Goal: Task Accomplishment & Management: Manage account settings

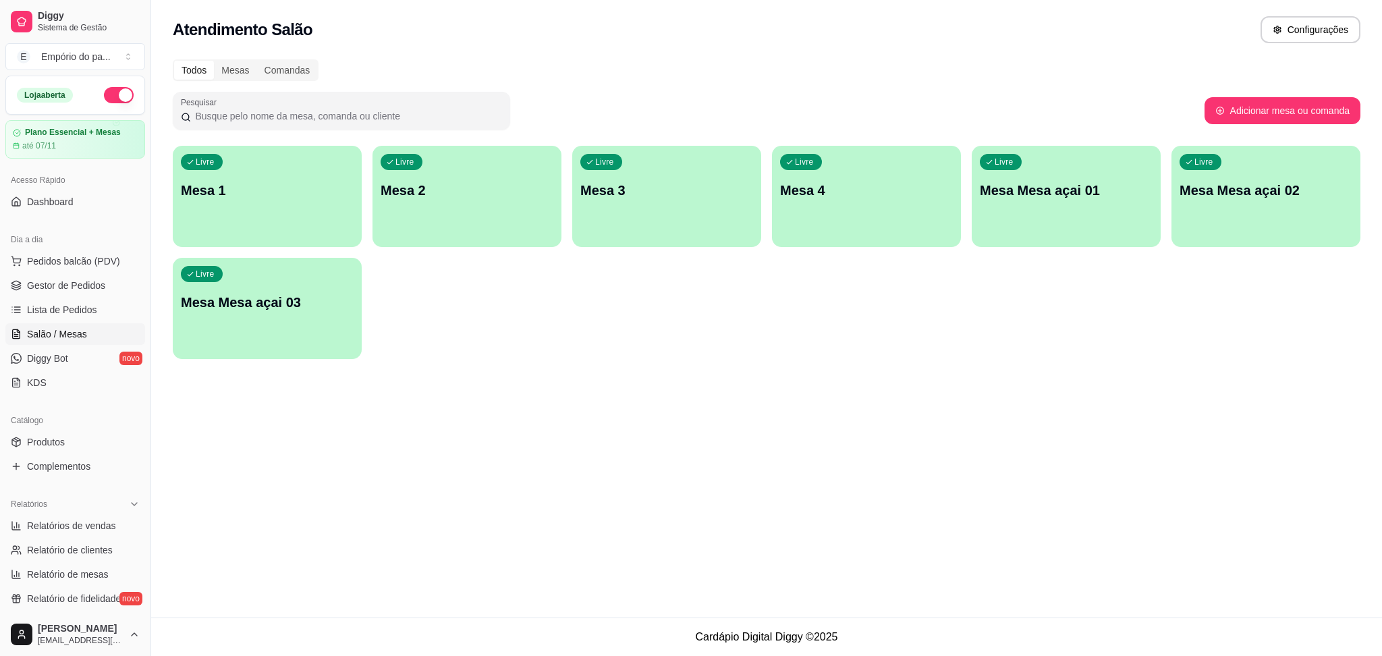
click at [1045, 177] on div "Livre Mesa Mesa açai 01" at bounding box center [1066, 188] width 189 height 85
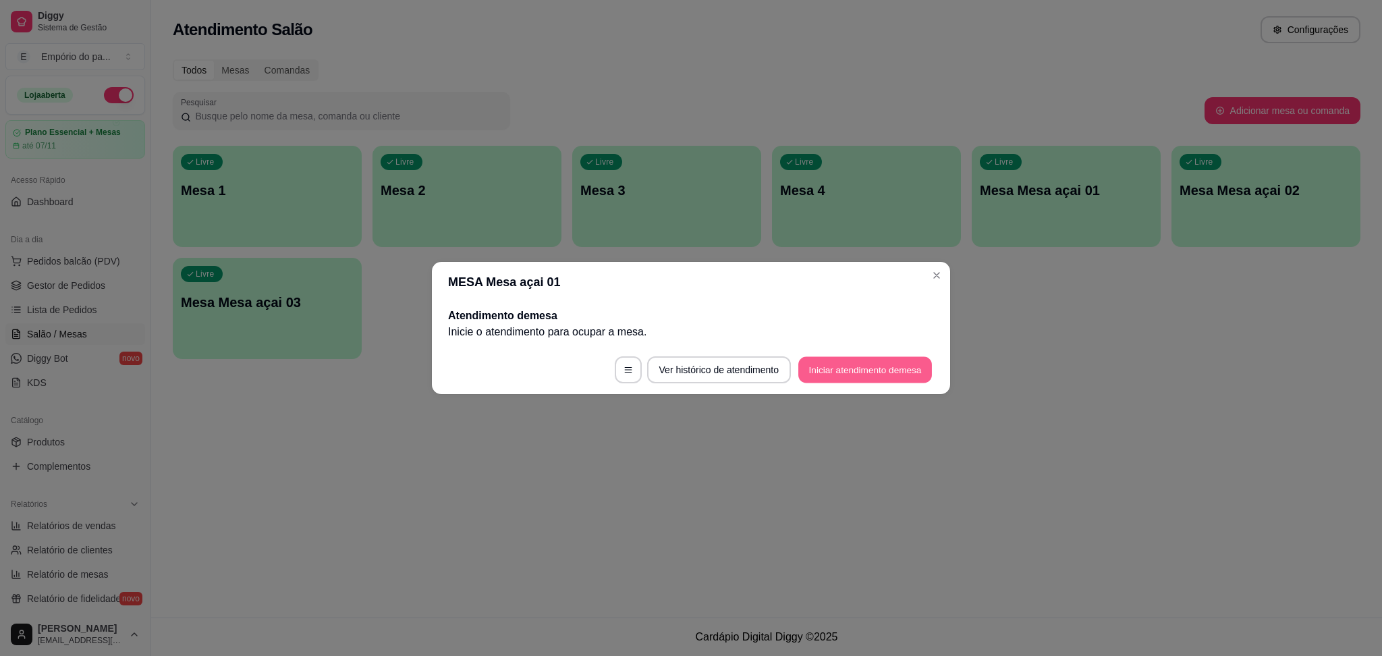
click at [882, 362] on button "Iniciar atendimento de mesa" at bounding box center [865, 370] width 134 height 26
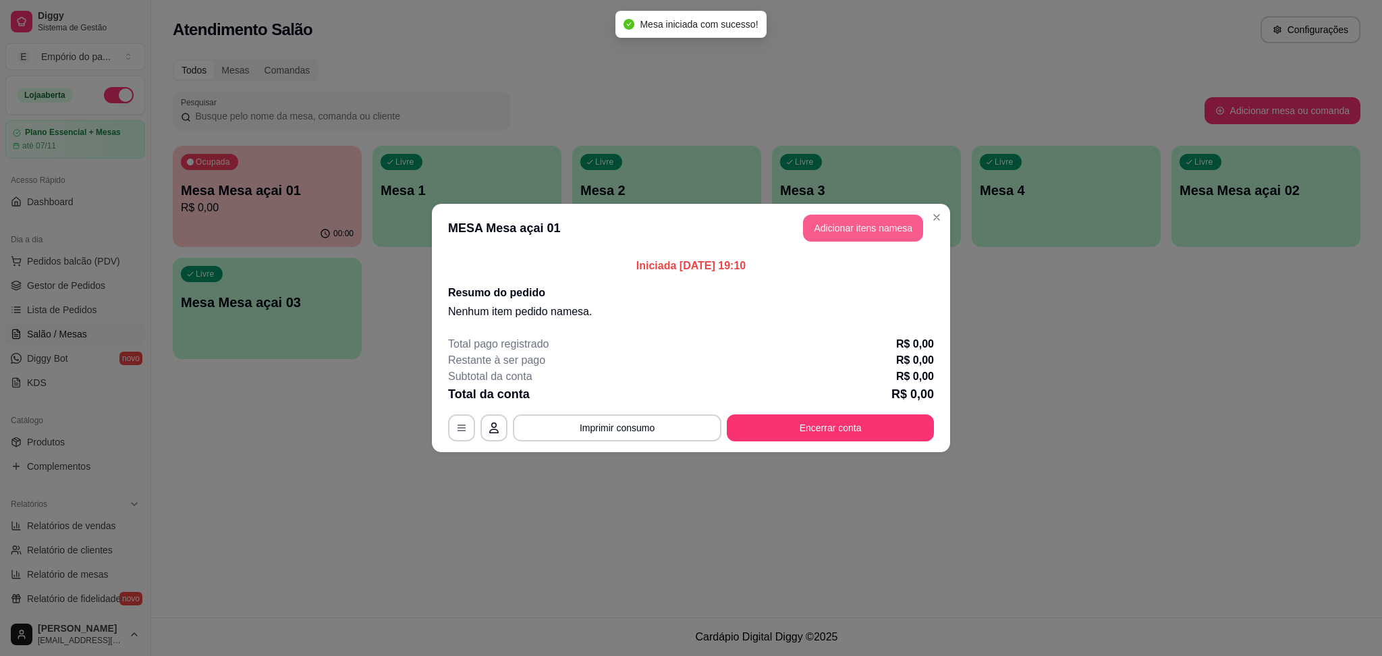
click at [856, 227] on button "Adicionar itens na mesa" at bounding box center [863, 228] width 120 height 27
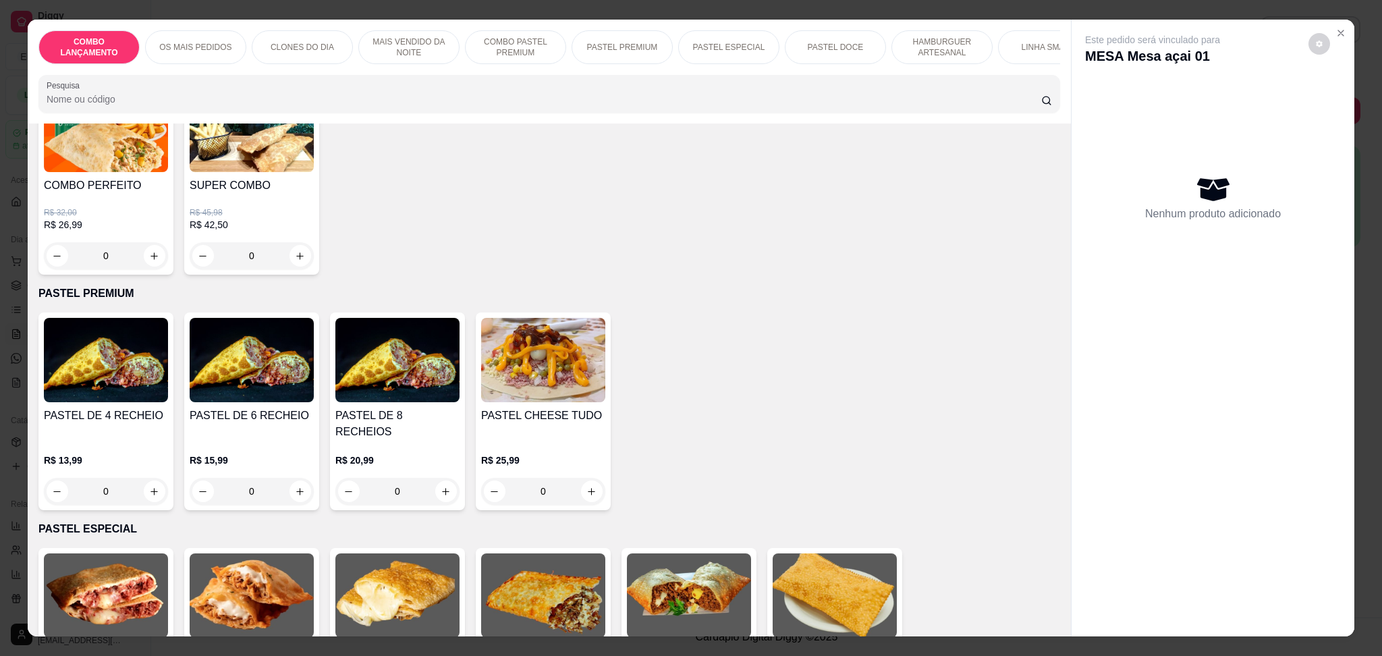
scroll to position [1529, 0]
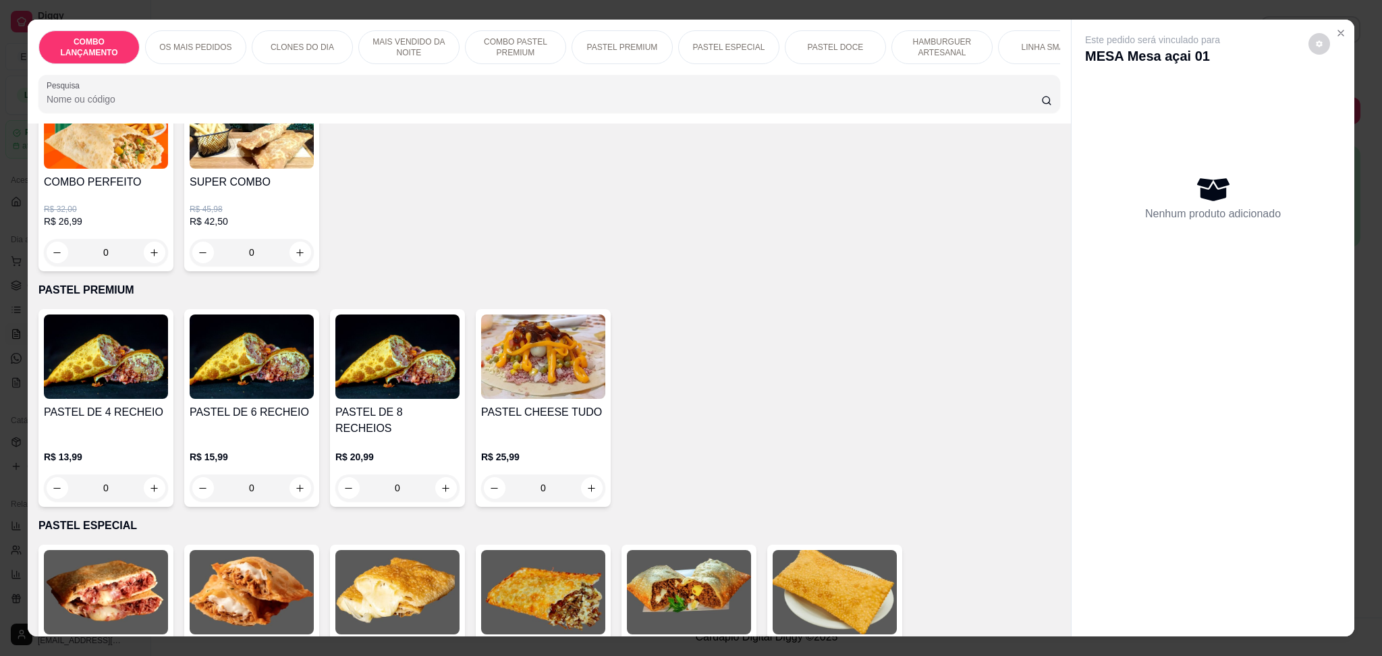
click at [142, 474] on div "0" at bounding box center [106, 487] width 124 height 27
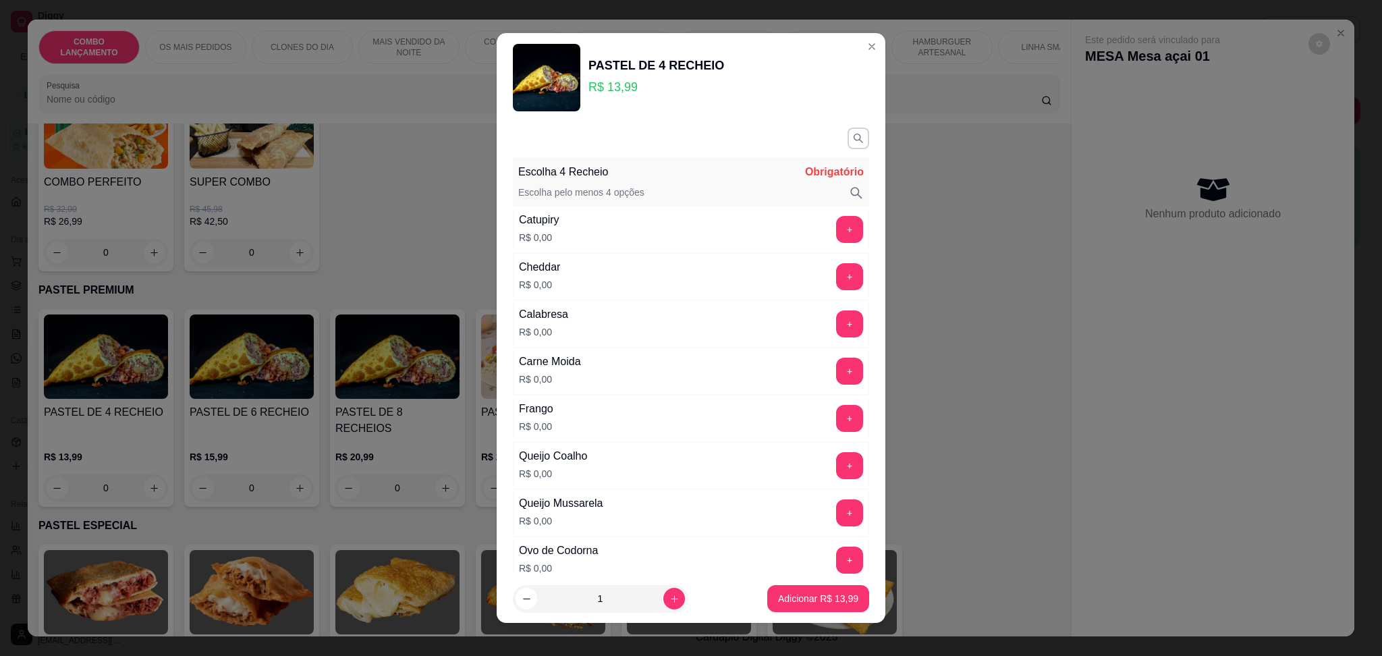
scroll to position [90, 0]
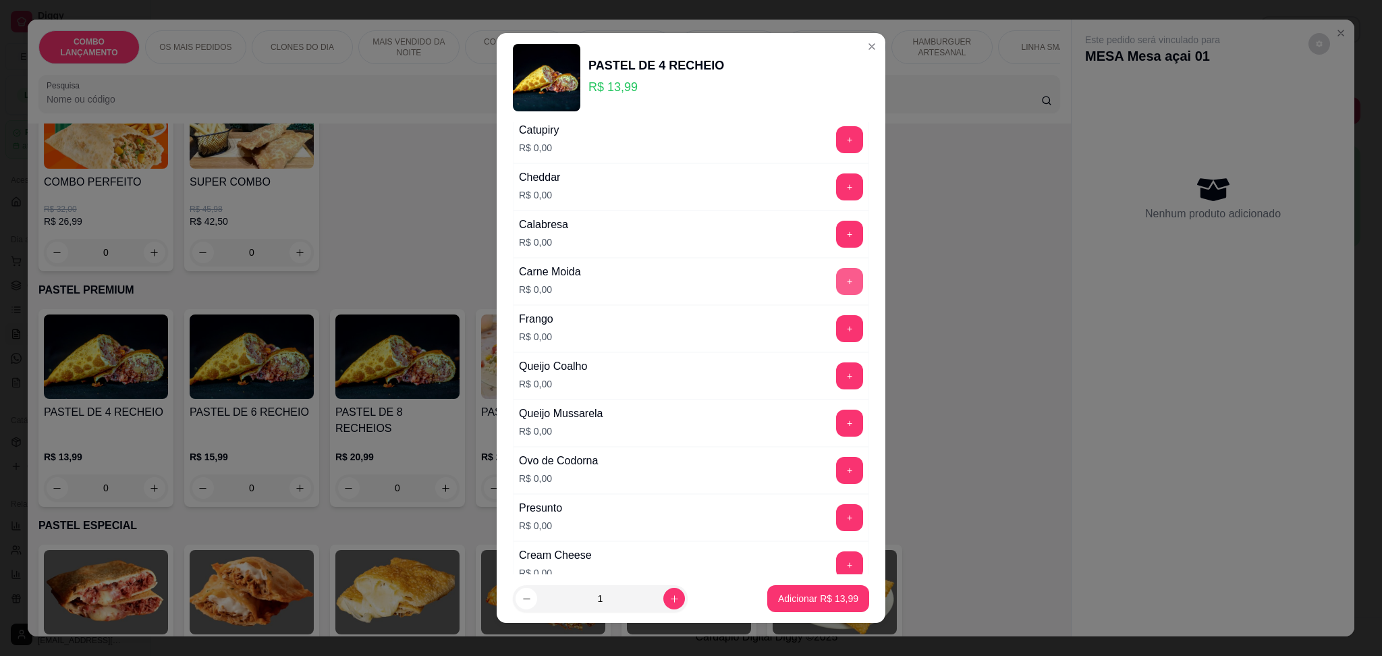
click at [836, 269] on button "+" at bounding box center [849, 281] width 27 height 27
click at [836, 325] on button "+" at bounding box center [849, 328] width 27 height 27
click at [836, 464] on button "+" at bounding box center [849, 470] width 27 height 27
click at [836, 142] on button "+" at bounding box center [849, 139] width 27 height 27
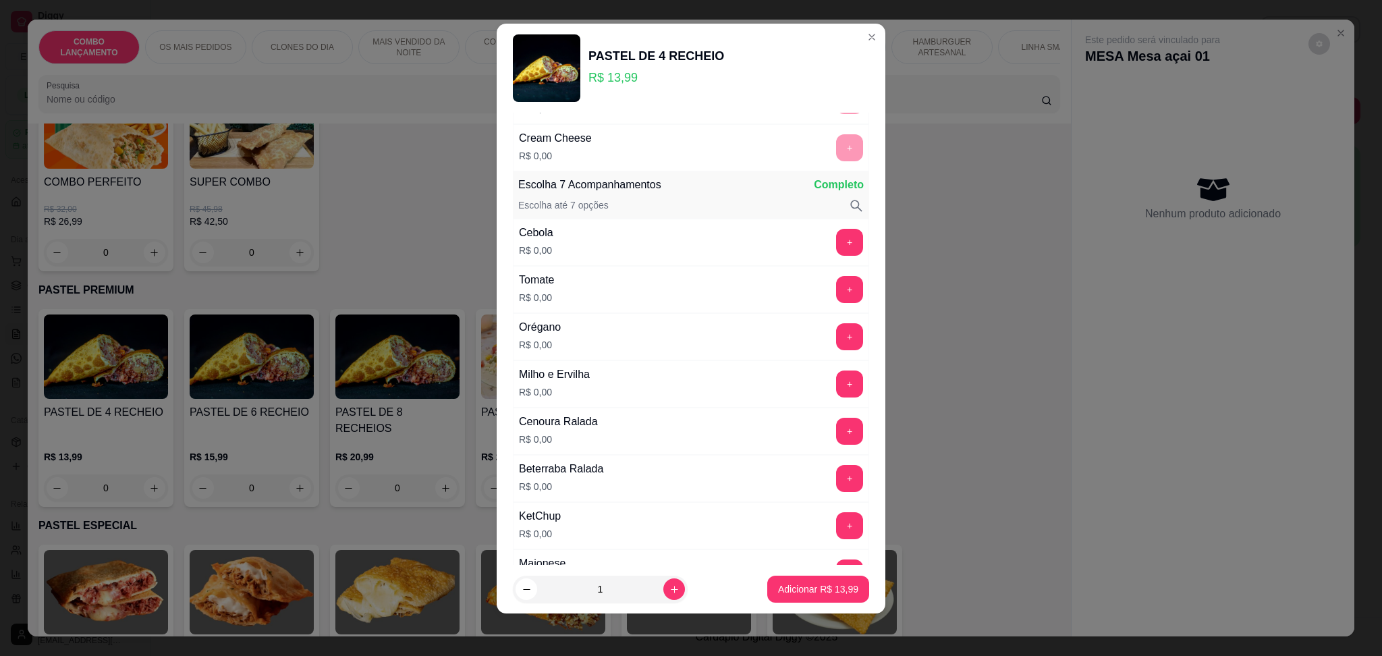
scroll to position [540, 0]
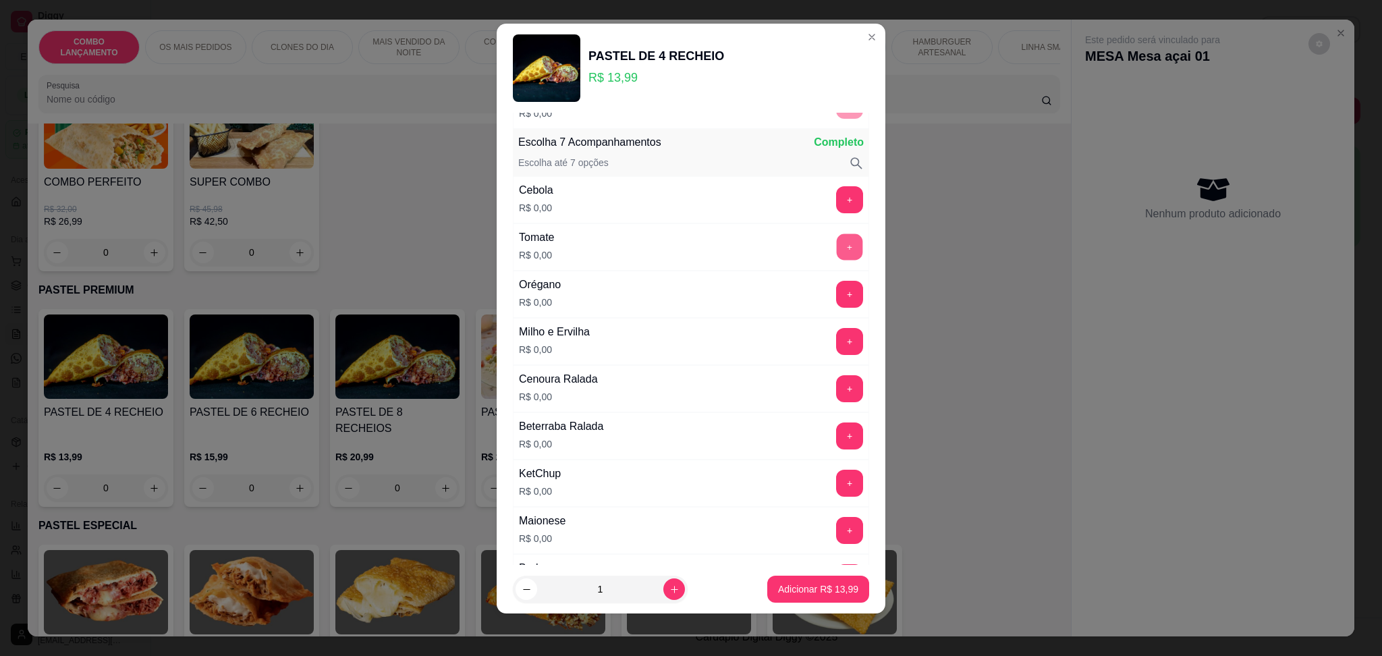
click at [837, 244] on button "+" at bounding box center [850, 247] width 26 height 26
click at [837, 198] on button "+" at bounding box center [850, 199] width 26 height 26
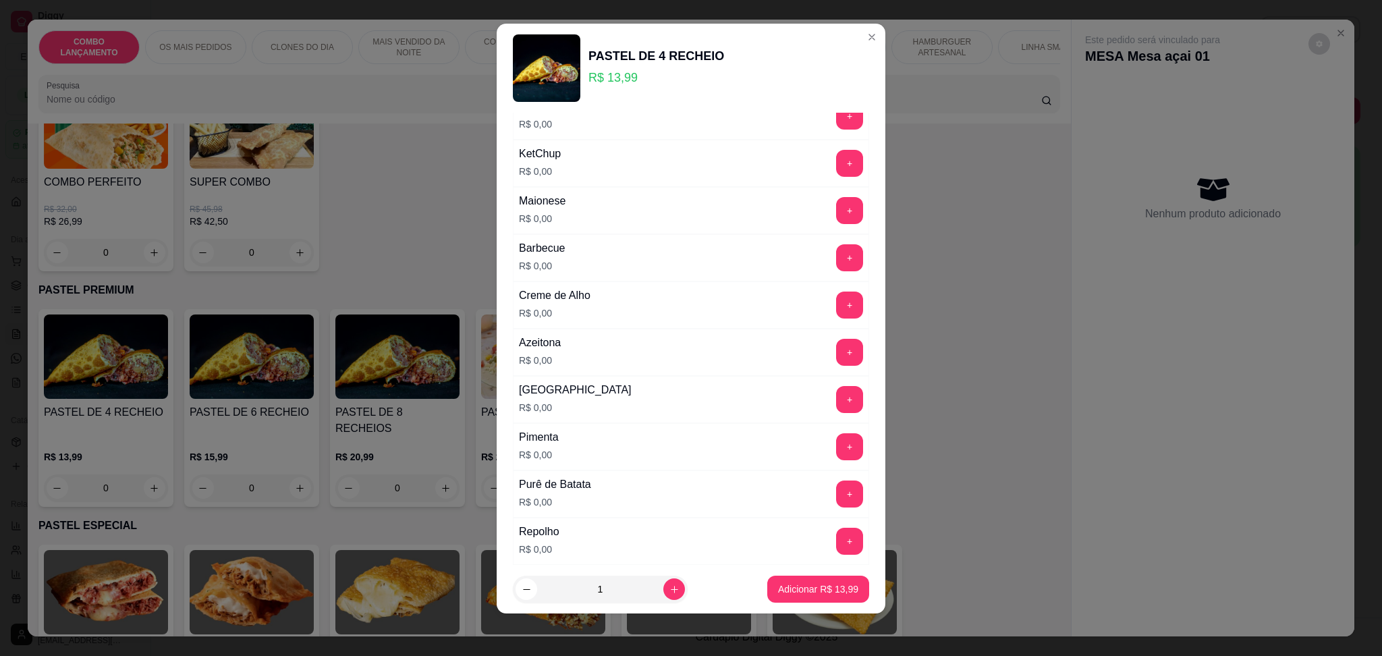
scroll to position [900, 0]
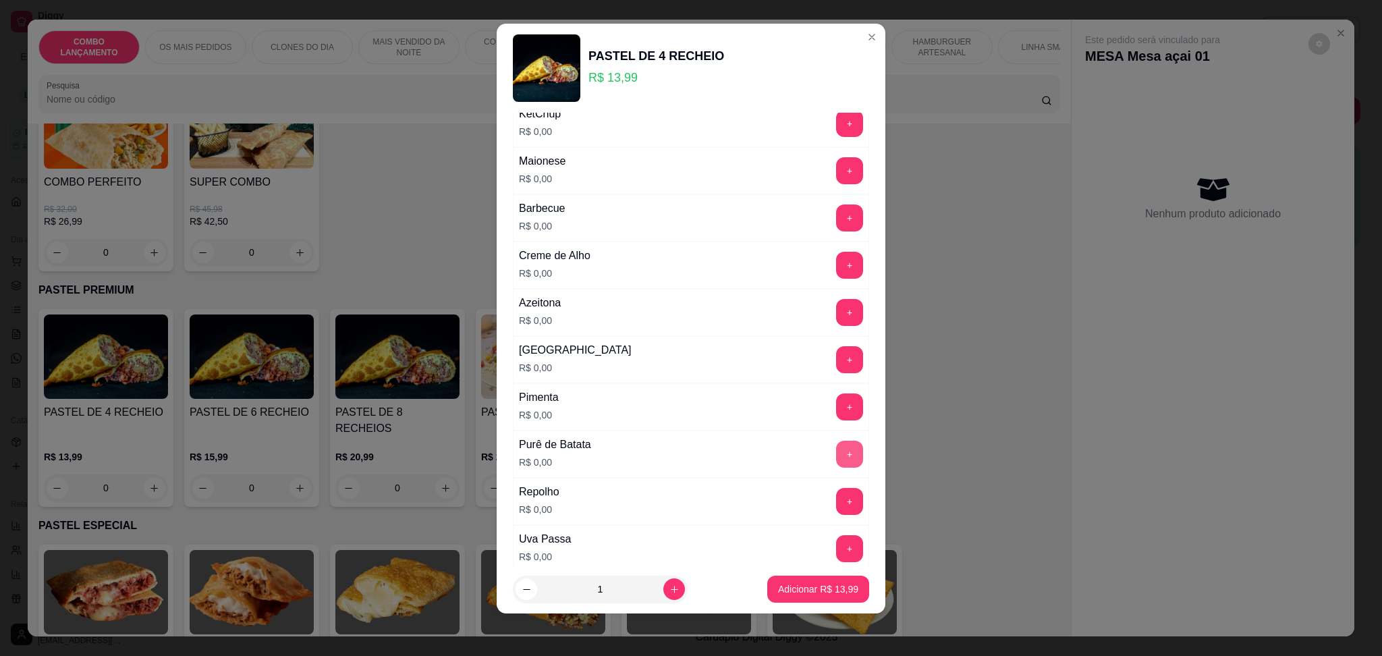
click at [836, 452] on button "+" at bounding box center [849, 454] width 27 height 27
click at [836, 263] on button "+" at bounding box center [849, 265] width 27 height 27
click at [837, 446] on button "+" at bounding box center [850, 454] width 26 height 26
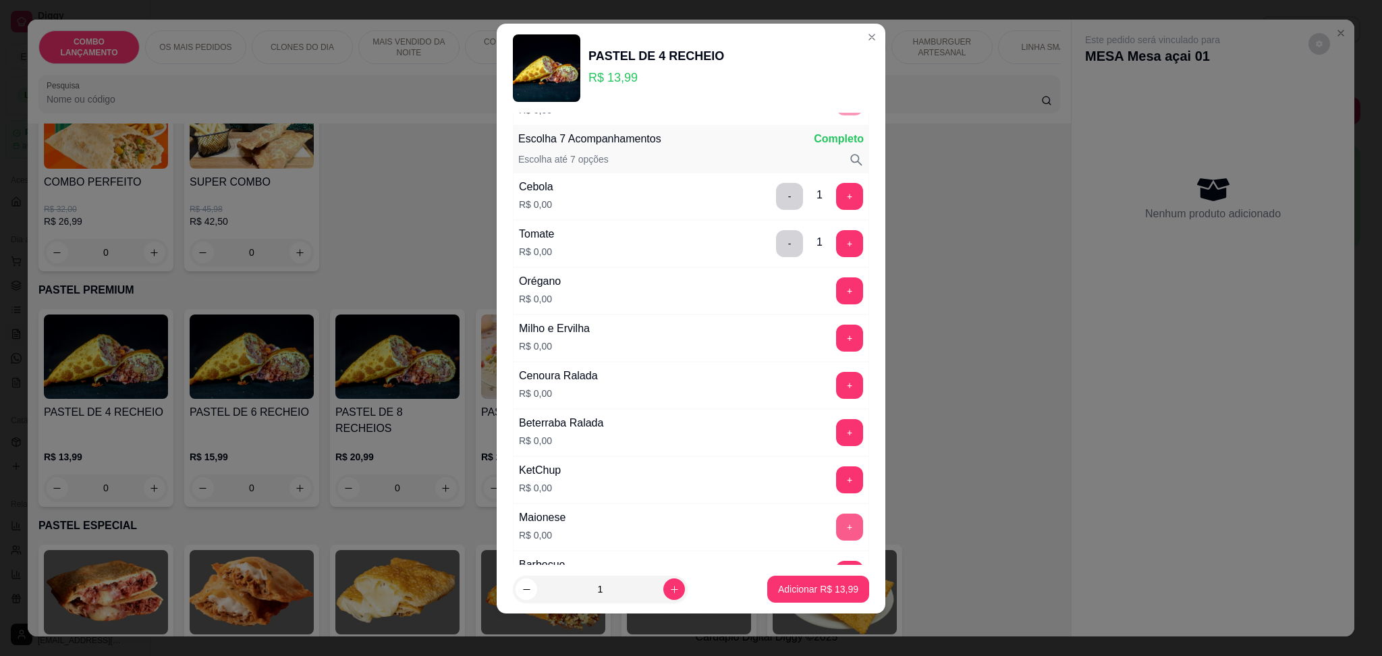
scroll to position [360, 0]
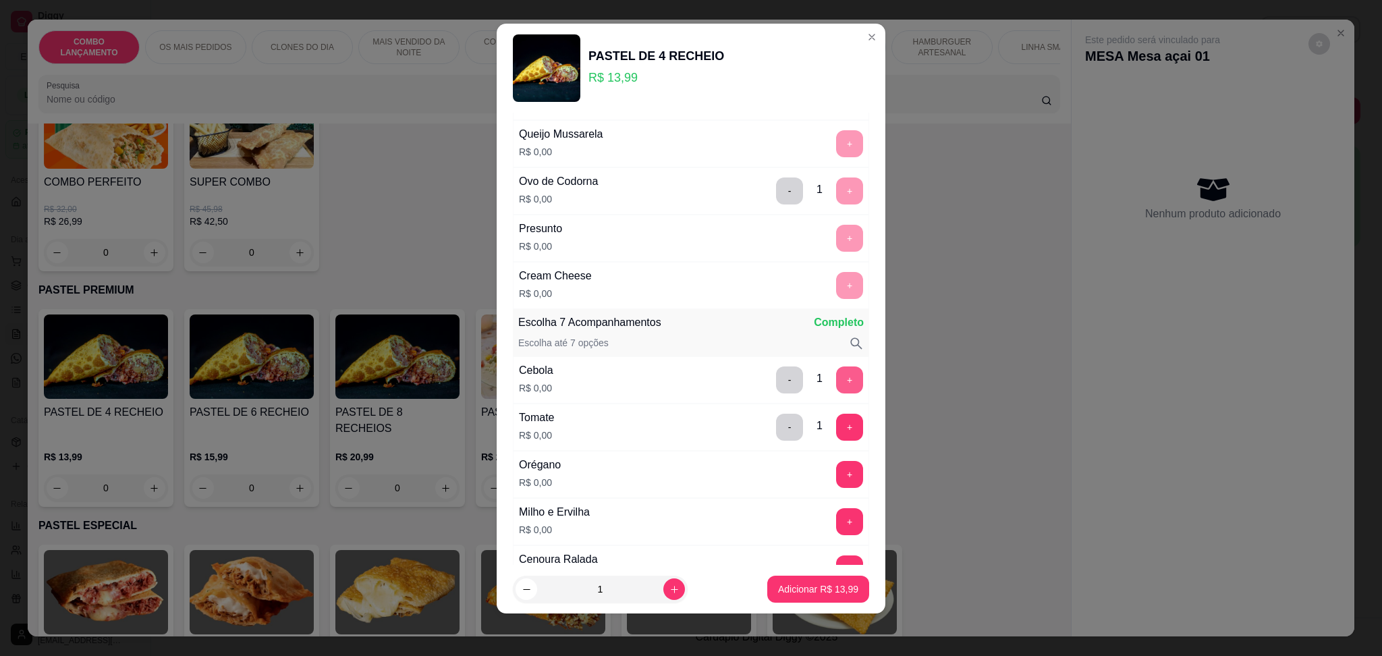
click at [836, 375] on button "+" at bounding box center [849, 379] width 27 height 27
click at [837, 421] on button "+" at bounding box center [850, 427] width 26 height 26
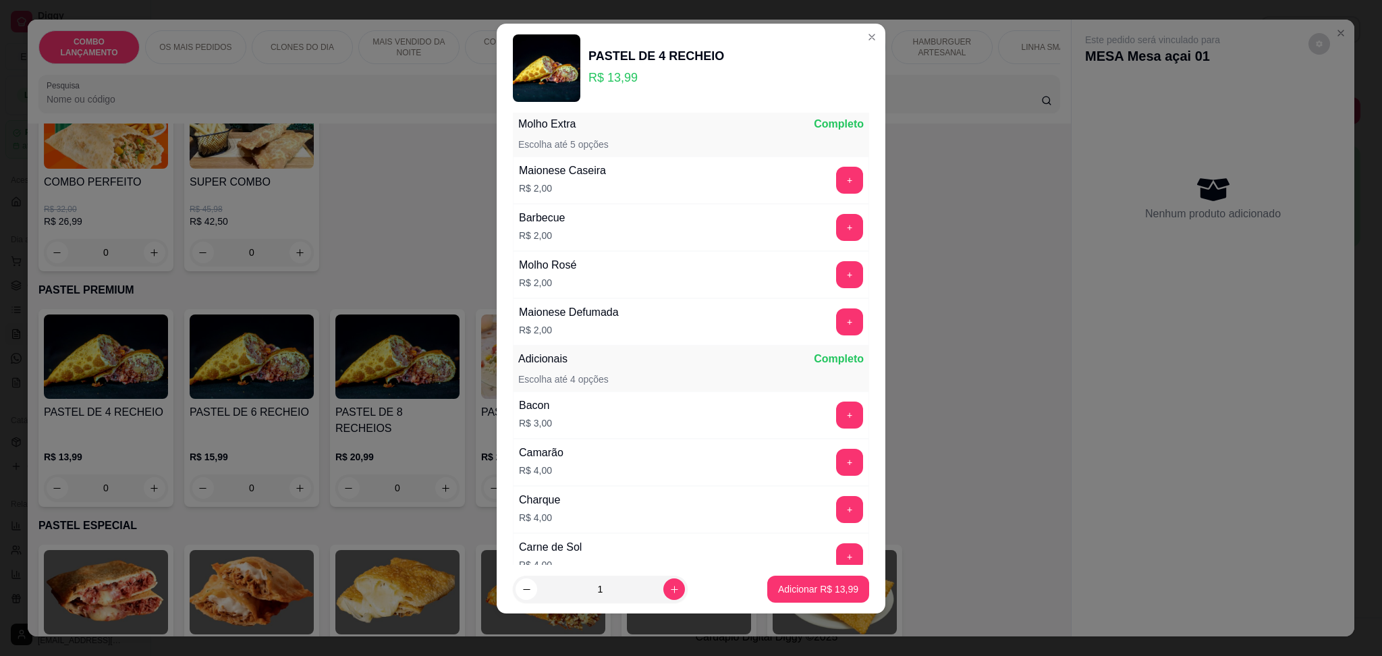
scroll to position [1362, 0]
click at [807, 590] on p "Adicionar R$ 13,99" at bounding box center [818, 588] width 80 height 13
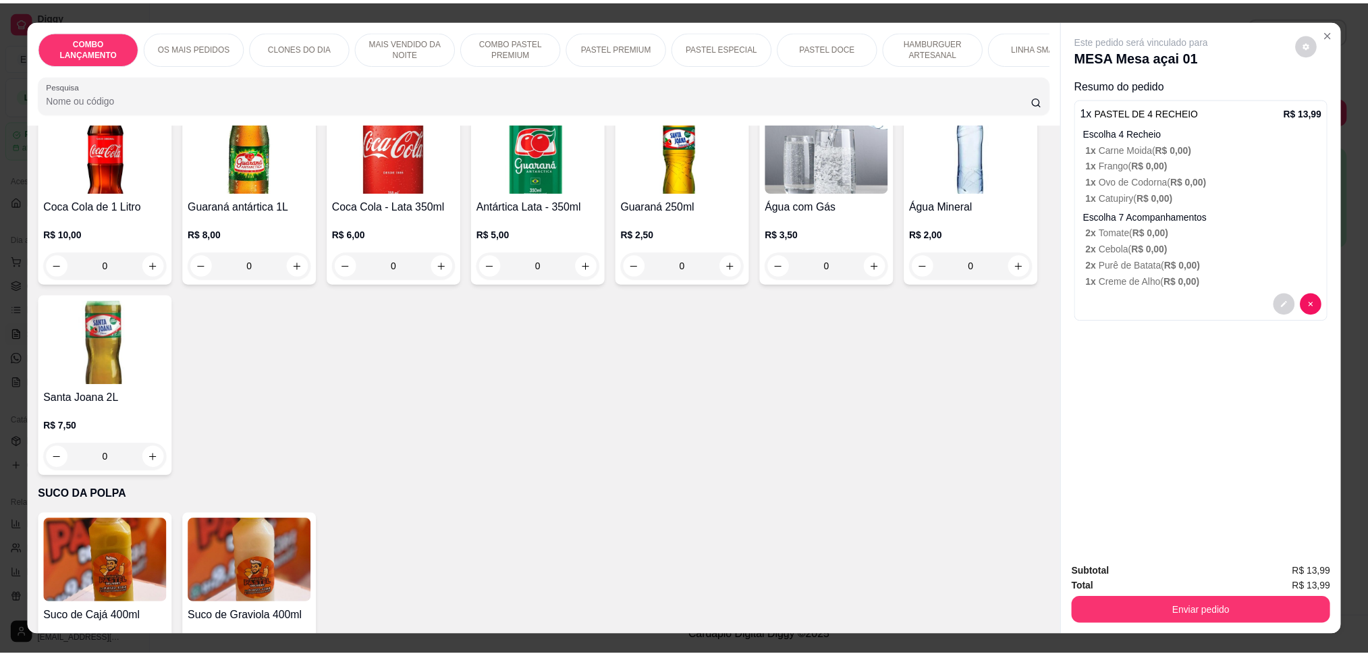
scroll to position [4638, 0]
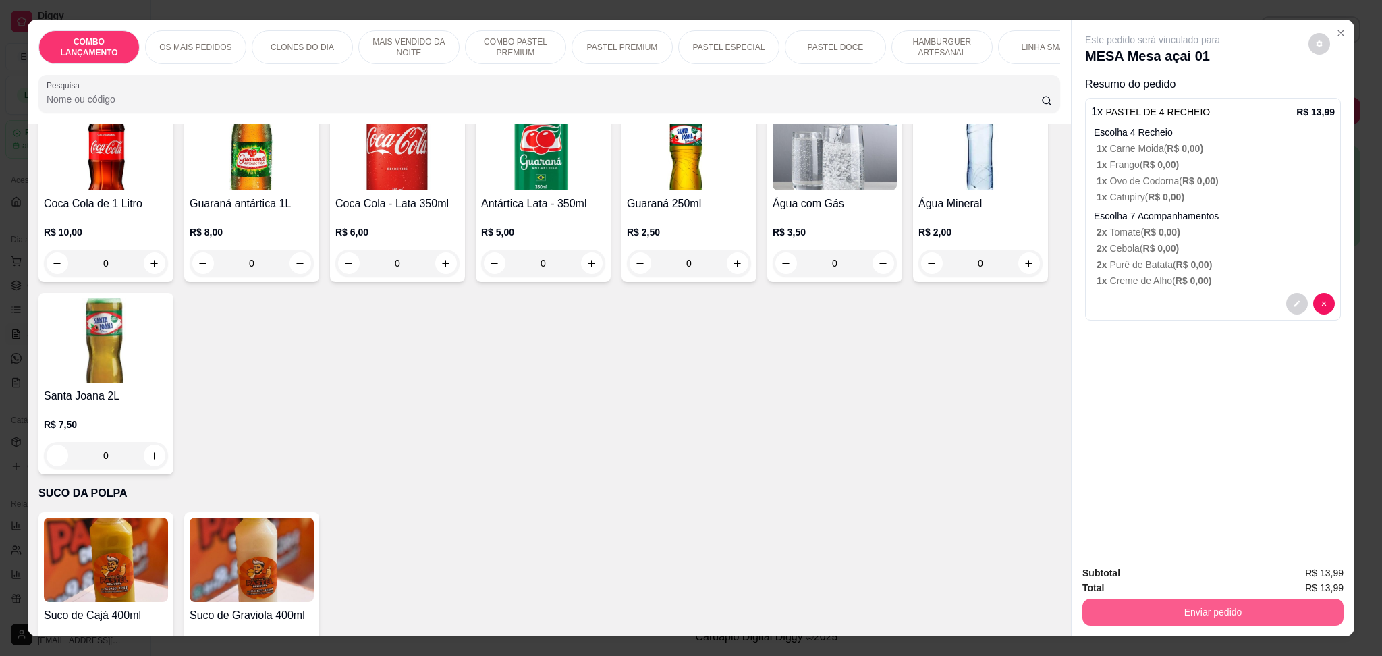
click at [1195, 605] on button "Enviar pedido" at bounding box center [1213, 612] width 261 height 27
click at [1288, 574] on button "Enviar pedido" at bounding box center [1307, 580] width 76 height 26
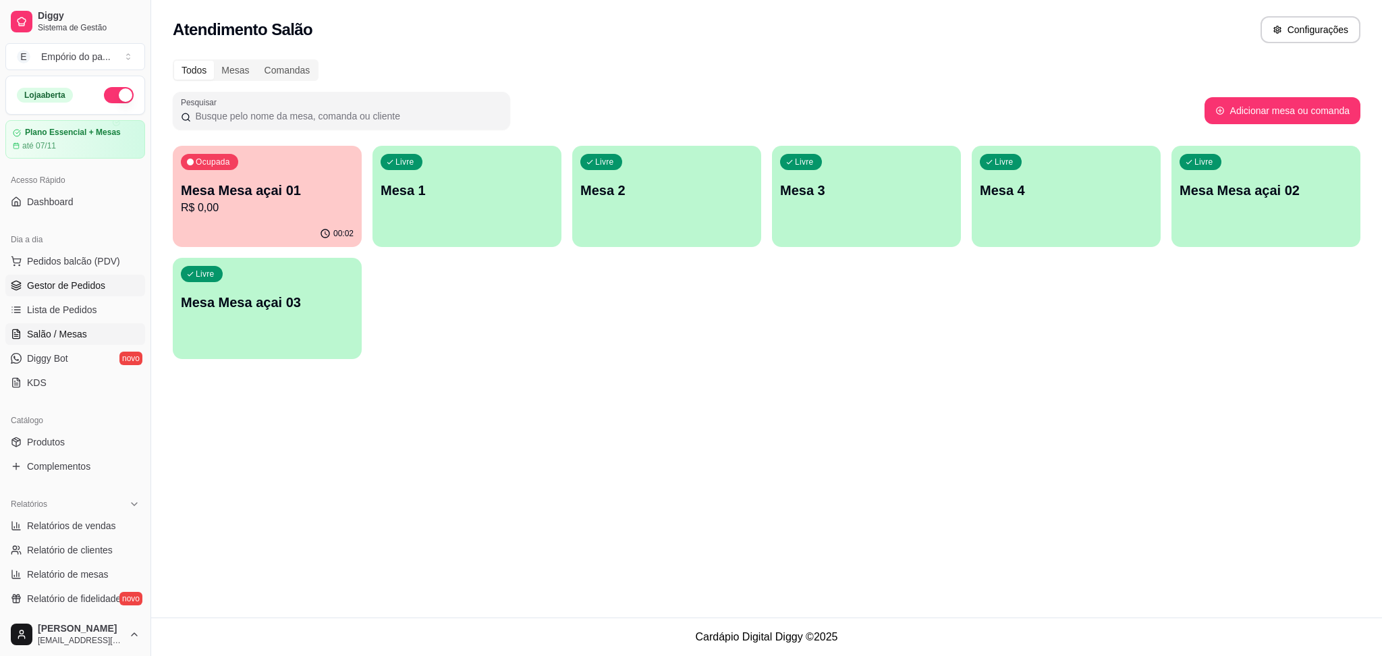
click at [65, 279] on span "Gestor de Pedidos" at bounding box center [66, 285] width 78 height 13
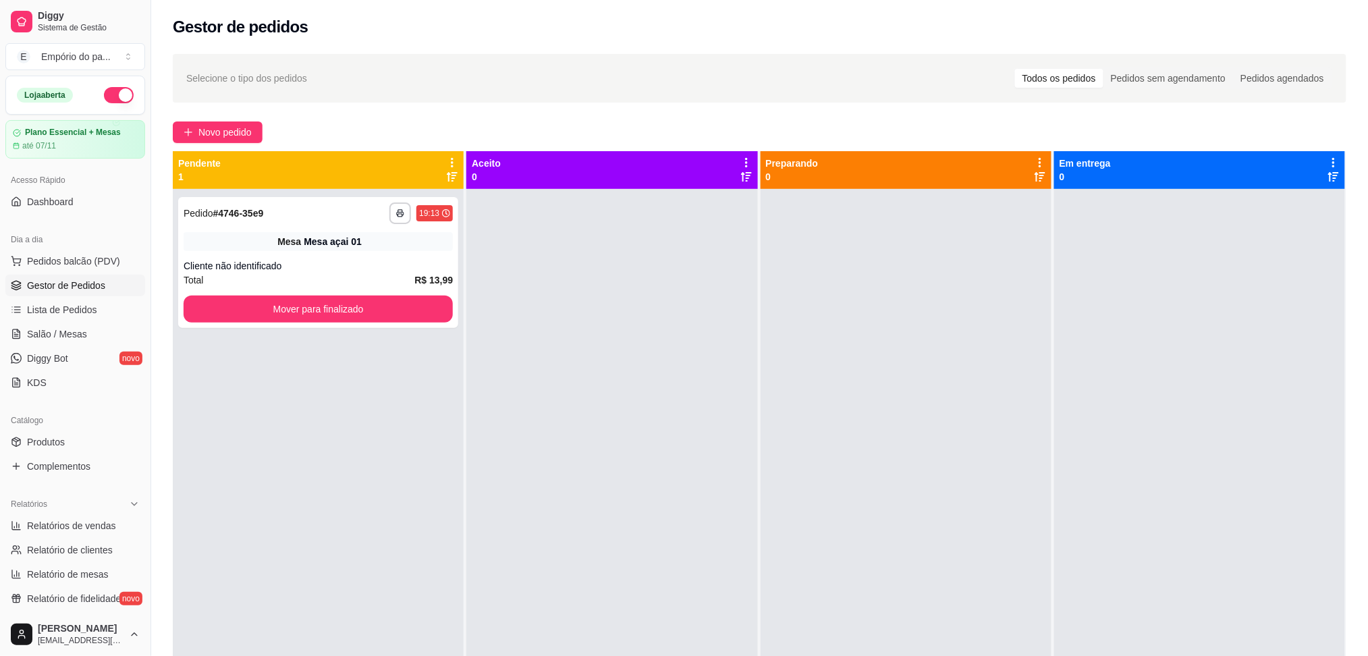
click at [77, 289] on span "Gestor de Pedidos" at bounding box center [66, 285] width 78 height 13
click at [84, 329] on link "Salão / Mesas" at bounding box center [75, 334] width 140 height 22
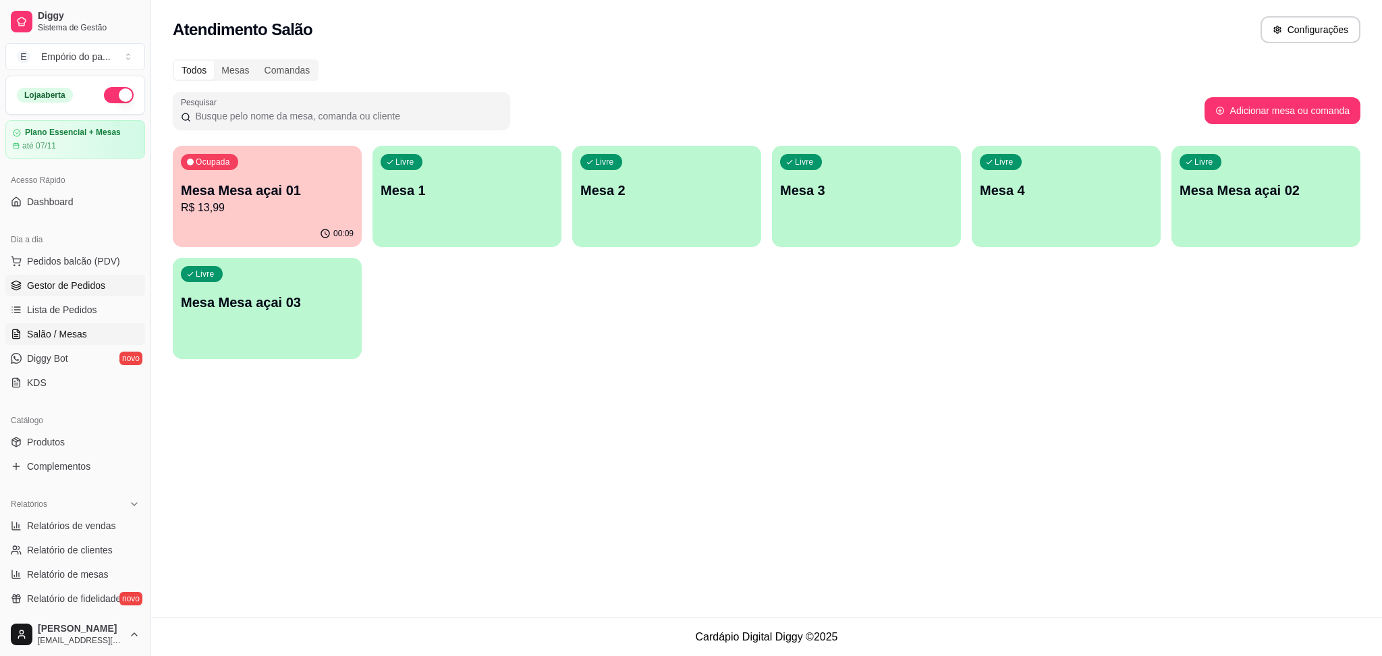
click at [85, 284] on span "Gestor de Pedidos" at bounding box center [66, 285] width 78 height 13
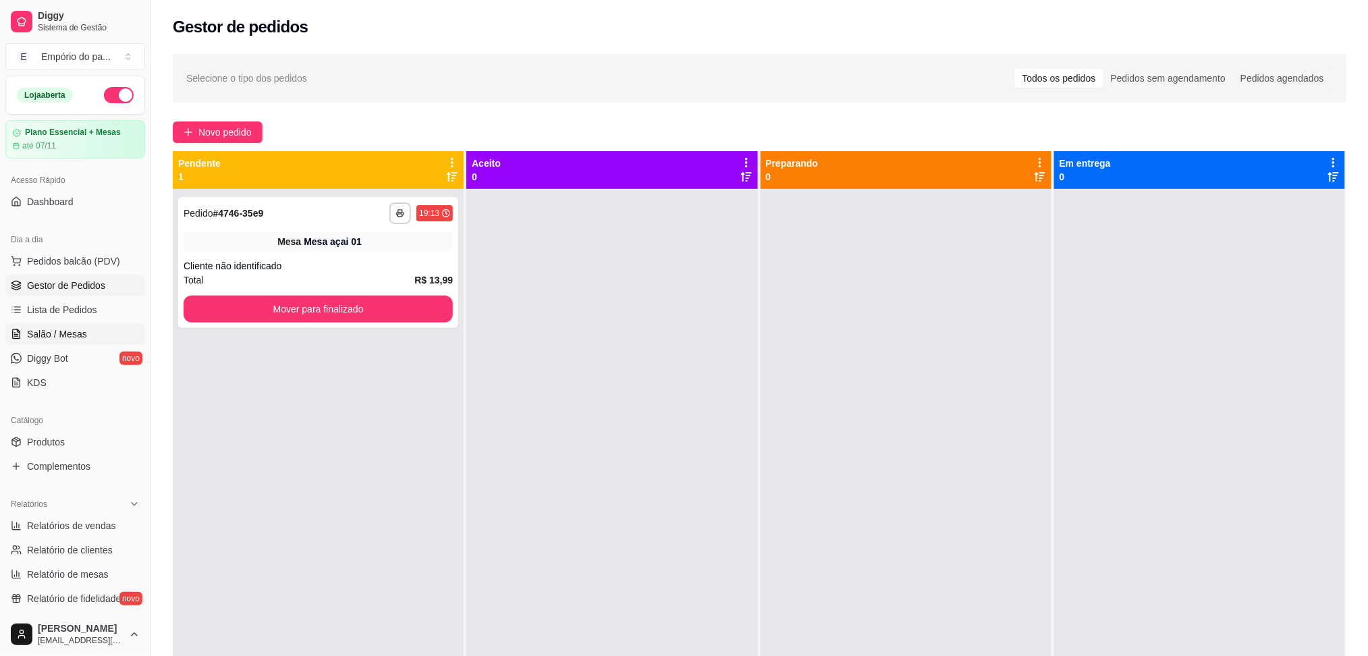
click at [86, 333] on link "Salão / Mesas" at bounding box center [75, 334] width 140 height 22
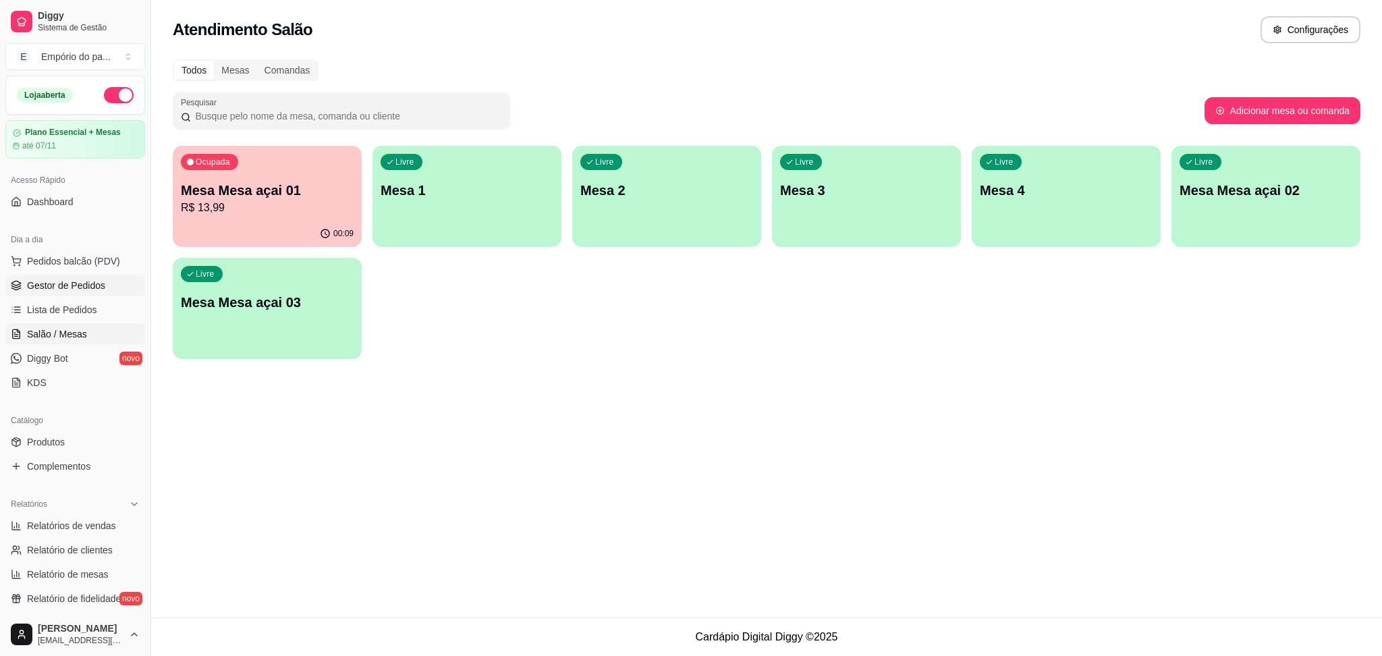
click at [92, 279] on span "Gestor de Pedidos" at bounding box center [66, 285] width 78 height 13
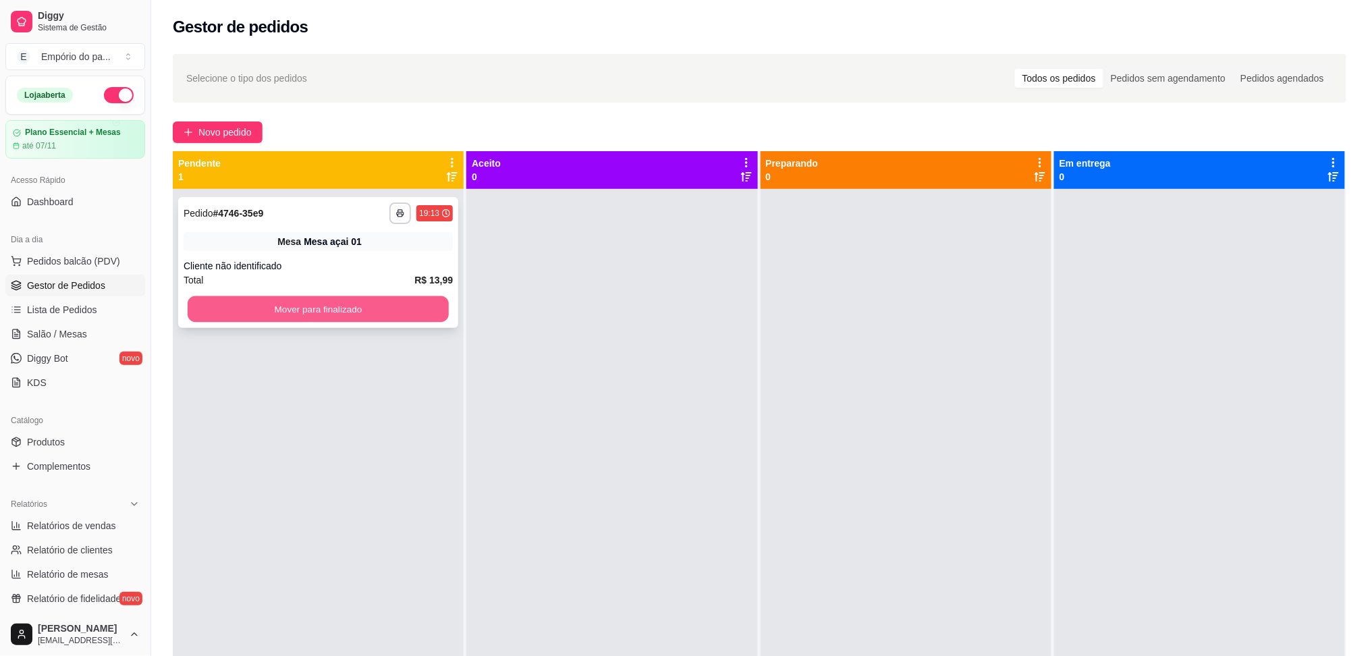
click at [342, 316] on button "Mover para finalizado" at bounding box center [318, 309] width 261 height 26
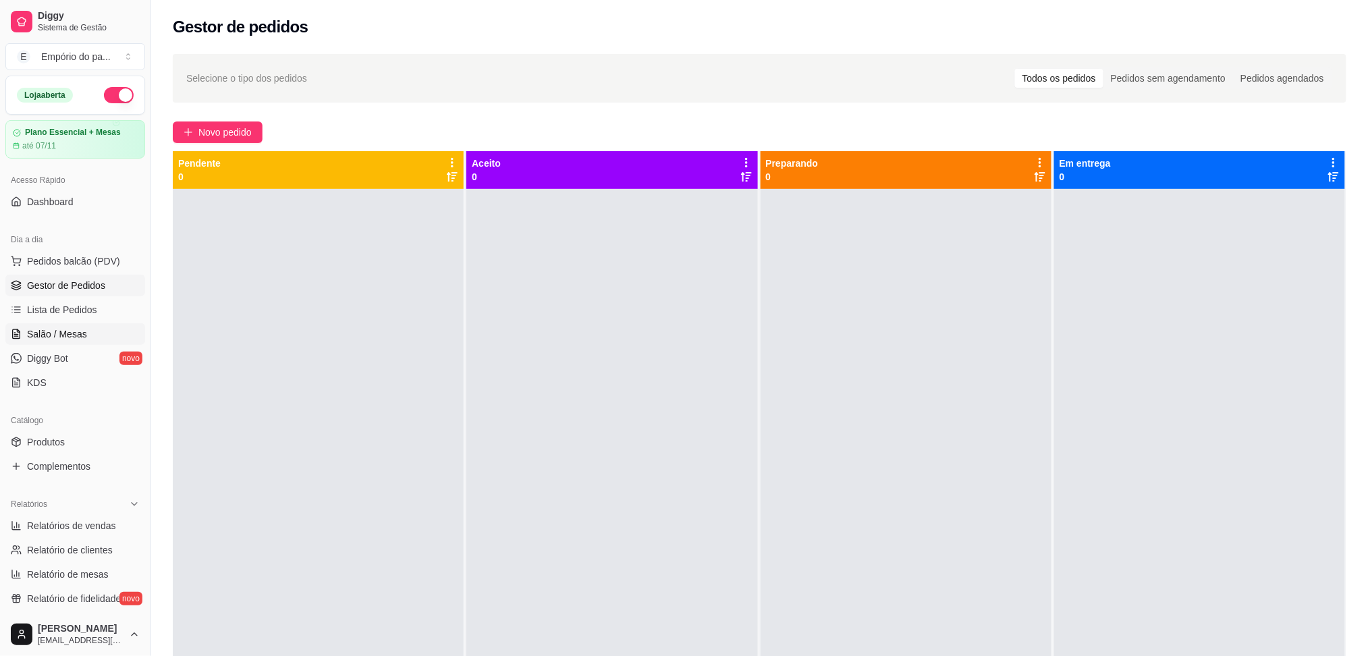
click at [62, 335] on span "Salão / Mesas" at bounding box center [57, 333] width 60 height 13
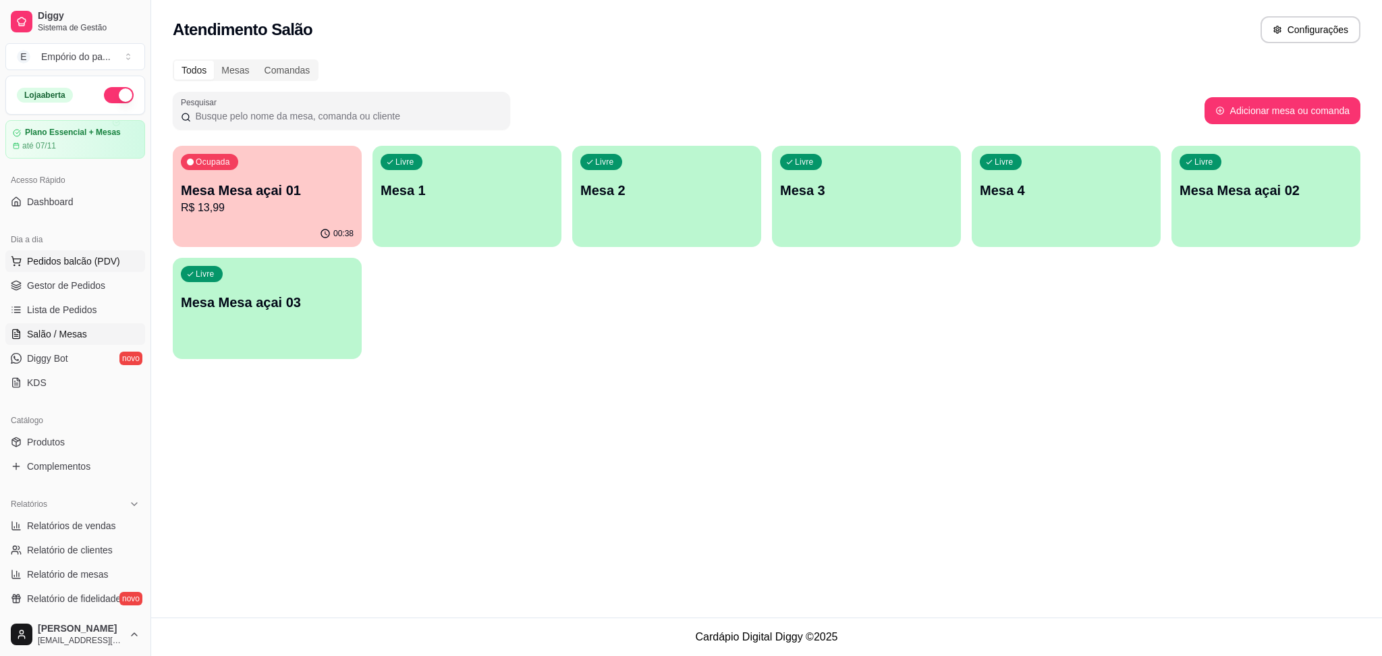
click at [89, 269] on button "Pedidos balcão (PDV)" at bounding box center [75, 261] width 140 height 22
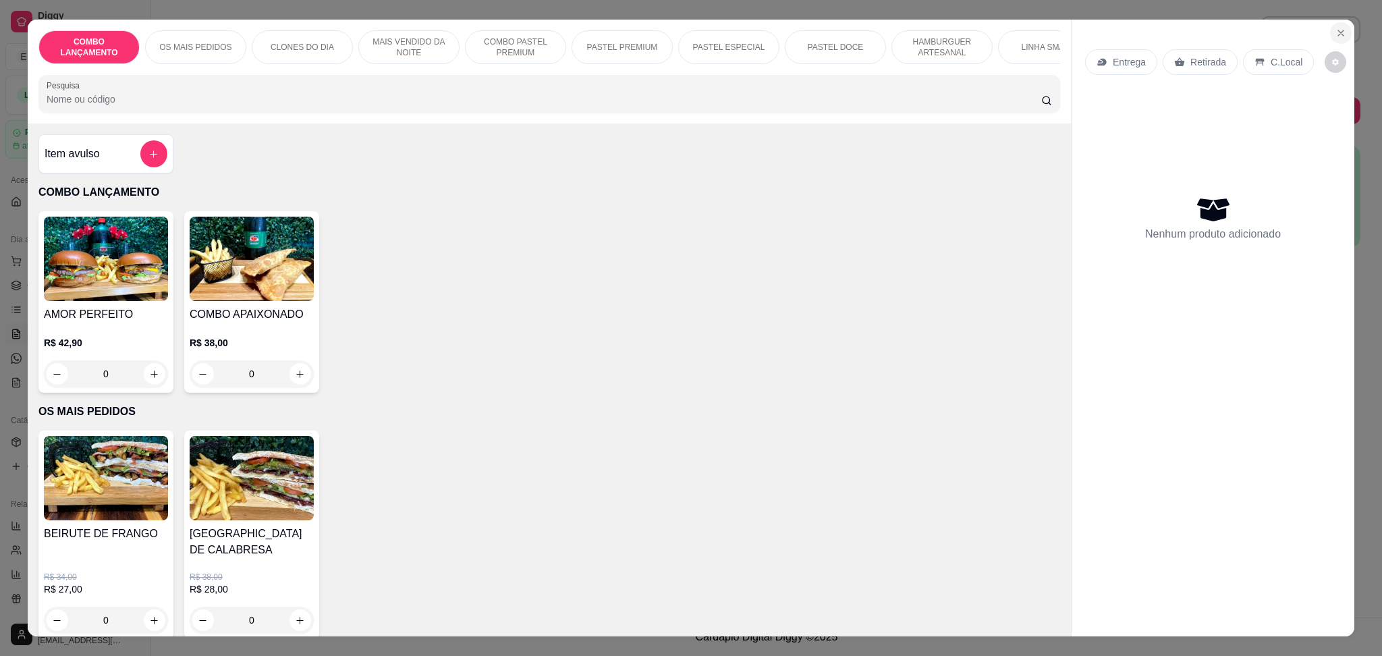
click at [1336, 32] on icon "Close" at bounding box center [1341, 33] width 11 height 11
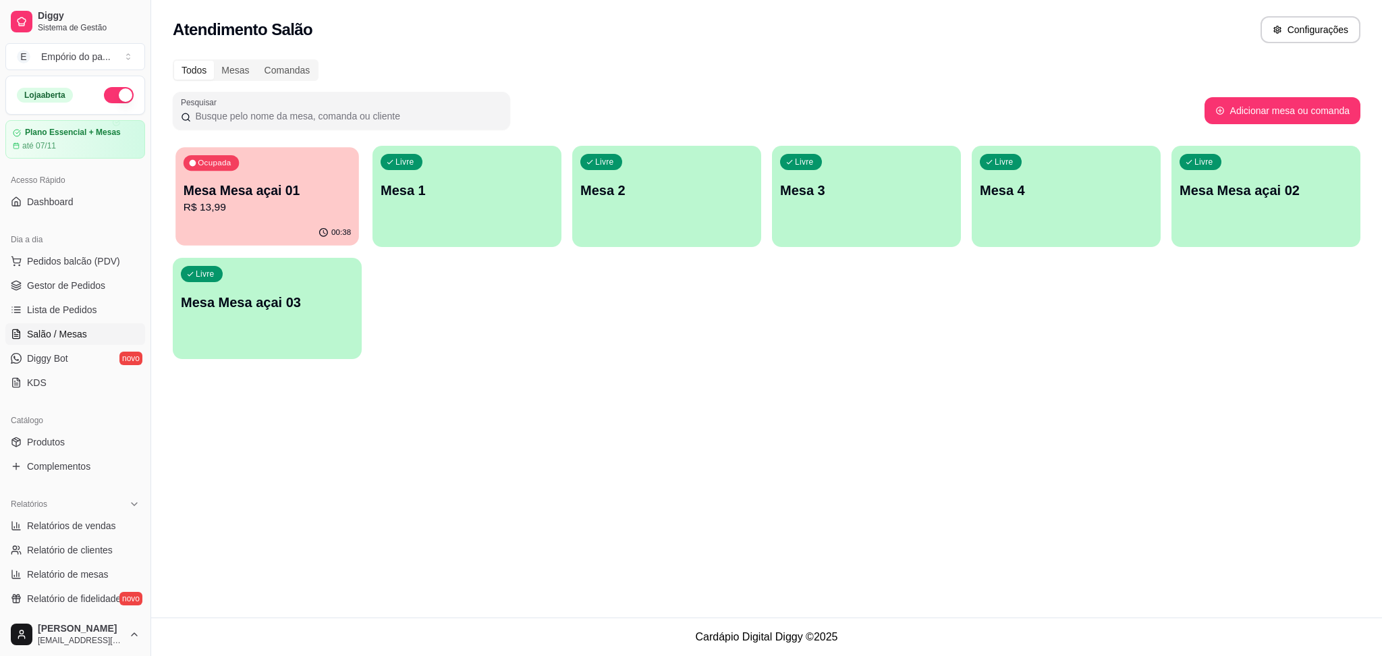
click at [201, 221] on div "00:38" at bounding box center [267, 233] width 184 height 26
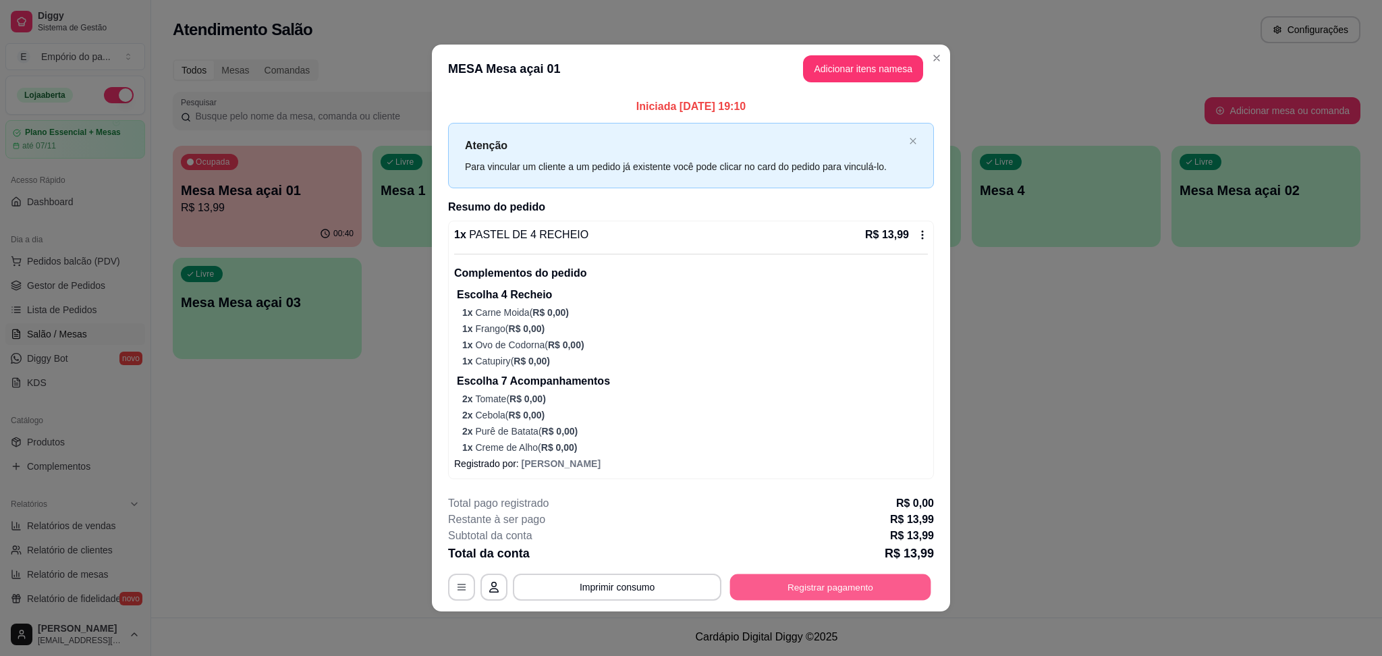
click at [869, 584] on button "Registrar pagamento" at bounding box center [830, 587] width 201 height 26
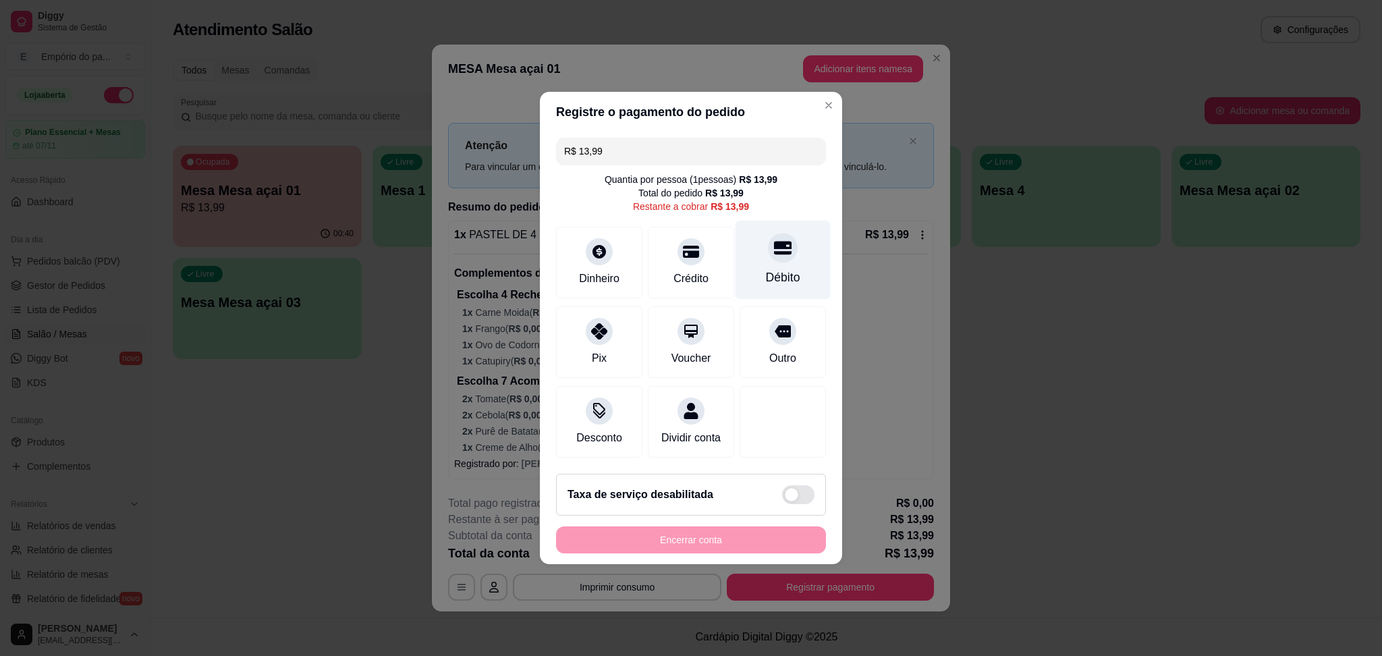
click at [752, 258] on div "Débito" at bounding box center [783, 260] width 95 height 79
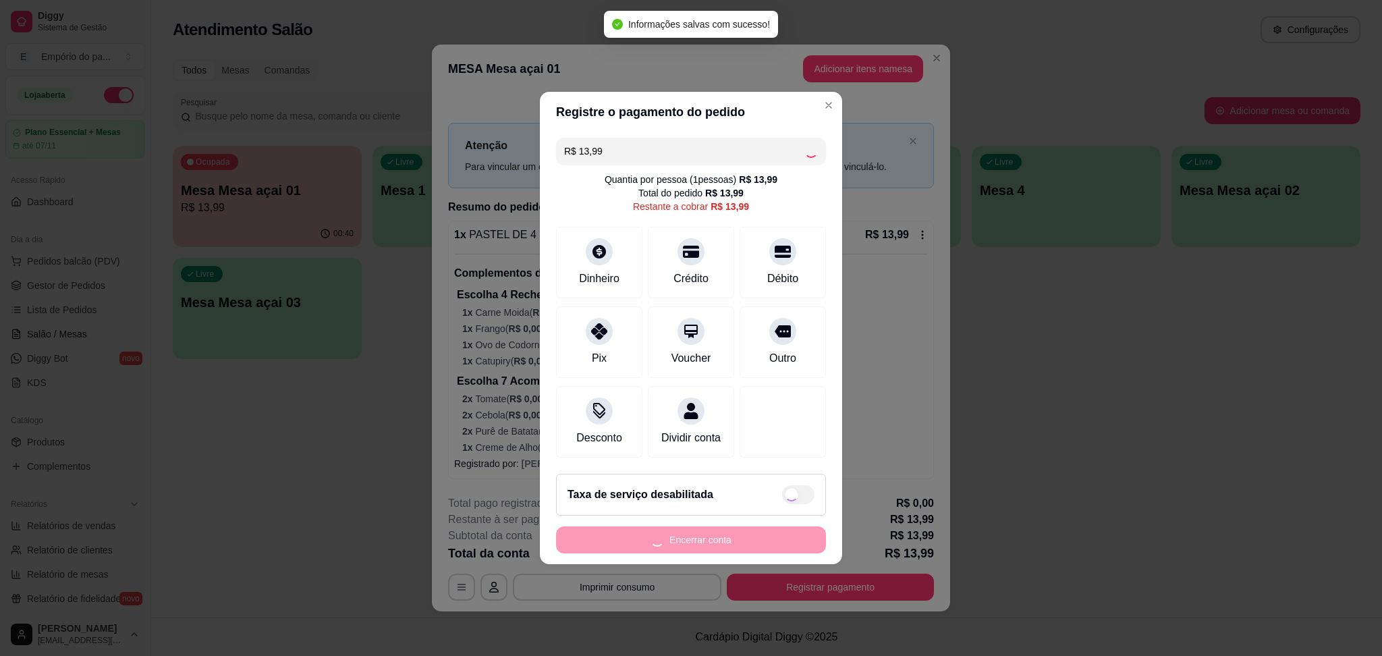
type input "R$ 0,00"
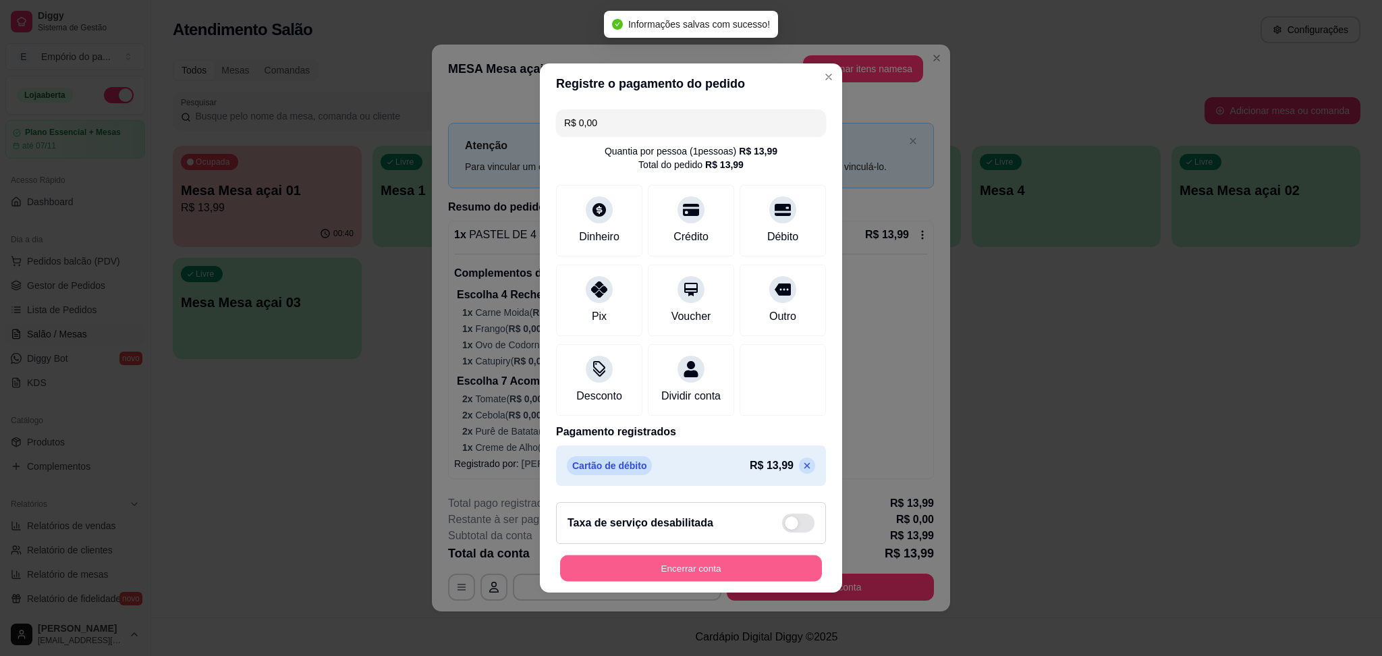
click at [713, 570] on button "Encerrar conta" at bounding box center [691, 568] width 262 height 26
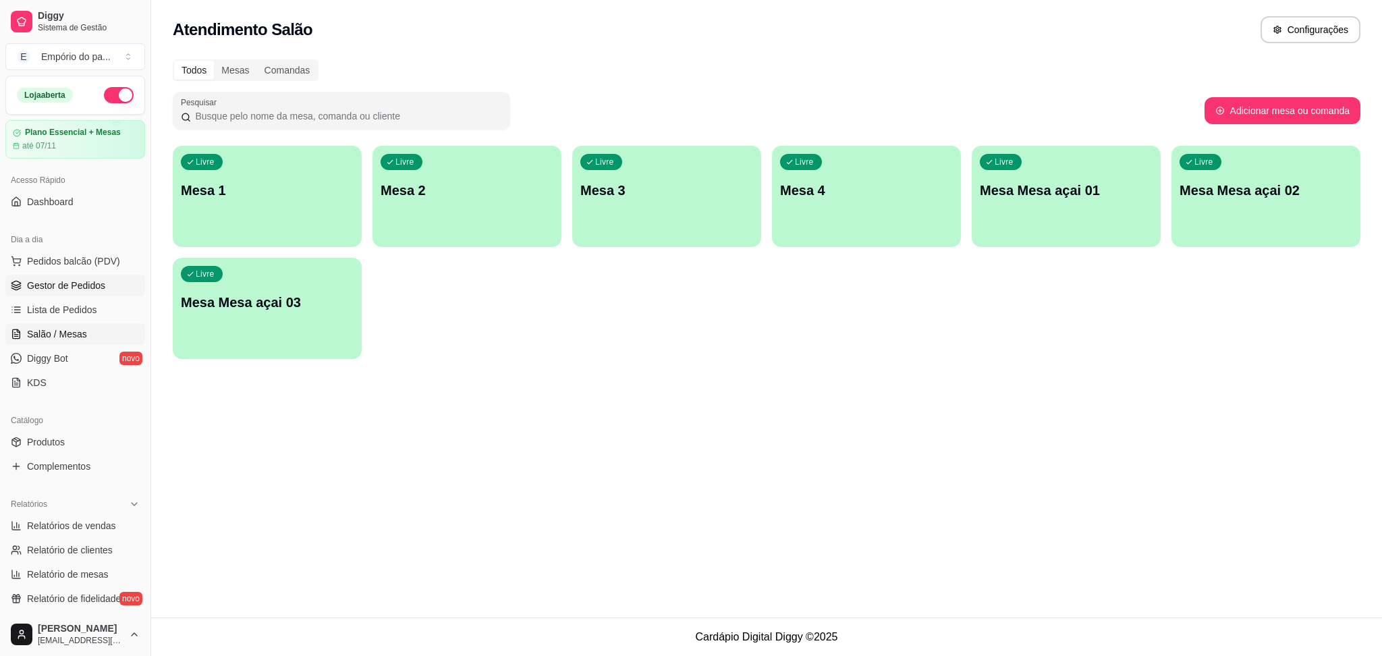
click at [31, 282] on span "Gestor de Pedidos" at bounding box center [66, 285] width 78 height 13
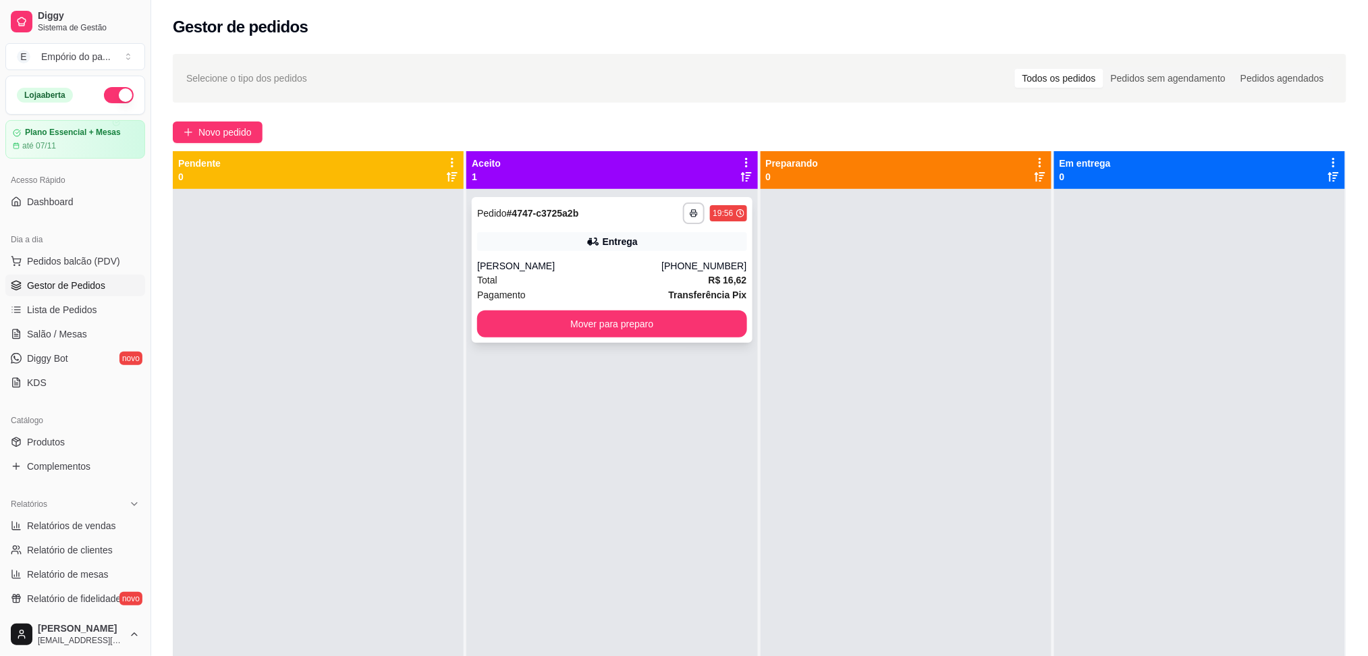
click at [632, 277] on div "Total R$ 16,62" at bounding box center [611, 280] width 269 height 15
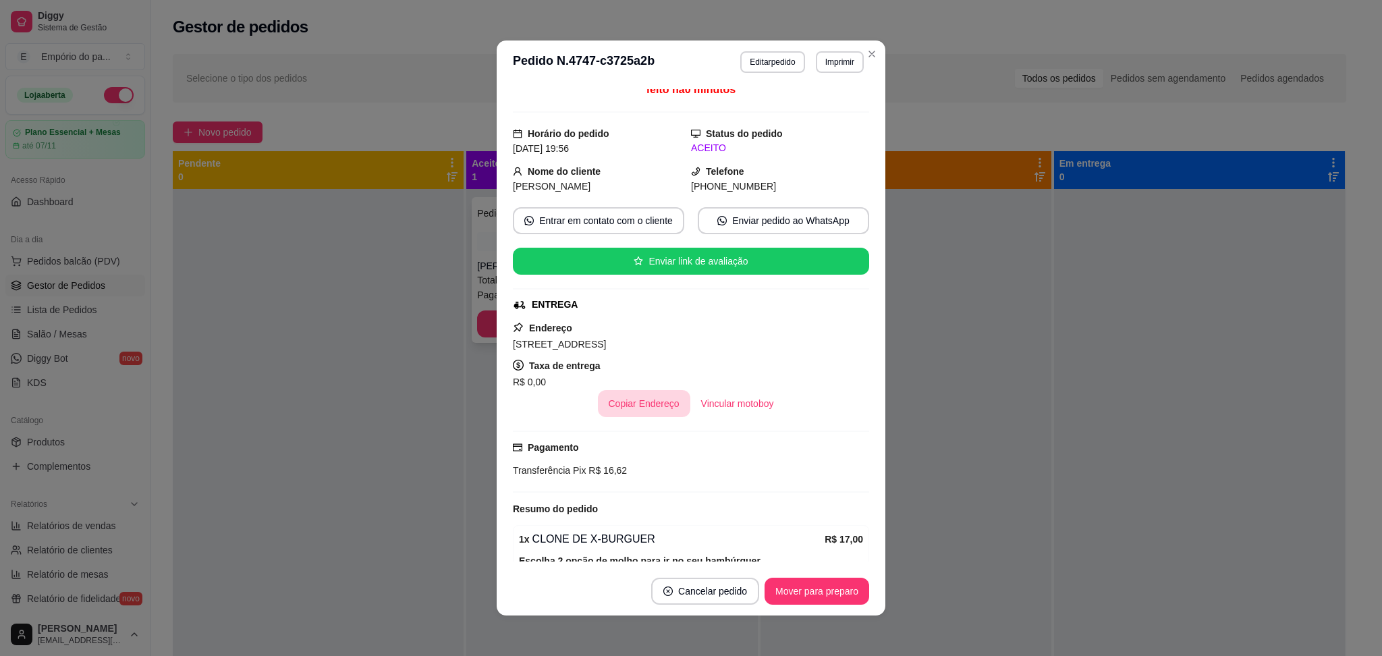
scroll to position [188, 0]
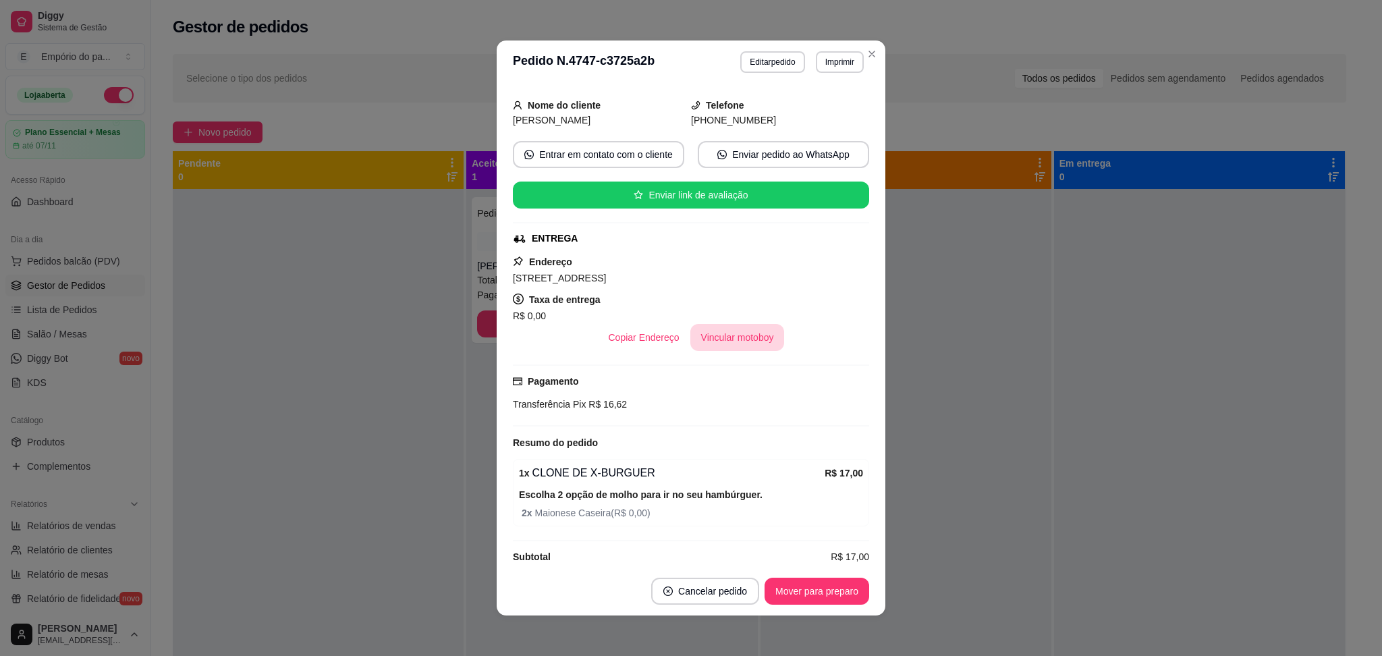
click at [693, 324] on button "Vincular motoboy" at bounding box center [737, 337] width 94 height 27
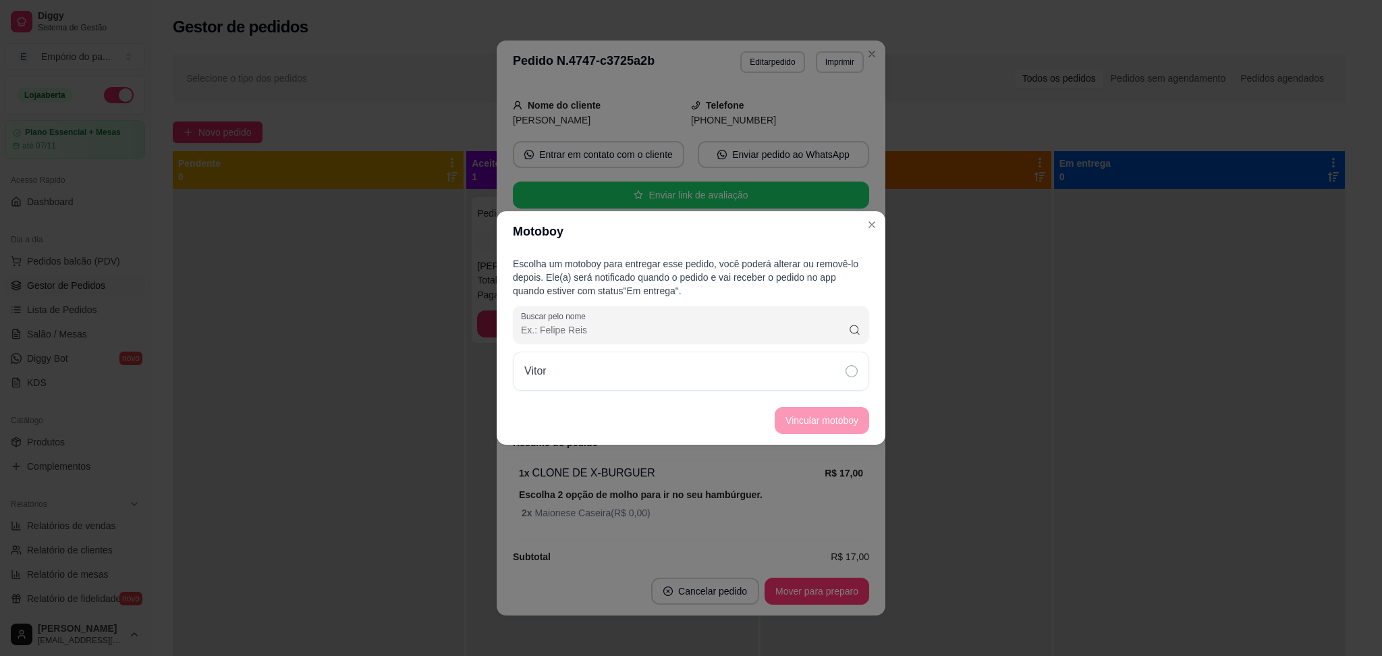
click at [709, 376] on div "Vitor" at bounding box center [691, 371] width 356 height 39
click at [796, 416] on button "Vincular motoboy" at bounding box center [822, 421] width 92 height 26
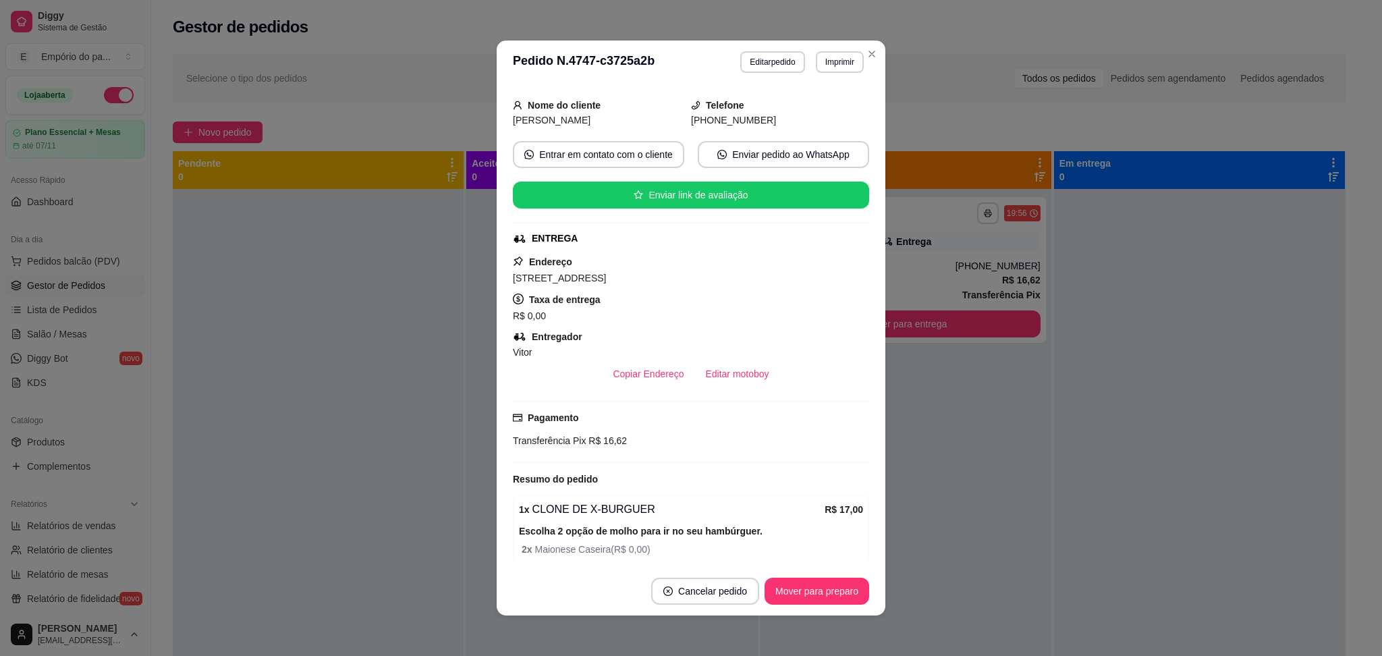
click at [796, 416] on div "Solicite um entregador do iFood Sujeito a disponibilidade da plataforma feito h…" at bounding box center [691, 325] width 356 height 472
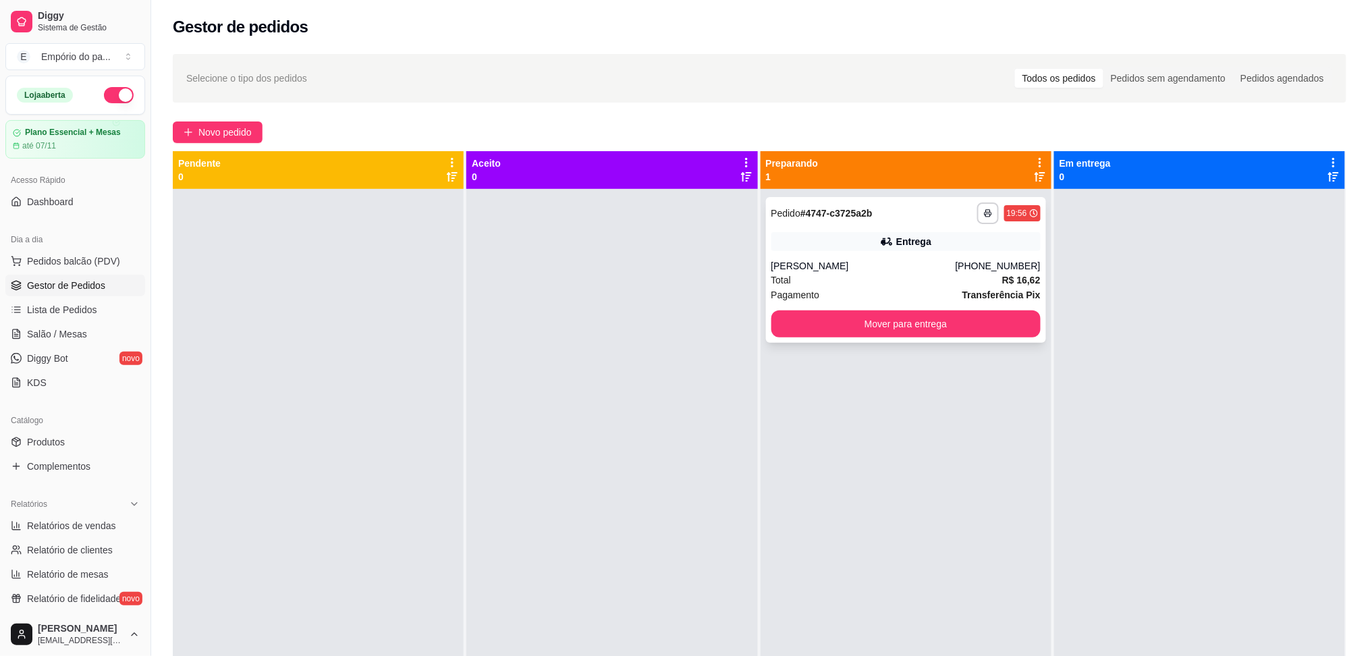
click at [883, 288] on div "Pagamento Transferência Pix" at bounding box center [905, 295] width 269 height 15
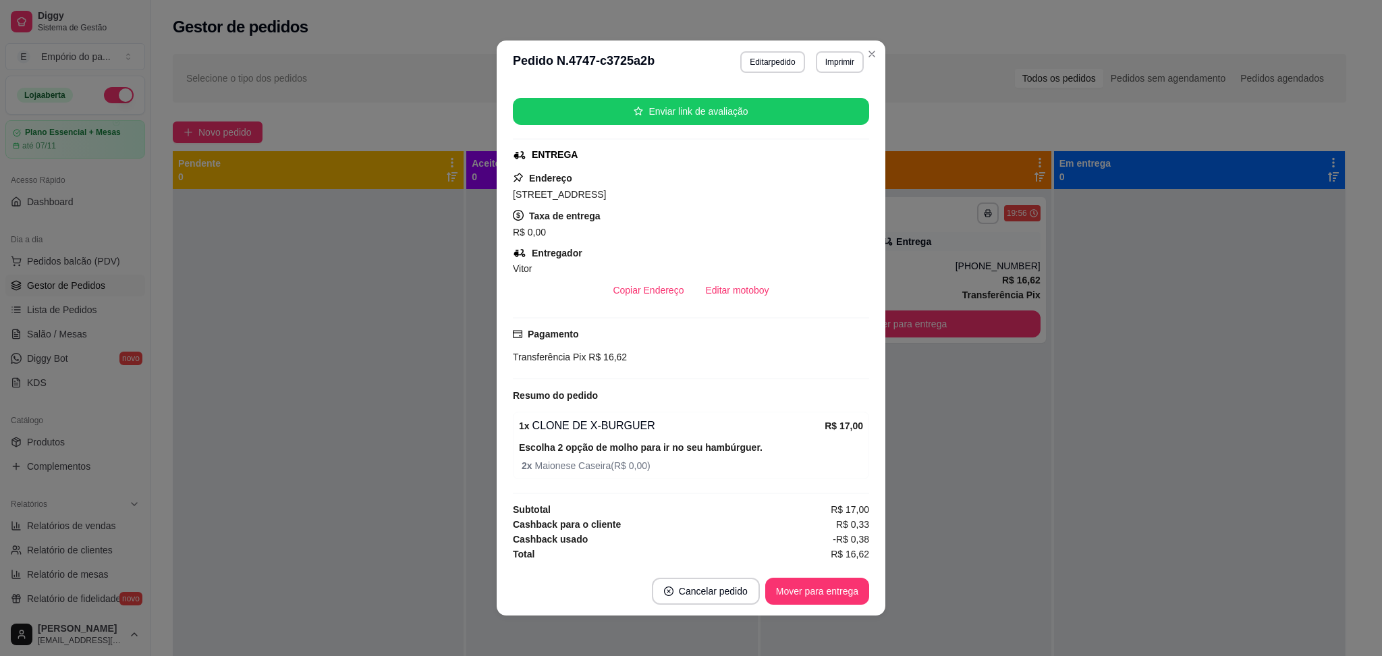
scroll to position [223, 0]
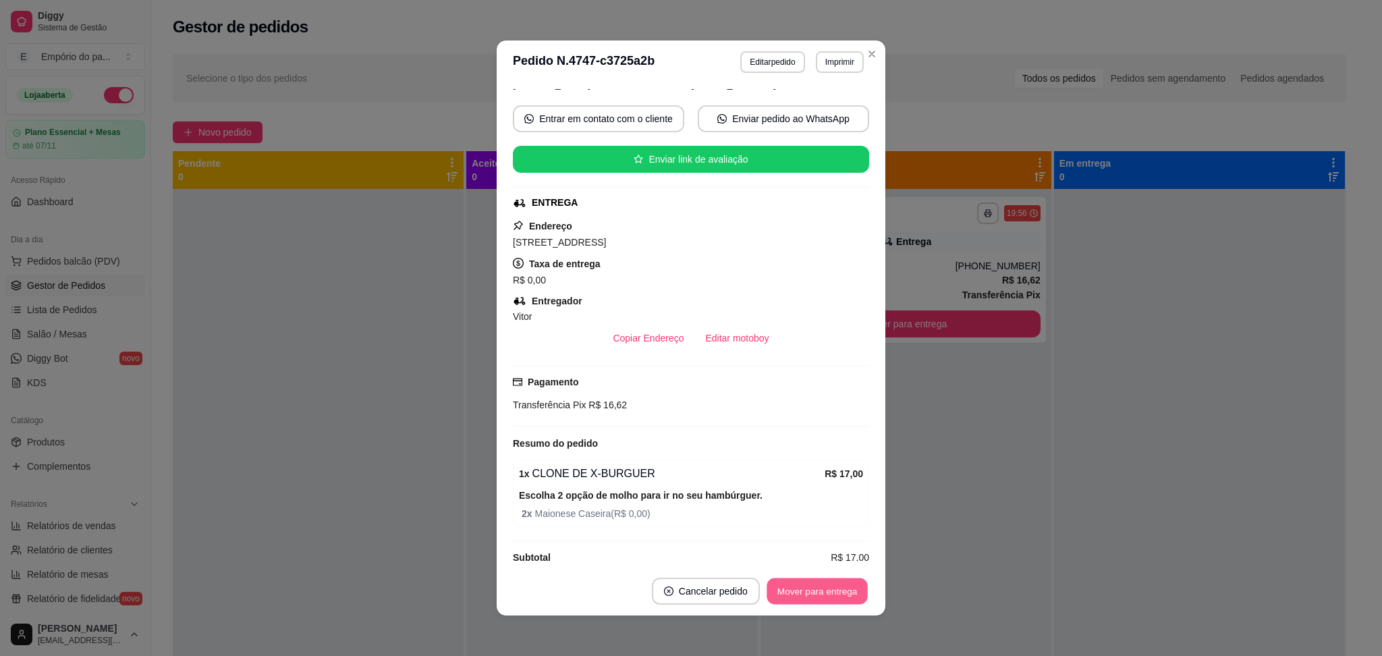
click at [813, 599] on button "Mover para entrega" at bounding box center [817, 591] width 101 height 26
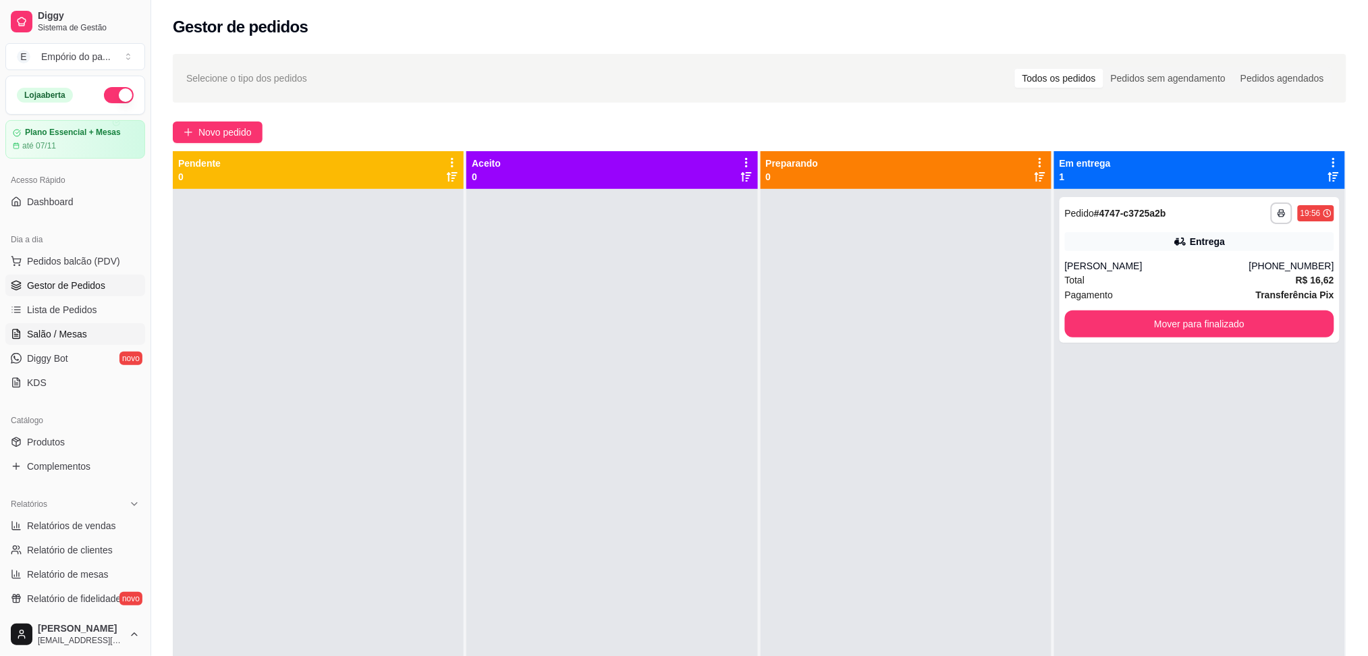
click at [84, 326] on link "Salão / Mesas" at bounding box center [75, 334] width 140 height 22
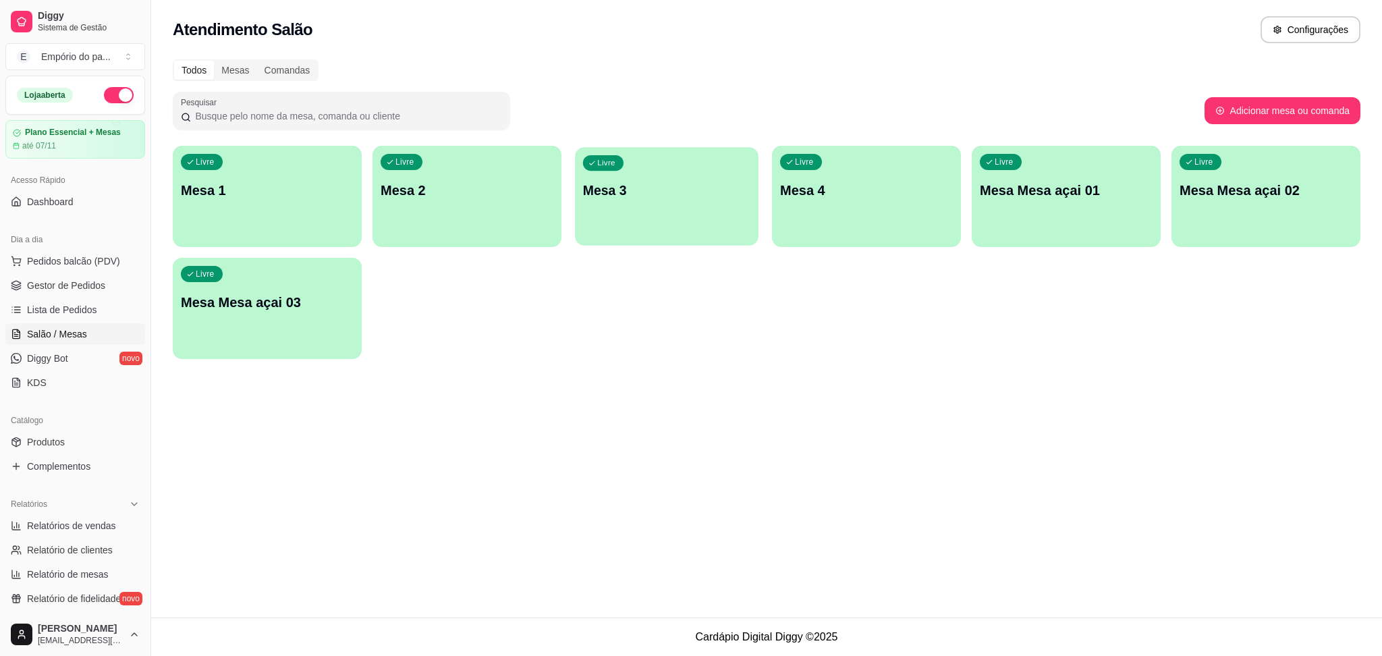
click at [717, 216] on div "Livre Mesa 3" at bounding box center [667, 188] width 184 height 82
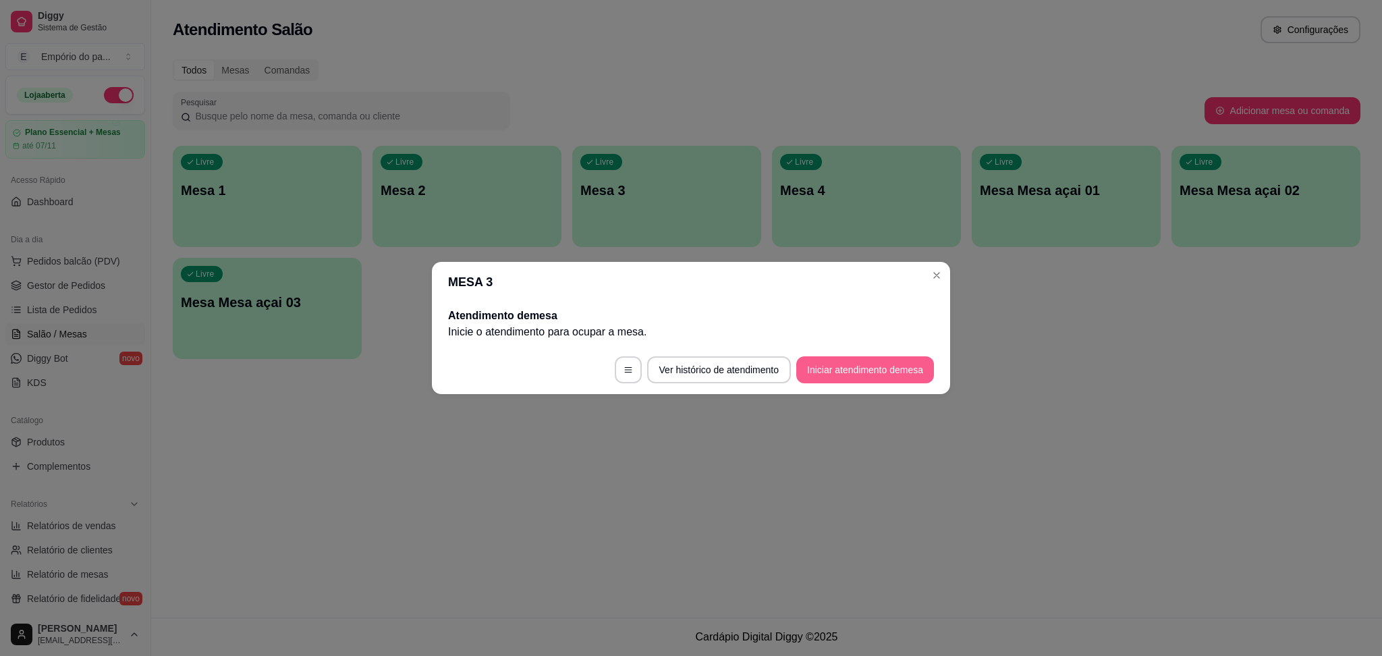
click at [846, 366] on button "Iniciar atendimento de mesa" at bounding box center [865, 369] width 138 height 27
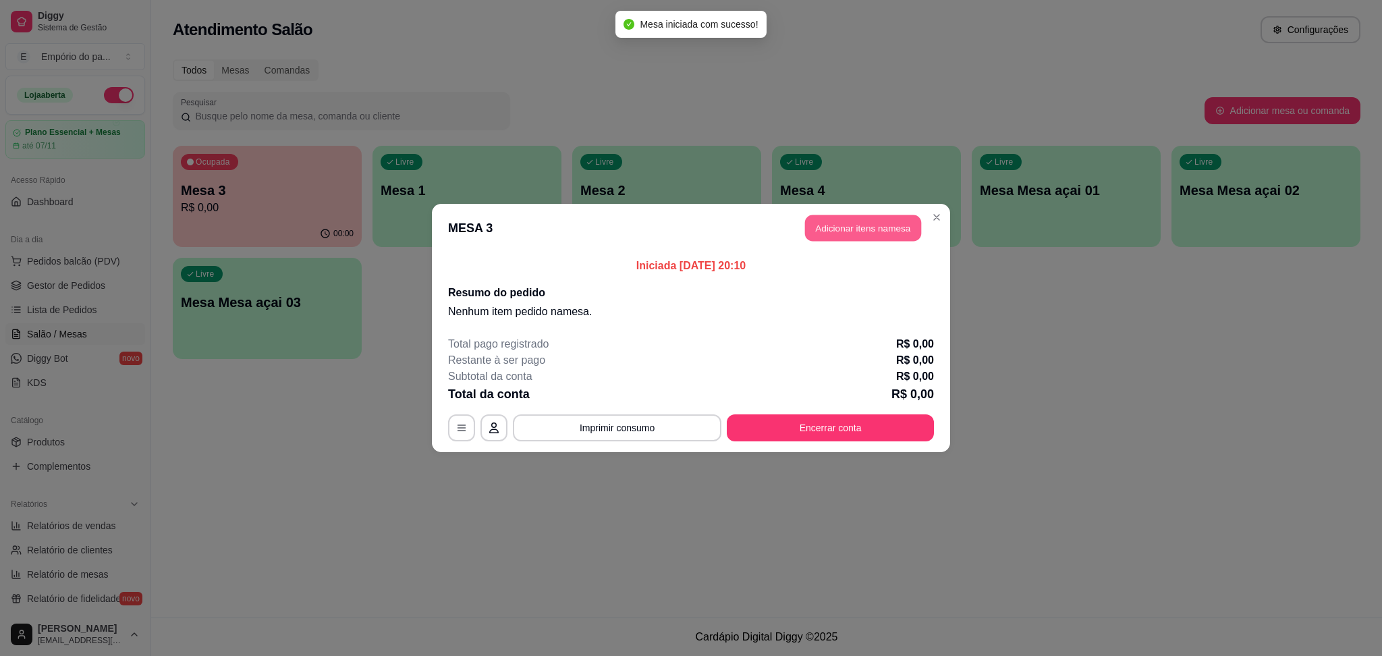
click at [873, 223] on button "Adicionar itens na mesa" at bounding box center [863, 228] width 116 height 26
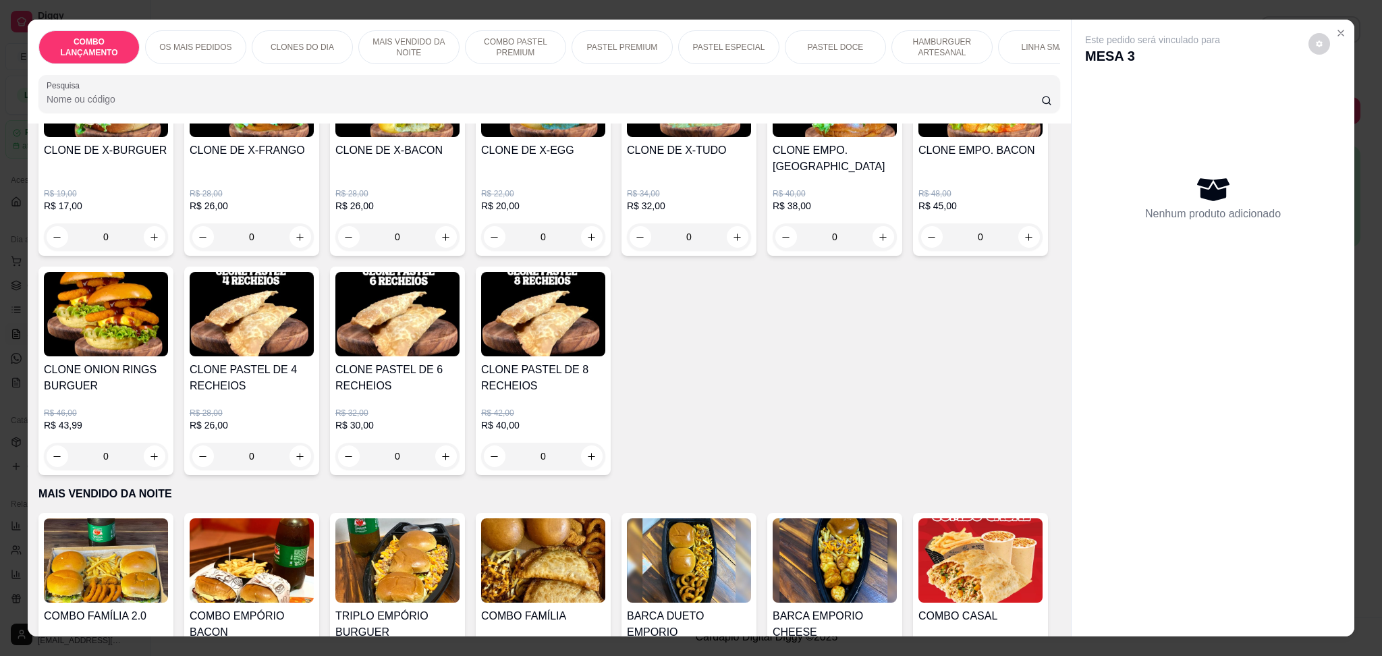
scroll to position [449, 0]
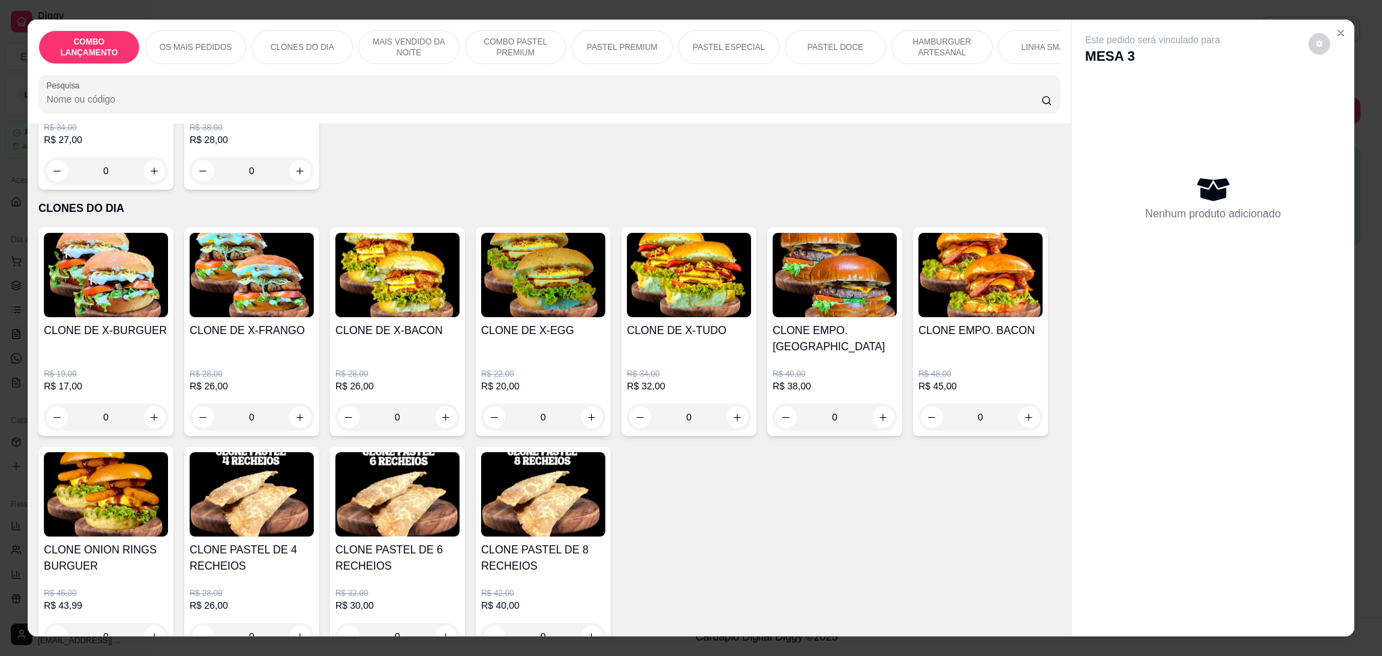
click at [443, 404] on div "0" at bounding box center [397, 417] width 124 height 27
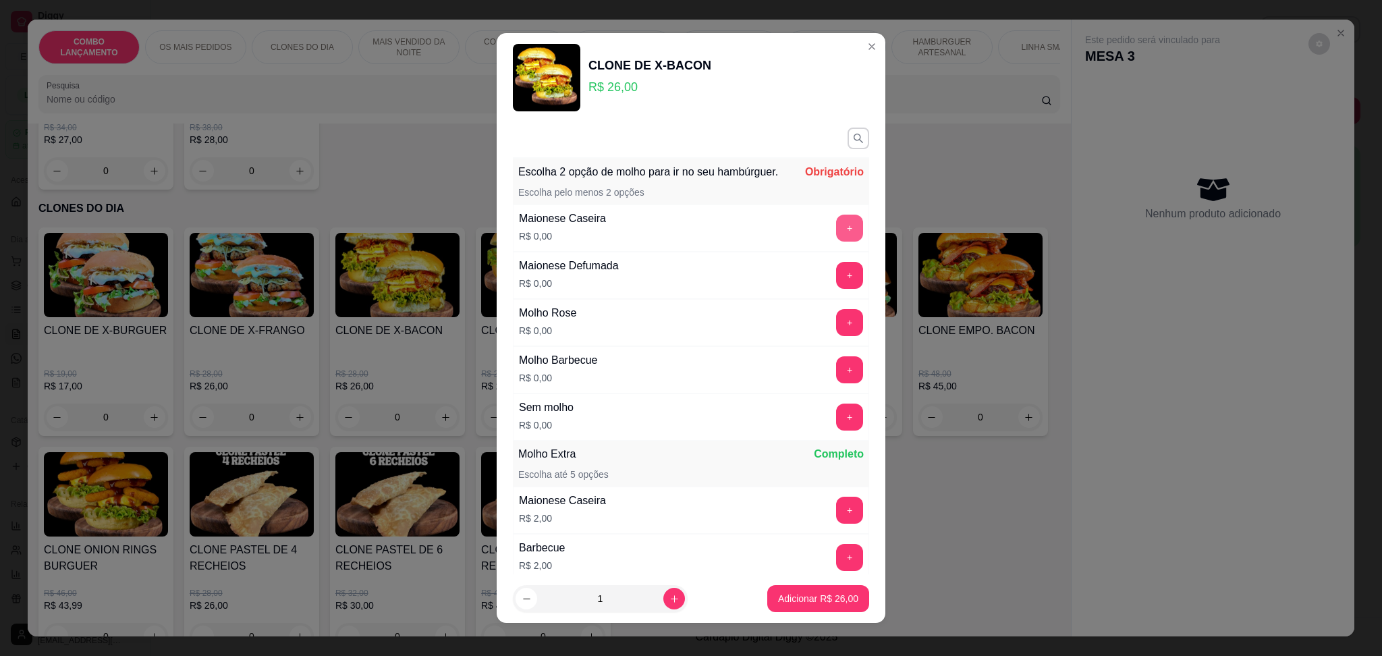
click at [836, 242] on button "+" at bounding box center [849, 228] width 27 height 27
click at [836, 374] on button "+" at bounding box center [849, 369] width 27 height 27
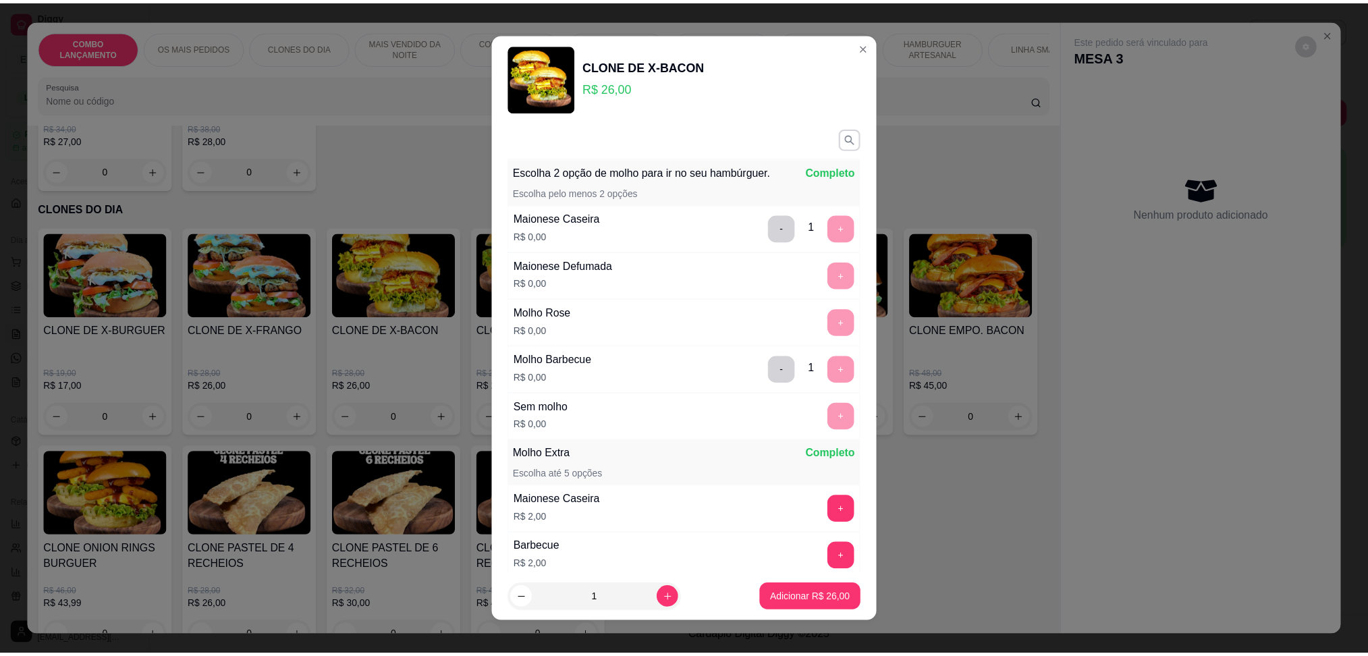
scroll to position [335, 0]
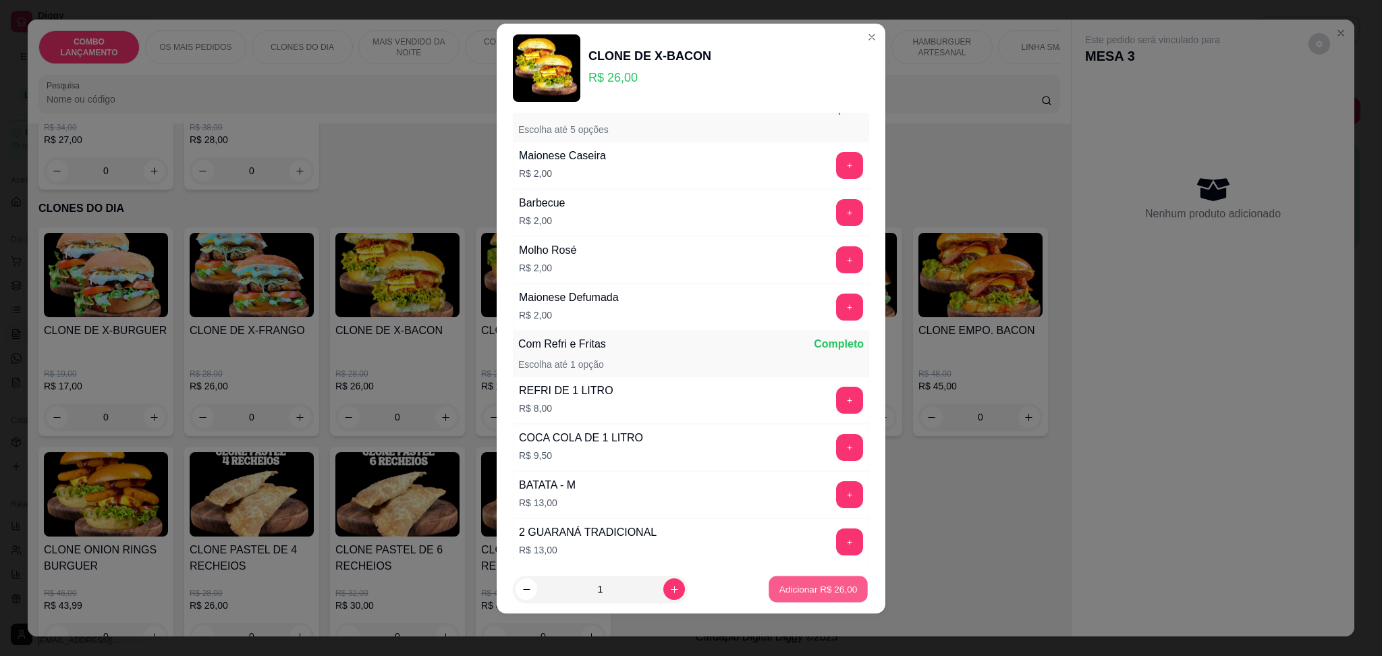
click at [815, 591] on p "Adicionar R$ 26,00" at bounding box center [819, 589] width 78 height 13
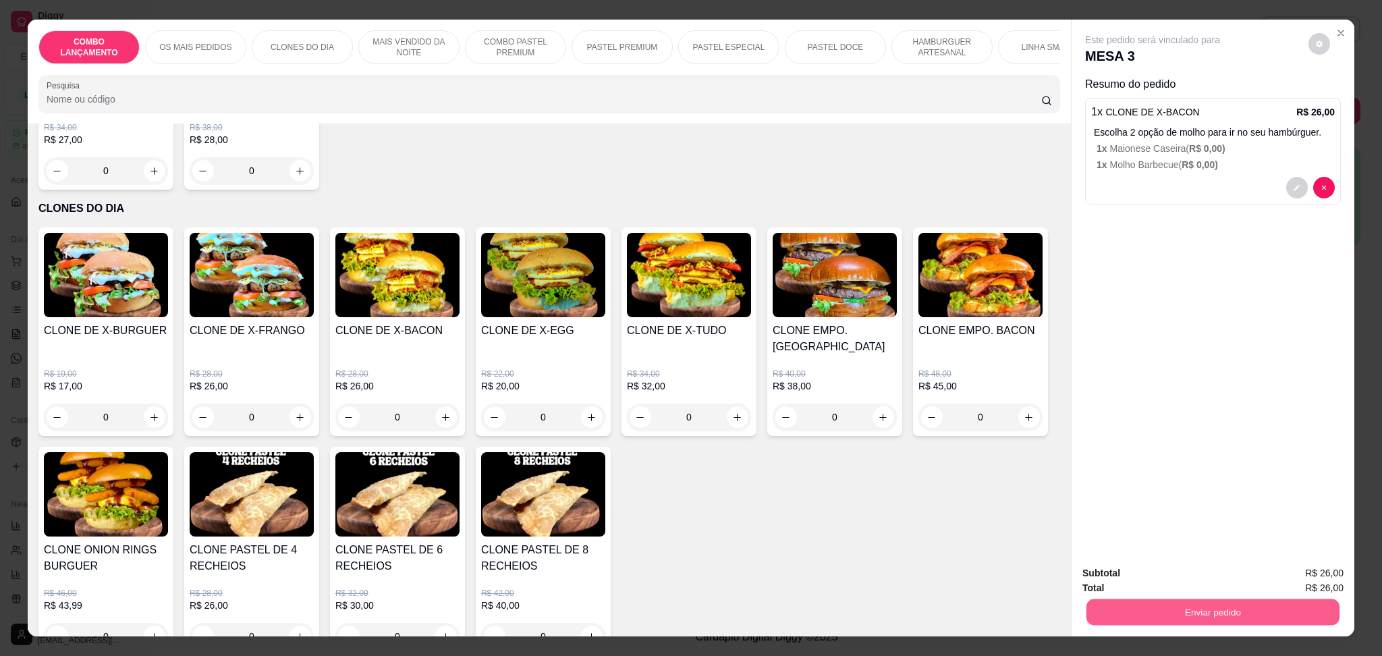
click at [1231, 614] on button "Enviar pedido" at bounding box center [1213, 612] width 253 height 26
click at [1296, 570] on button "Enviar pedido" at bounding box center [1307, 579] width 74 height 25
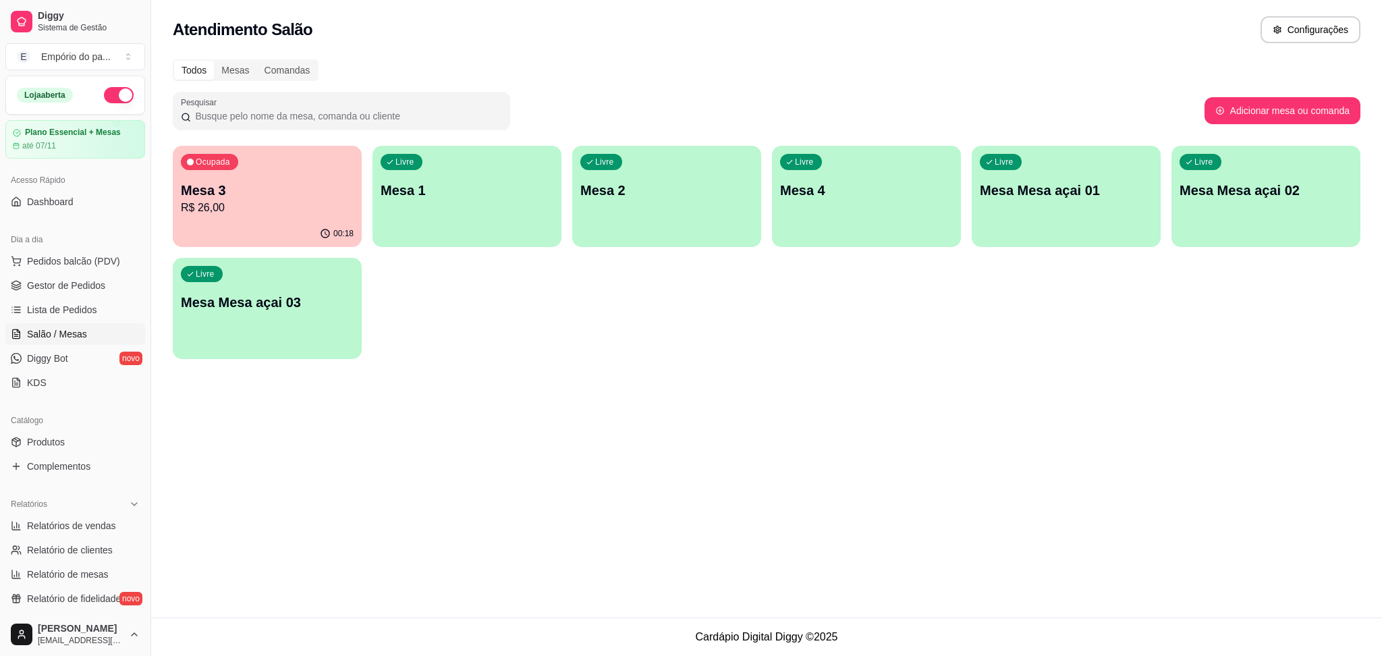
click at [326, 205] on p "R$ 26,00" at bounding box center [267, 208] width 173 height 16
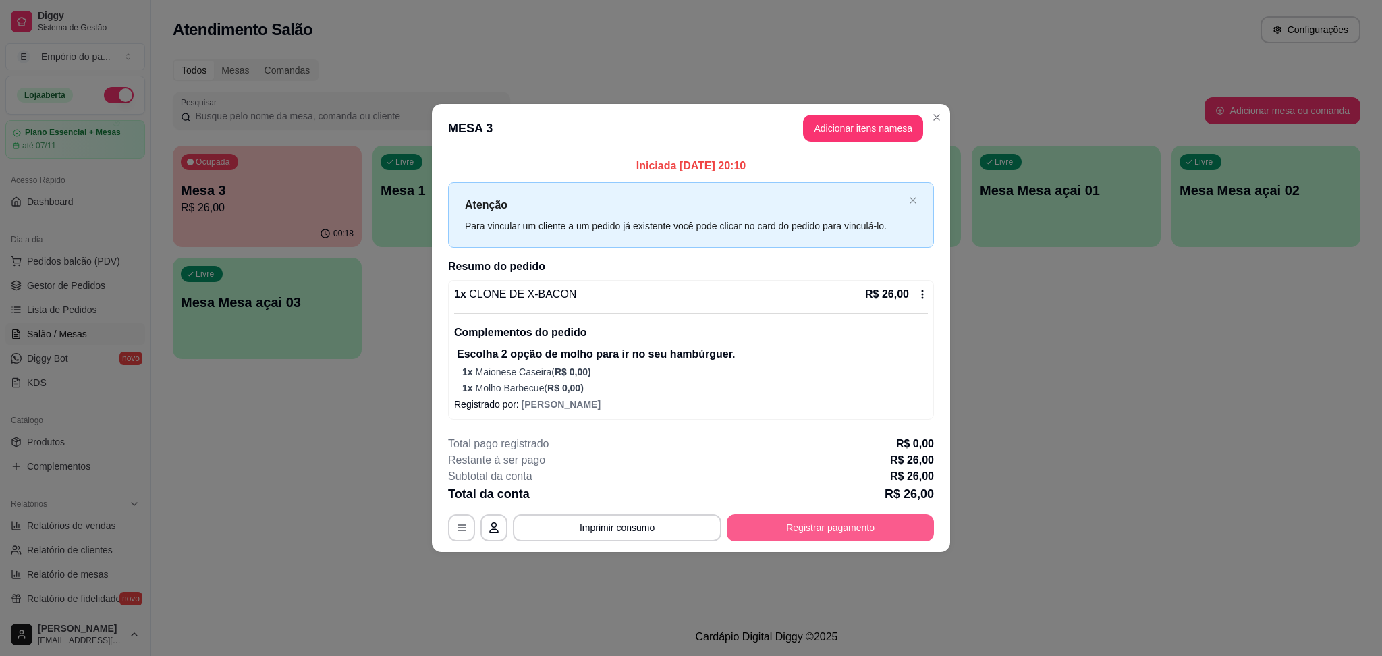
click at [845, 528] on button "Registrar pagamento" at bounding box center [830, 527] width 207 height 27
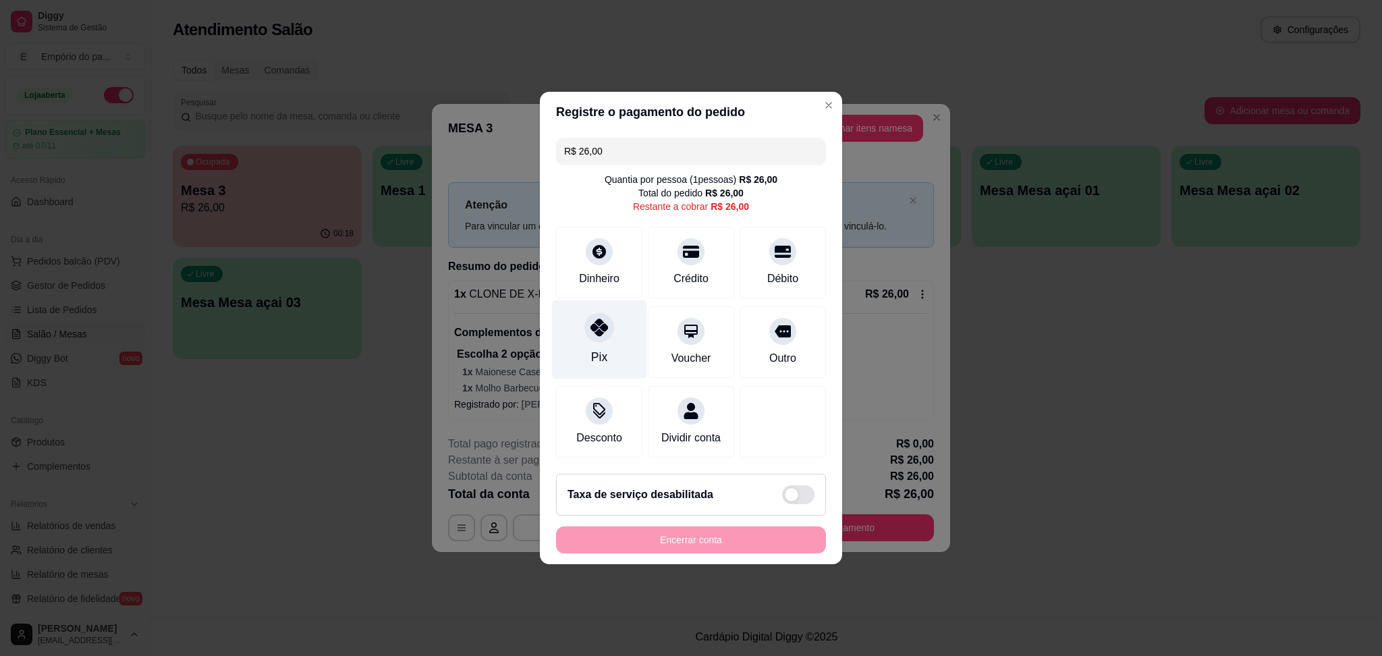
click at [586, 345] on div "Pix" at bounding box center [599, 339] width 95 height 79
type input "R$ 0,00"
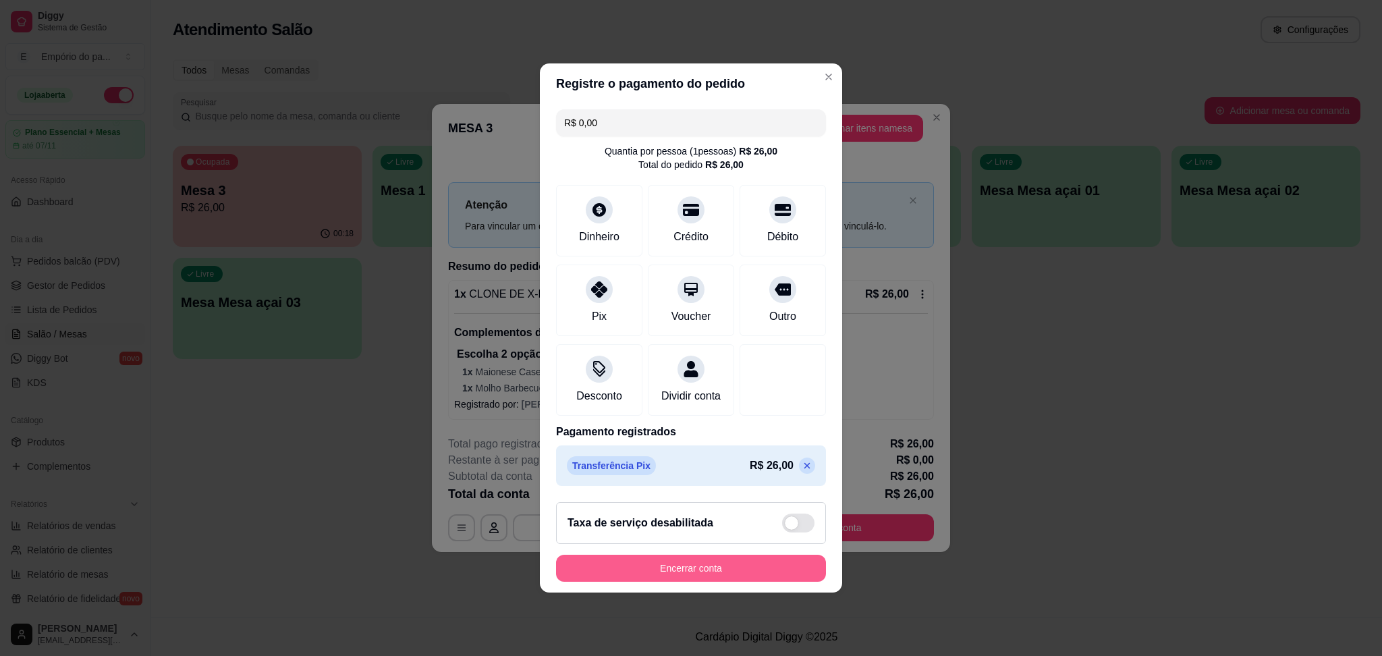
click at [677, 572] on button "Encerrar conta" at bounding box center [691, 568] width 270 height 27
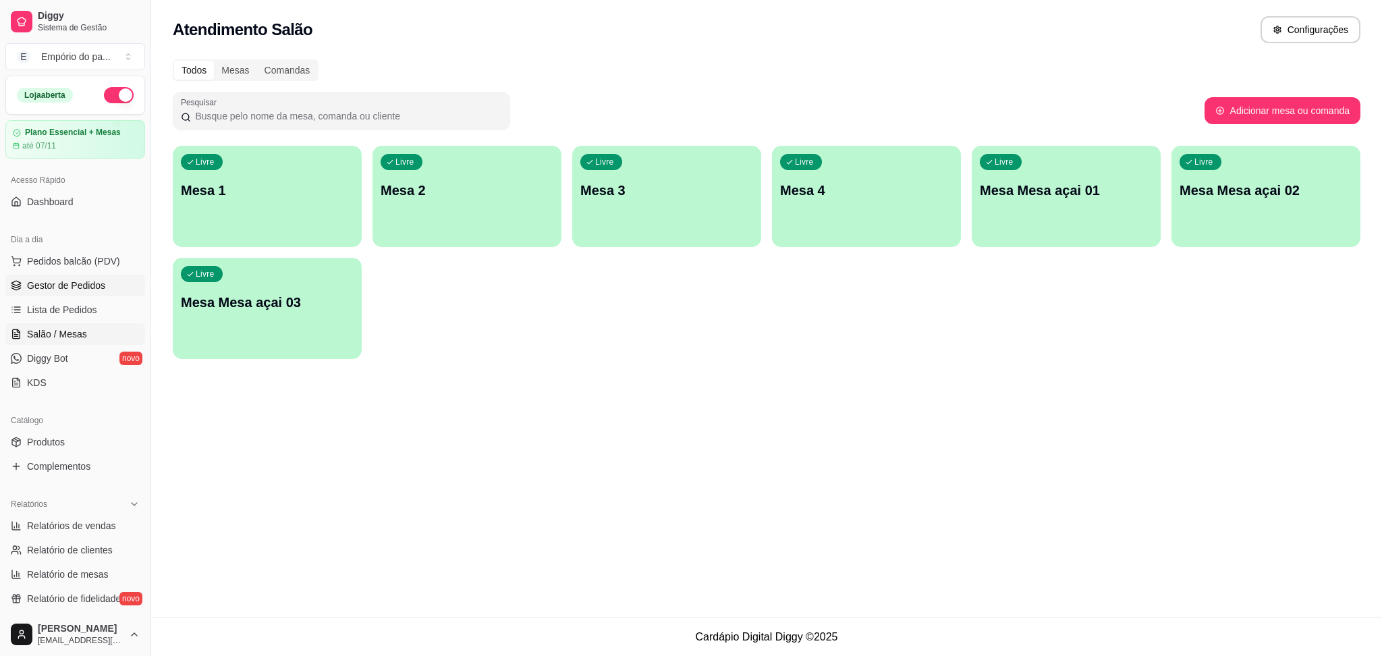
click at [103, 279] on link "Gestor de Pedidos" at bounding box center [75, 286] width 140 height 22
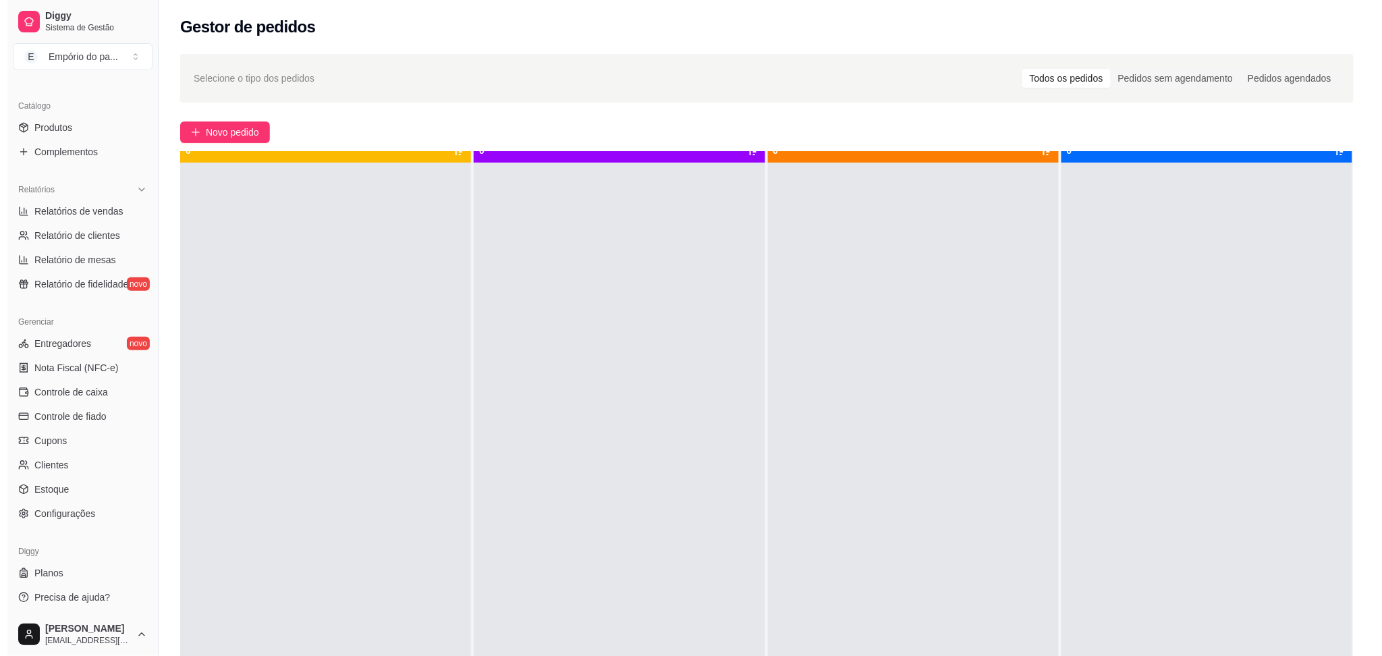
scroll to position [38, 0]
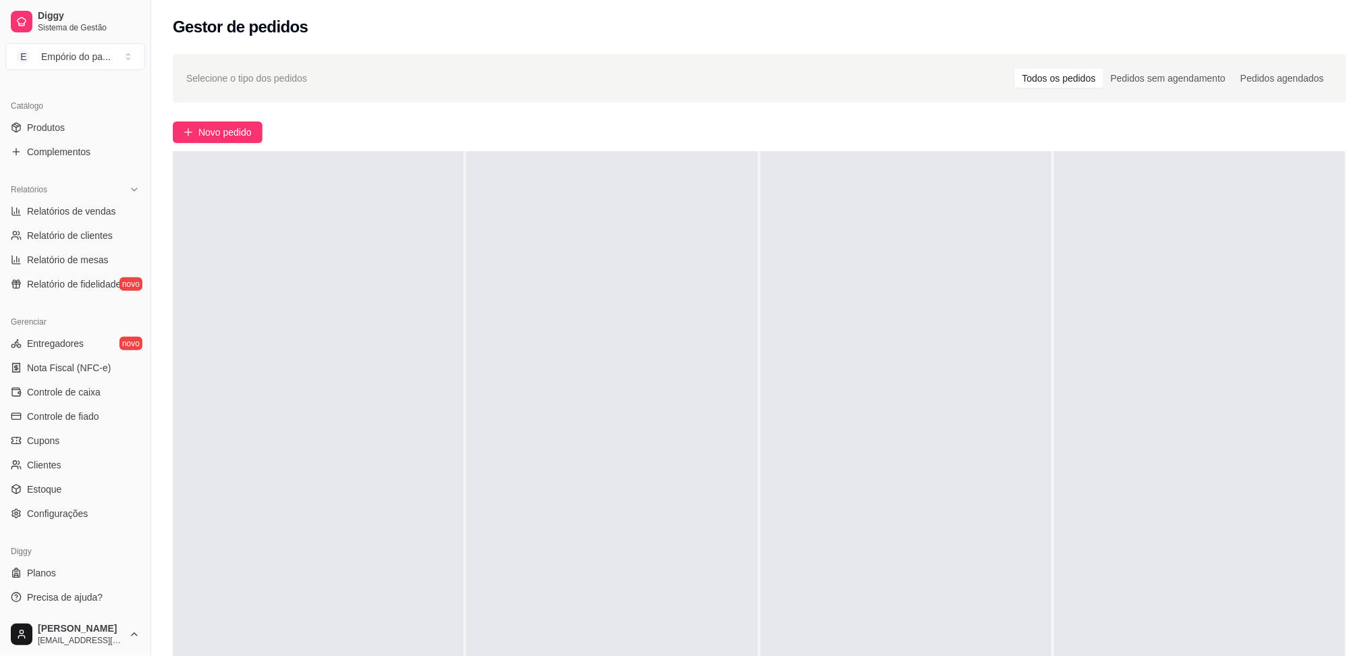
click at [305, 473] on div at bounding box center [318, 479] width 291 height 656
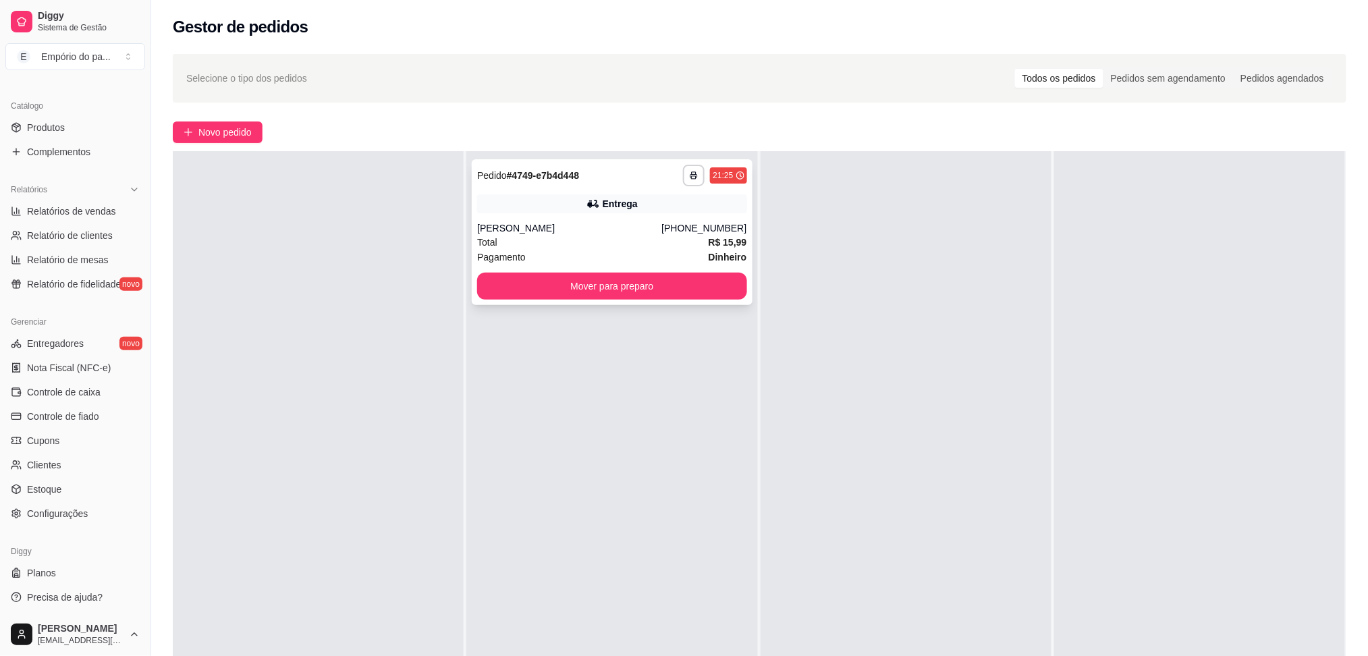
click at [572, 231] on div "[PERSON_NAME]" at bounding box center [569, 227] width 184 height 13
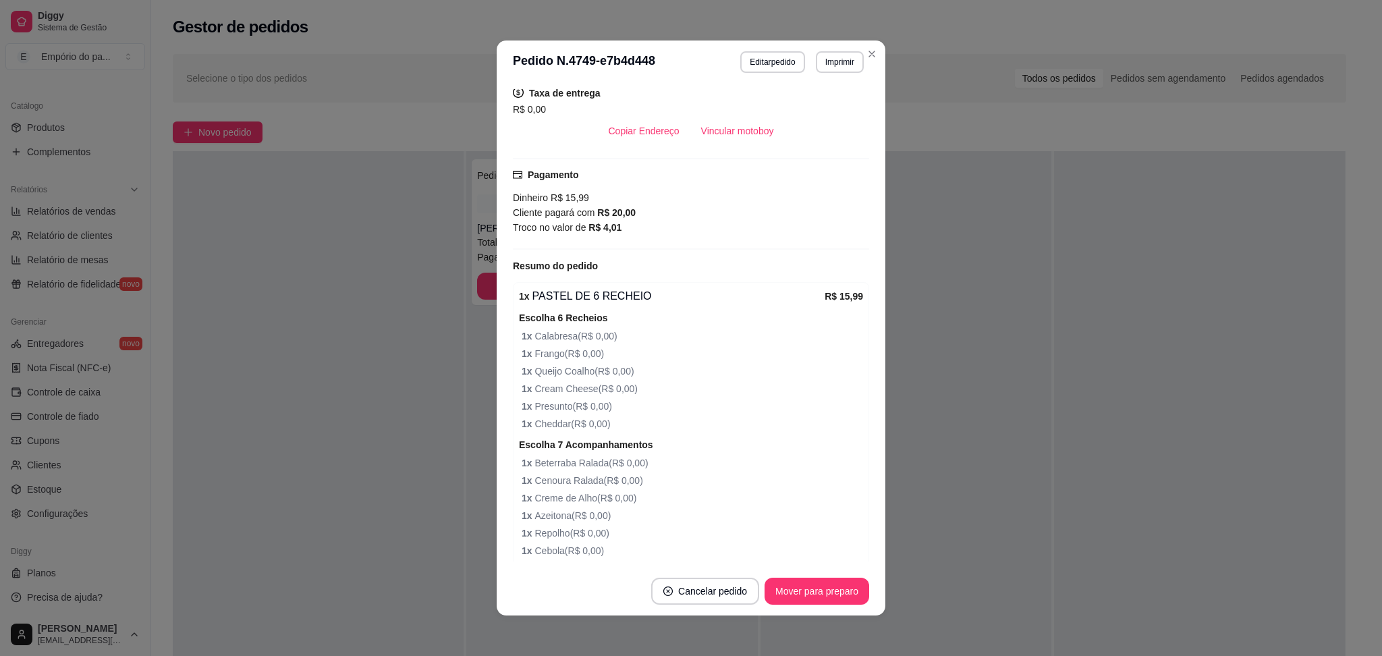
scroll to position [425, 0]
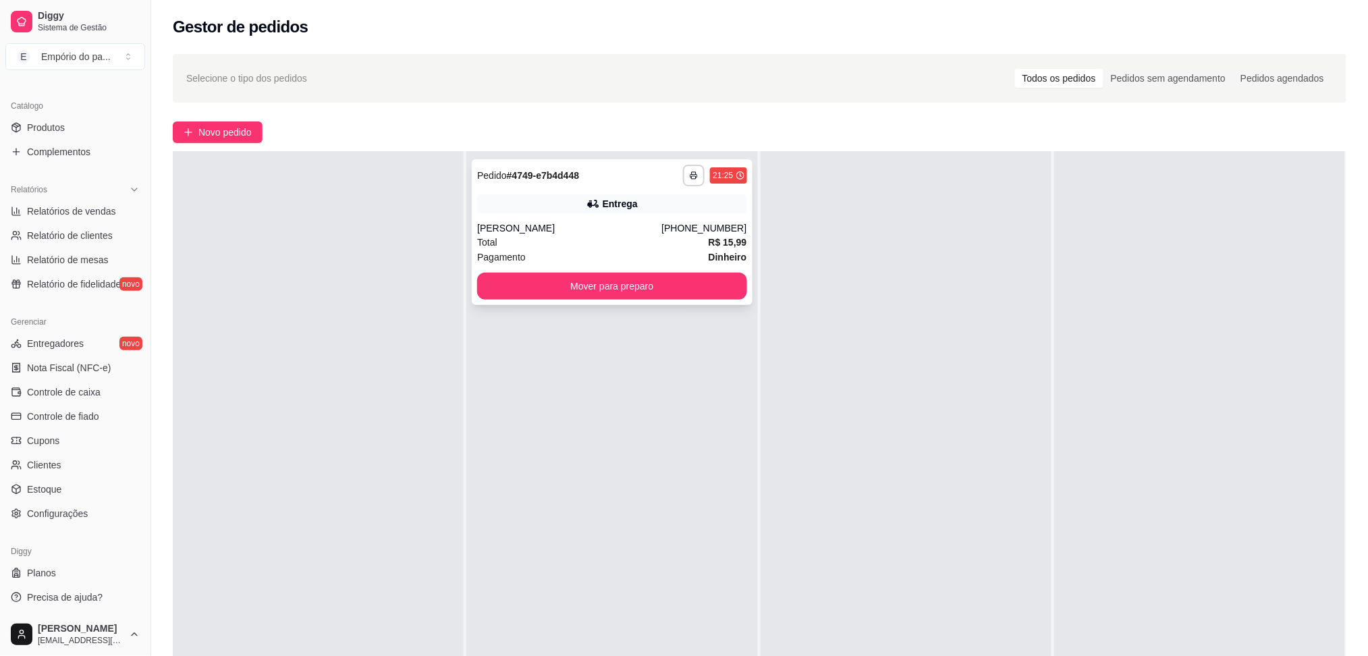
click at [641, 242] on div "Total R$ 15,99" at bounding box center [611, 242] width 269 height 15
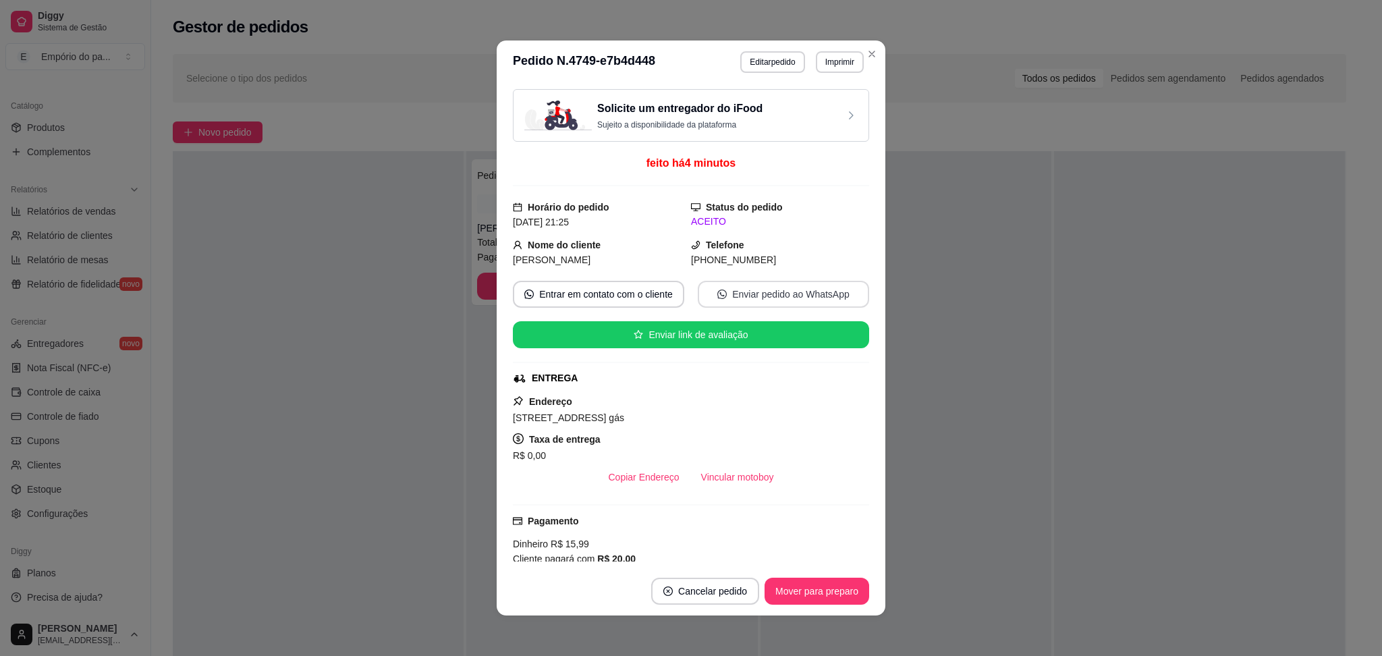
scroll to position [90, 0]
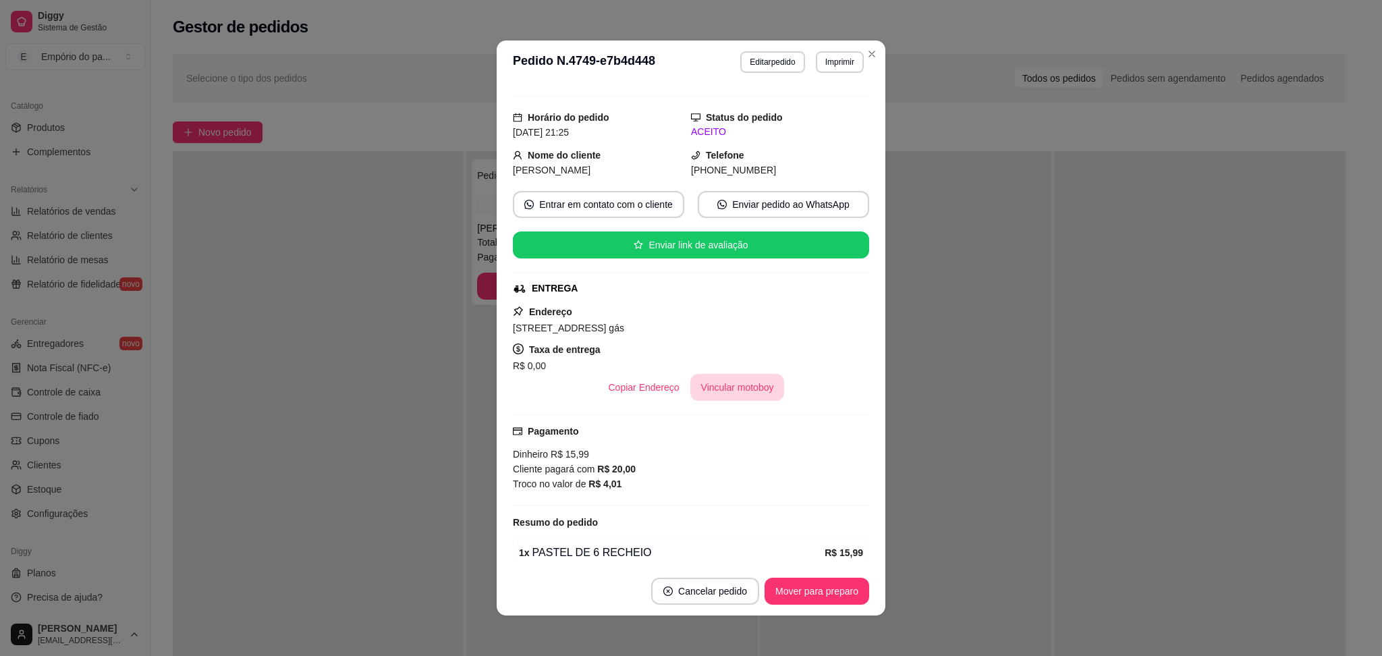
click at [698, 383] on button "Vincular motoboy" at bounding box center [737, 387] width 94 height 27
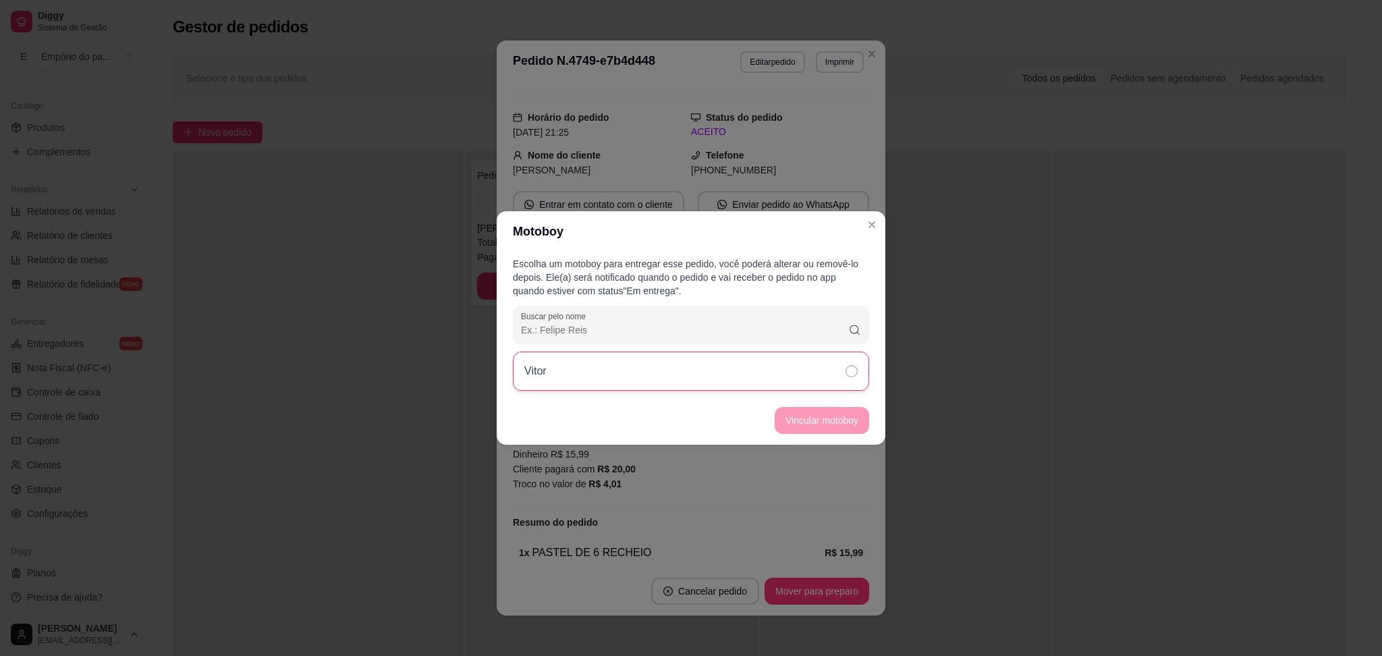
click at [705, 385] on div "Vitor" at bounding box center [691, 371] width 356 height 39
click at [808, 427] on button "Vincular motoboy" at bounding box center [822, 421] width 92 height 26
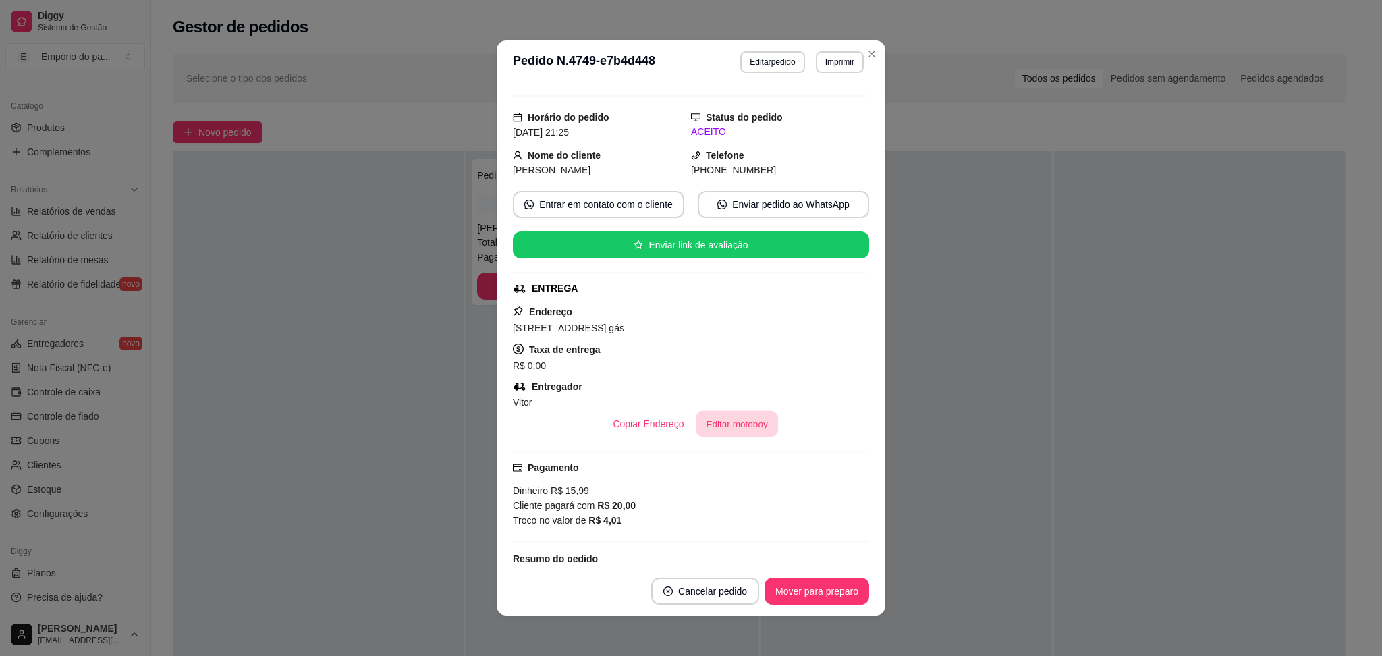
click at [702, 414] on button "Editar motoboy" at bounding box center [737, 424] width 82 height 26
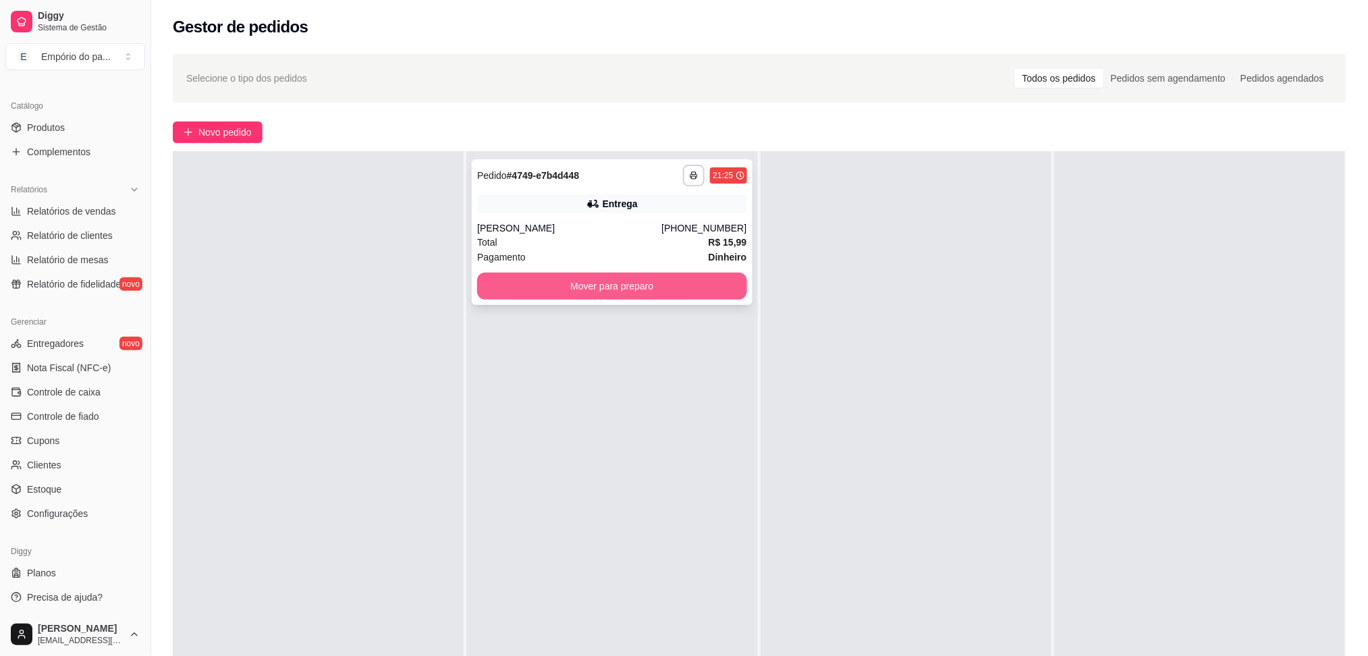
click at [654, 277] on button "Mover para preparo" at bounding box center [611, 286] width 269 height 27
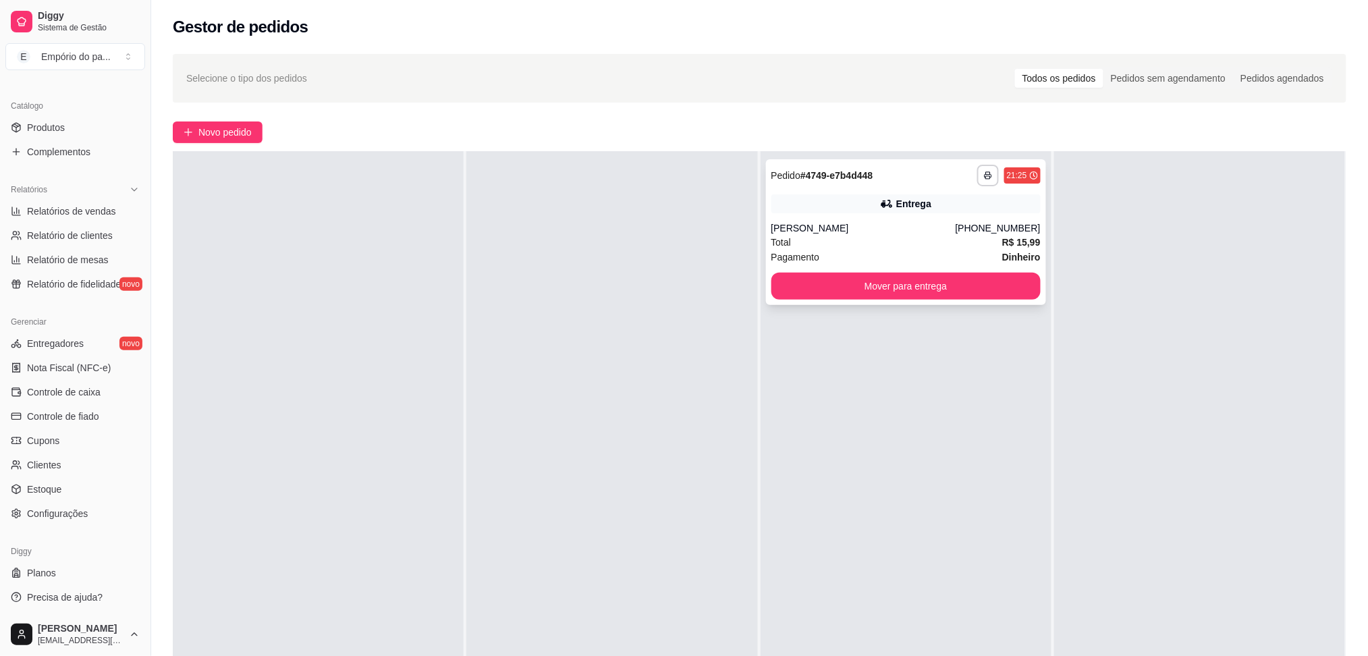
click at [943, 262] on div "Pagamento Dinheiro" at bounding box center [905, 257] width 269 height 15
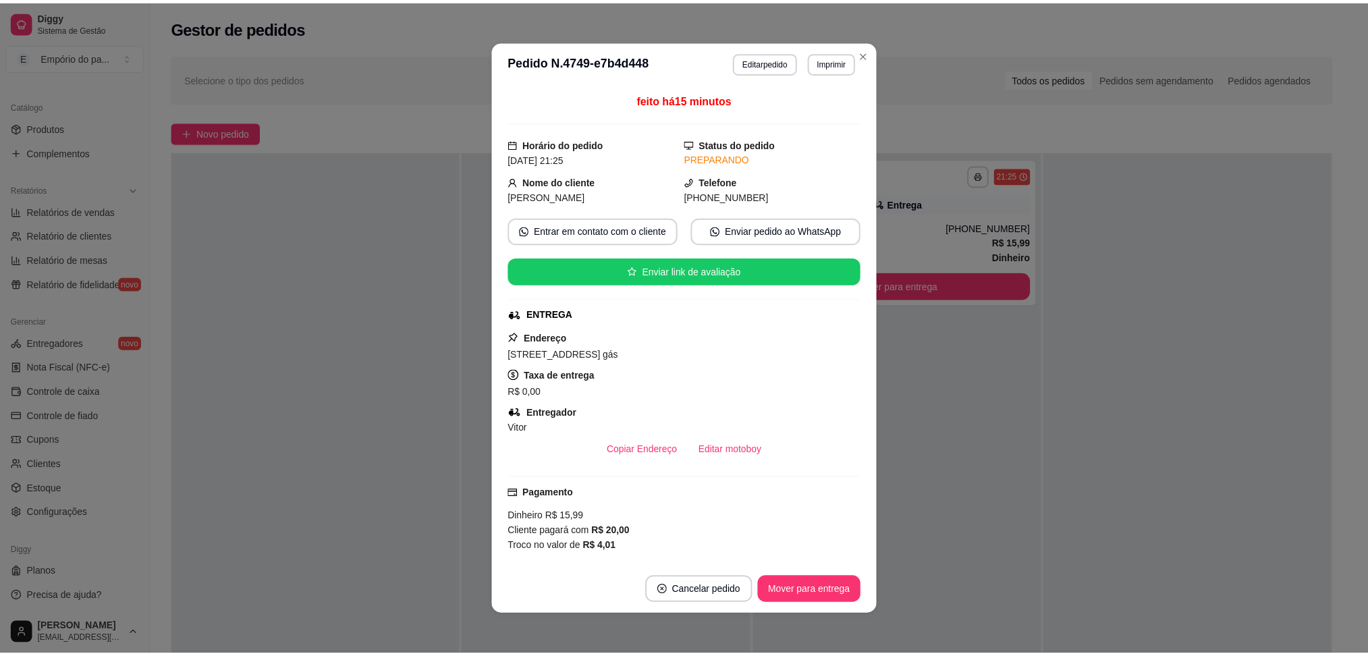
scroll to position [180, 0]
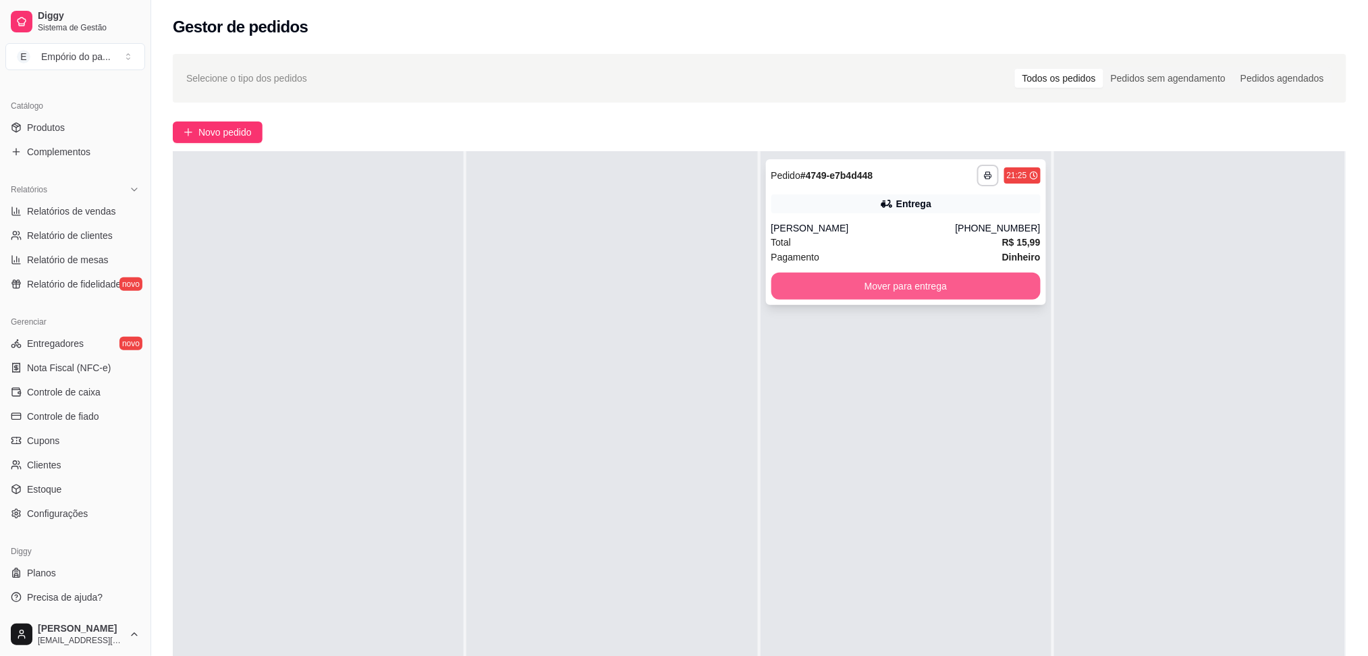
click at [901, 291] on button "Mover para entrega" at bounding box center [905, 286] width 269 height 27
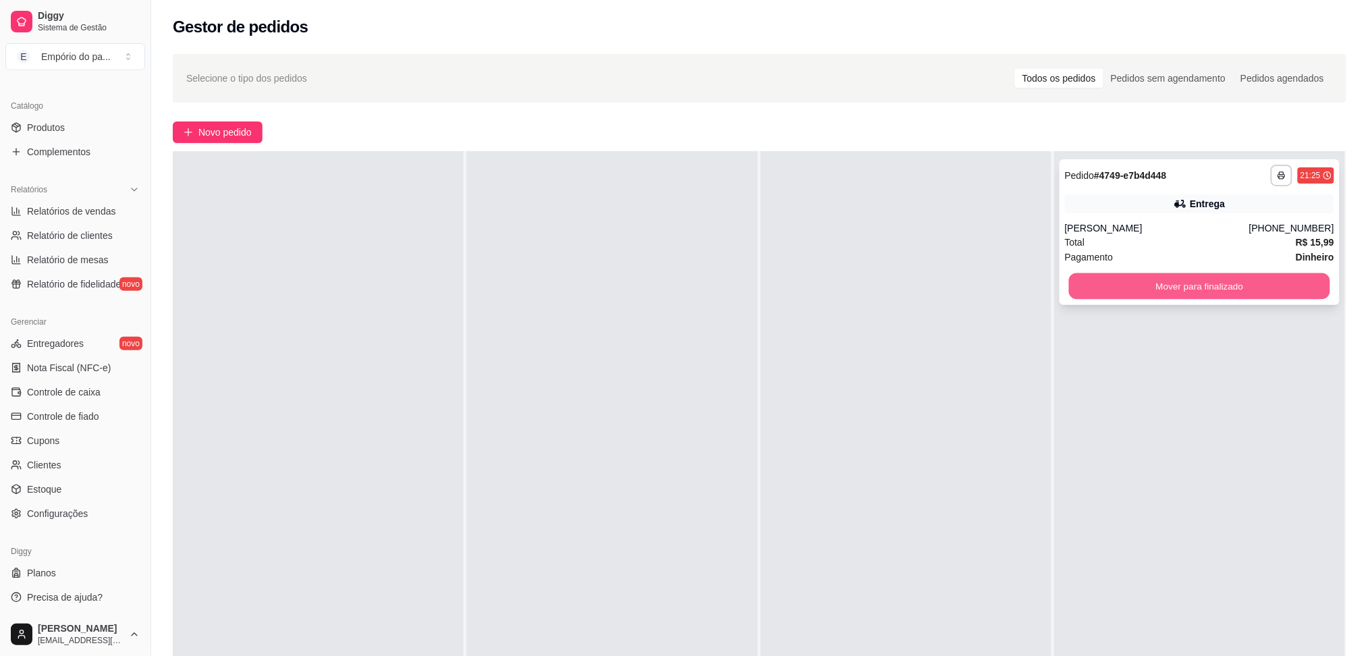
click at [1184, 283] on button "Mover para finalizado" at bounding box center [1199, 286] width 261 height 26
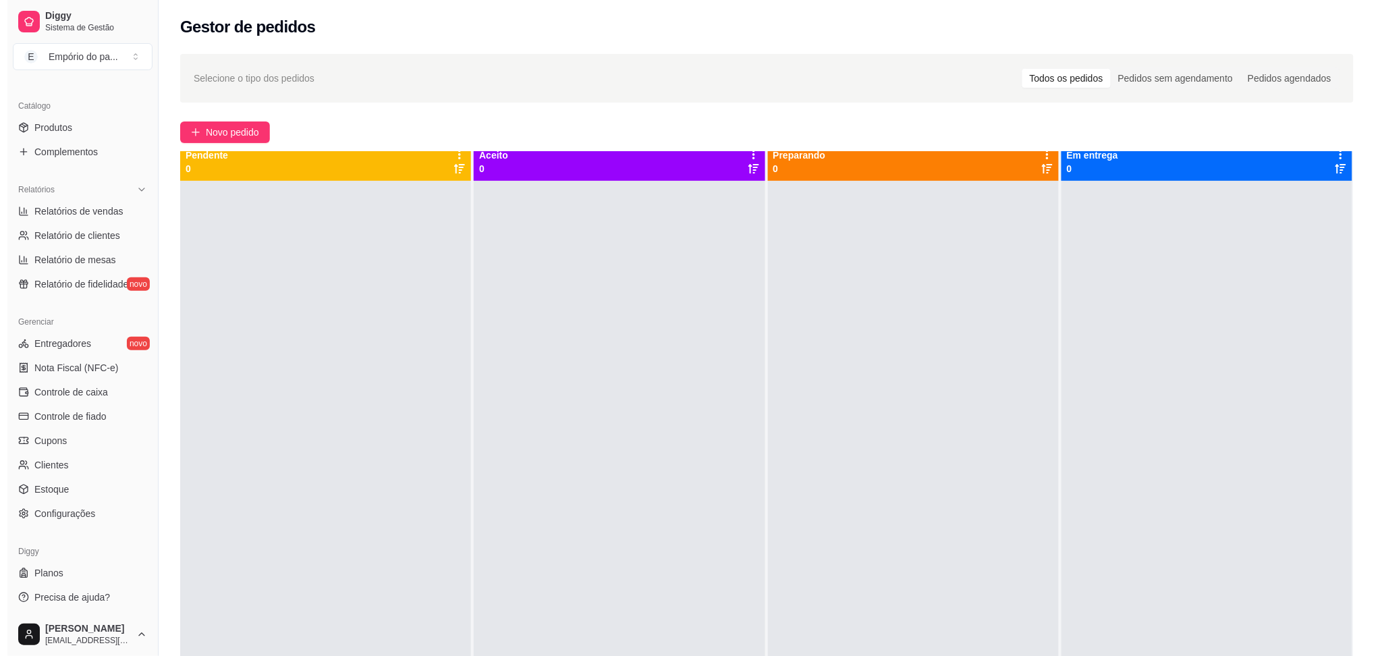
scroll to position [0, 0]
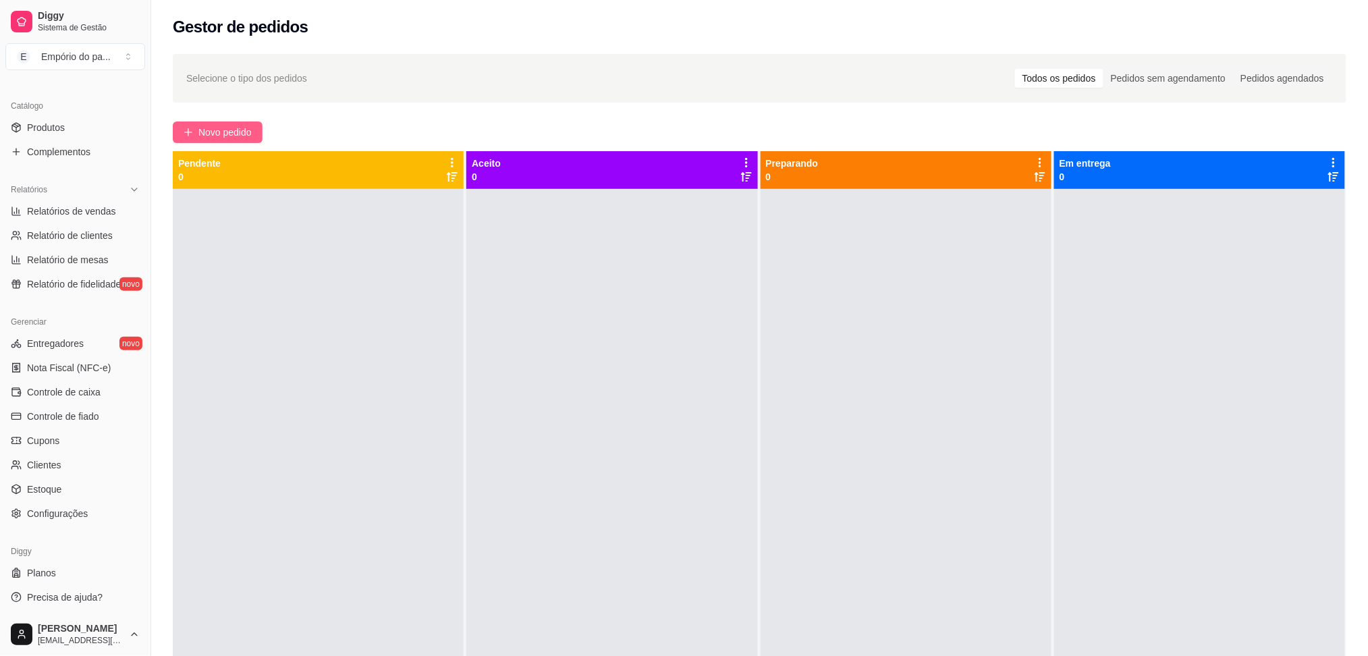
click at [236, 131] on span "Novo pedido" at bounding box center [224, 132] width 53 height 15
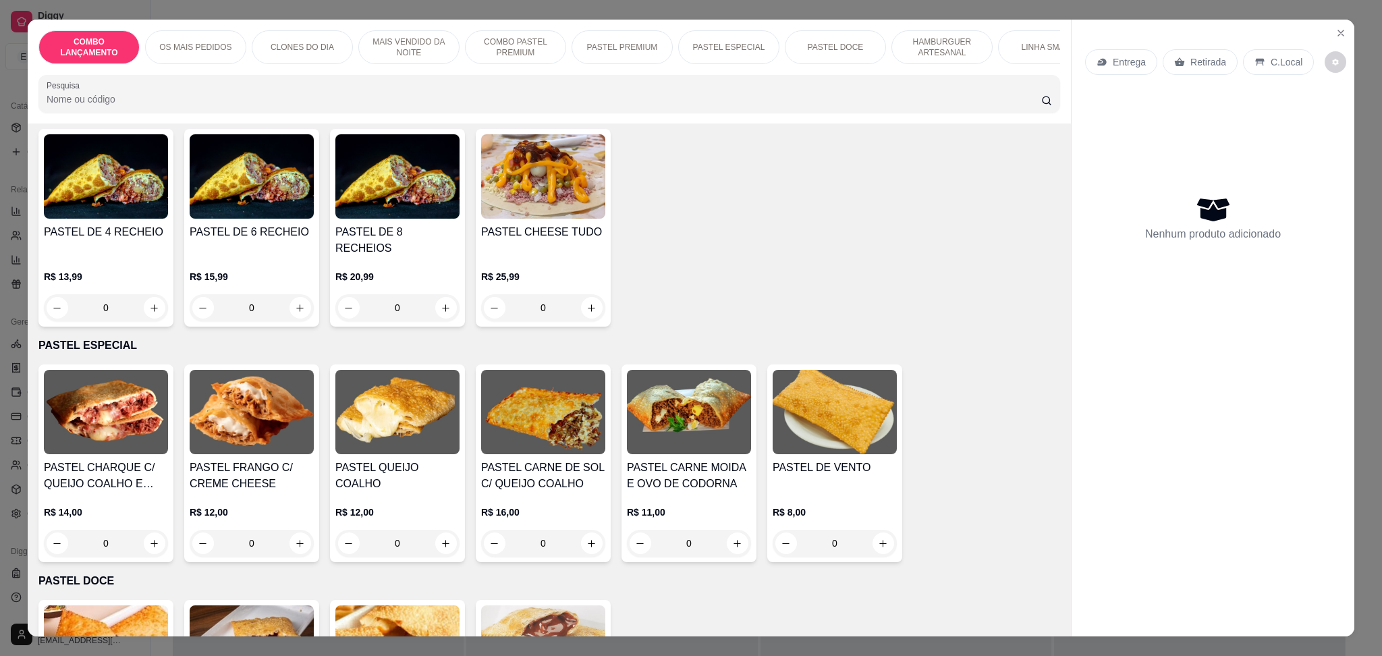
scroll to position [1799, 0]
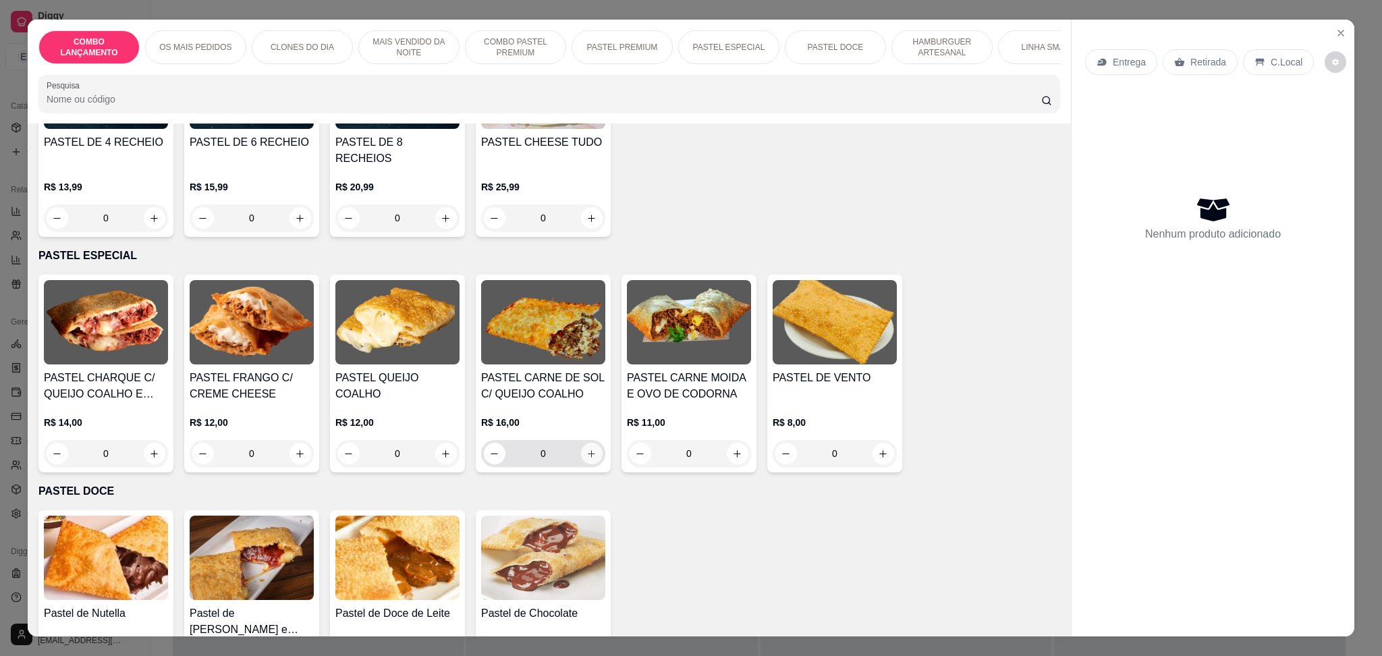
click at [589, 449] on icon "increase-product-quantity" at bounding box center [591, 454] width 10 height 10
click at [590, 443] on button "increase-product-quantity" at bounding box center [592, 454] width 22 height 22
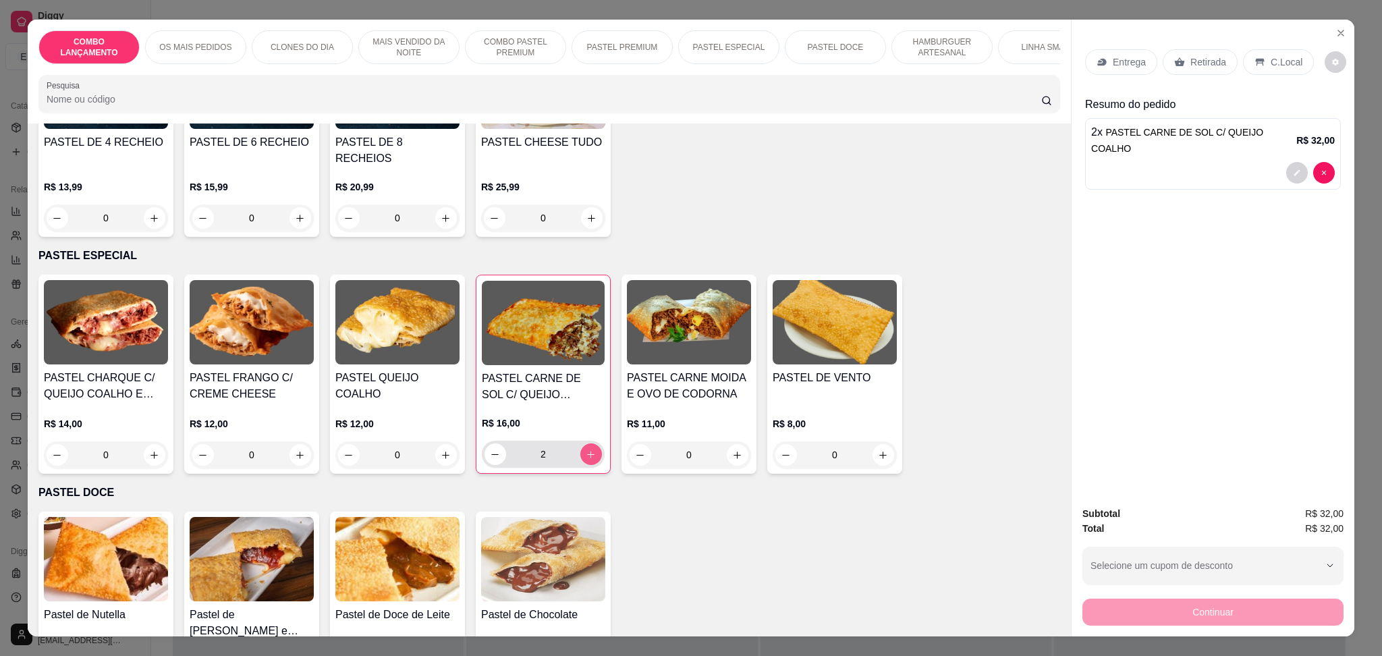
type input "2"
click at [1203, 55] on p "Retirada" at bounding box center [1209, 61] width 36 height 13
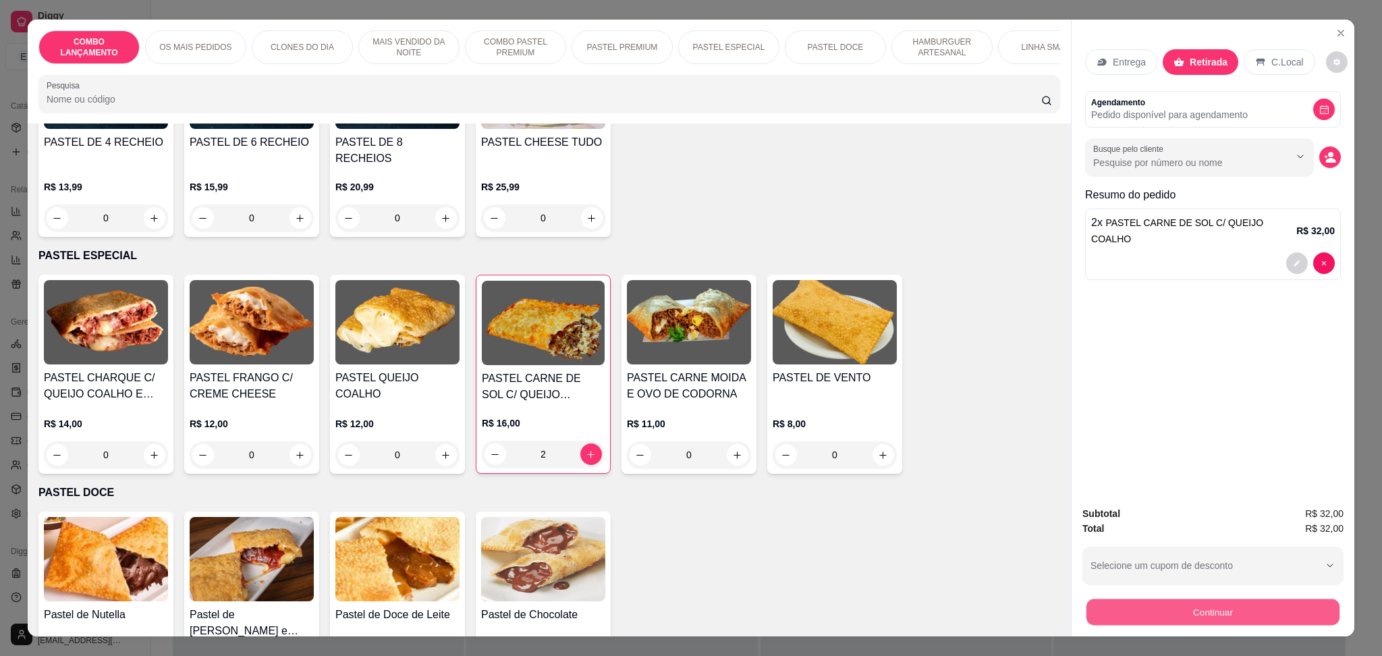
click at [1167, 610] on button "Continuar" at bounding box center [1213, 612] width 253 height 26
click at [1201, 616] on button "Continuar" at bounding box center [1213, 612] width 261 height 27
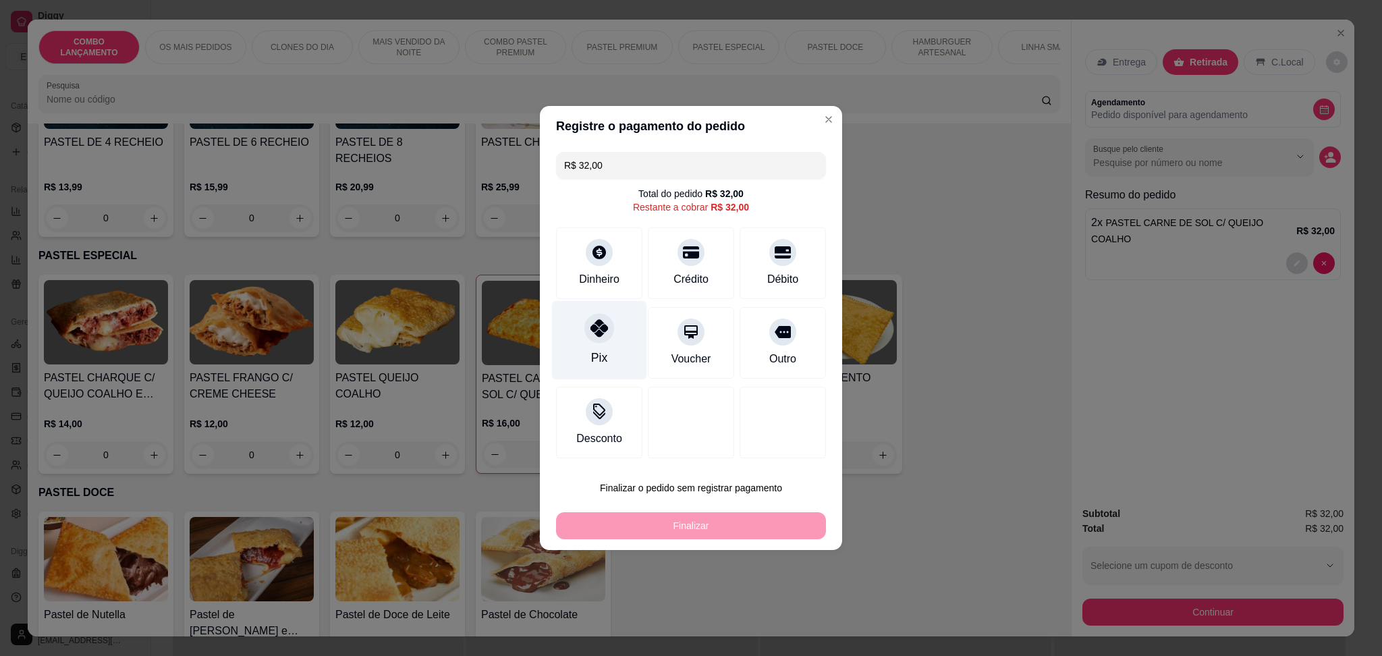
click at [594, 341] on div at bounding box center [599, 328] width 30 height 30
drag, startPoint x: 594, startPoint y: 341, endPoint x: 600, endPoint y: 344, distance: 6.9
click at [600, 344] on div "Pix" at bounding box center [599, 340] width 95 height 79
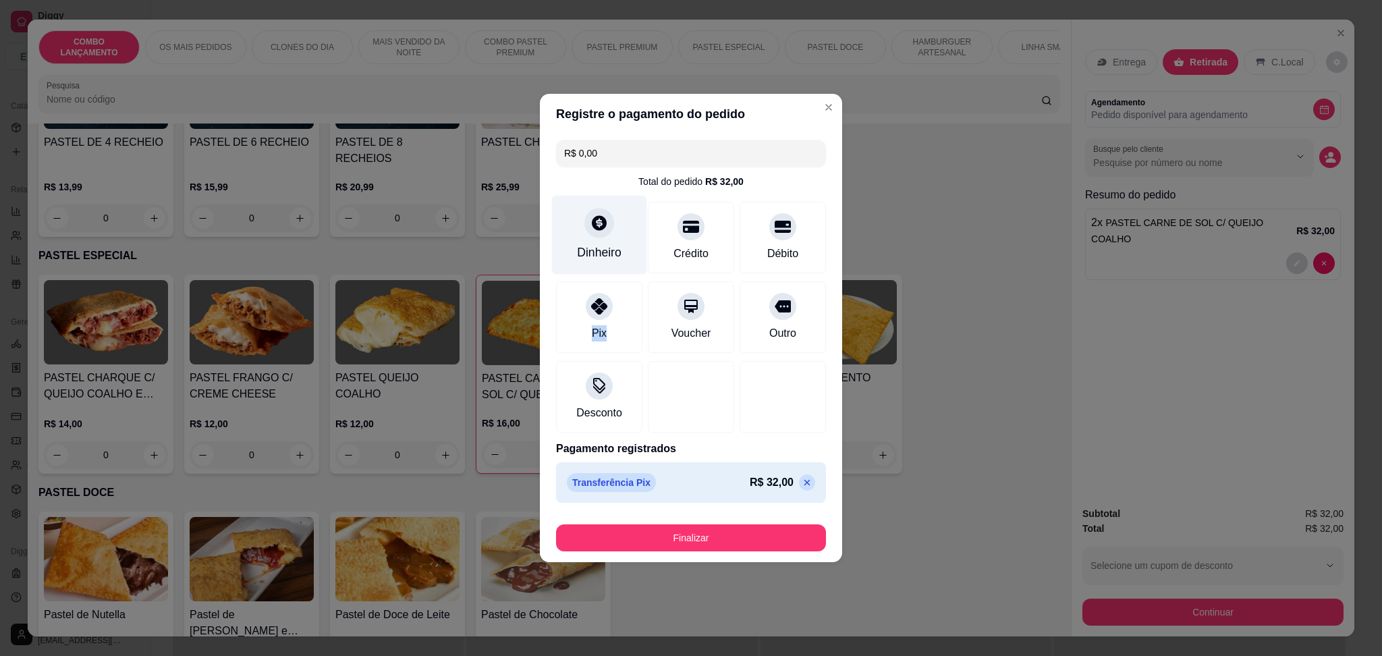
click at [629, 232] on div "Dinheiro" at bounding box center [599, 235] width 95 height 79
click at [707, 254] on div "Crédito" at bounding box center [691, 235] width 95 height 79
click at [802, 485] on icon at bounding box center [807, 482] width 11 height 11
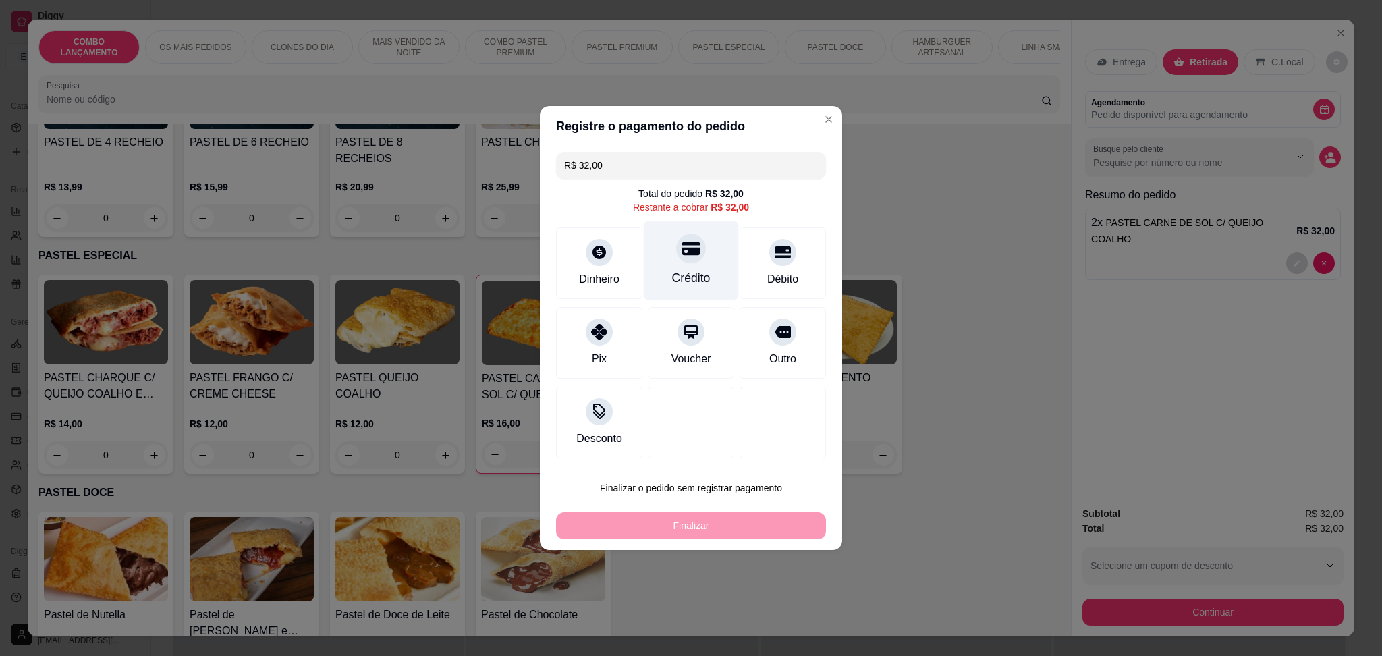
click at [675, 232] on div "Crédito" at bounding box center [691, 260] width 95 height 79
type input "R$ 0,00"
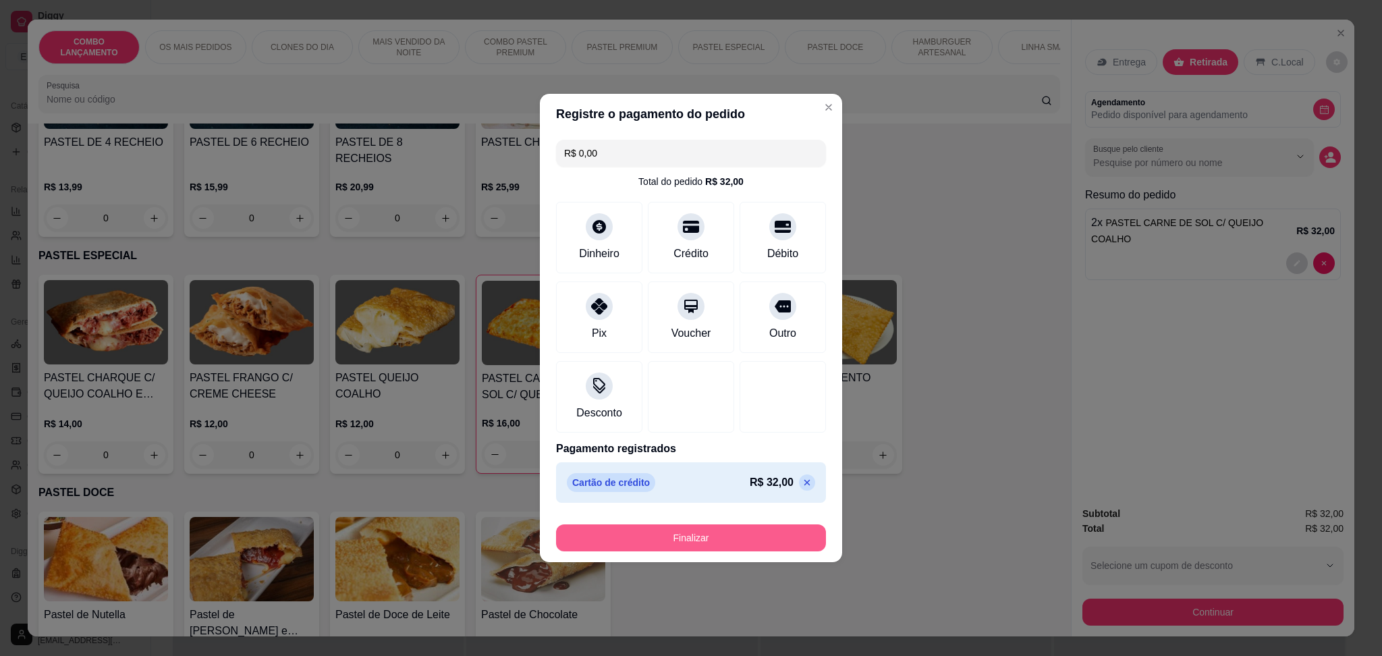
click at [685, 530] on button "Finalizar" at bounding box center [691, 537] width 270 height 27
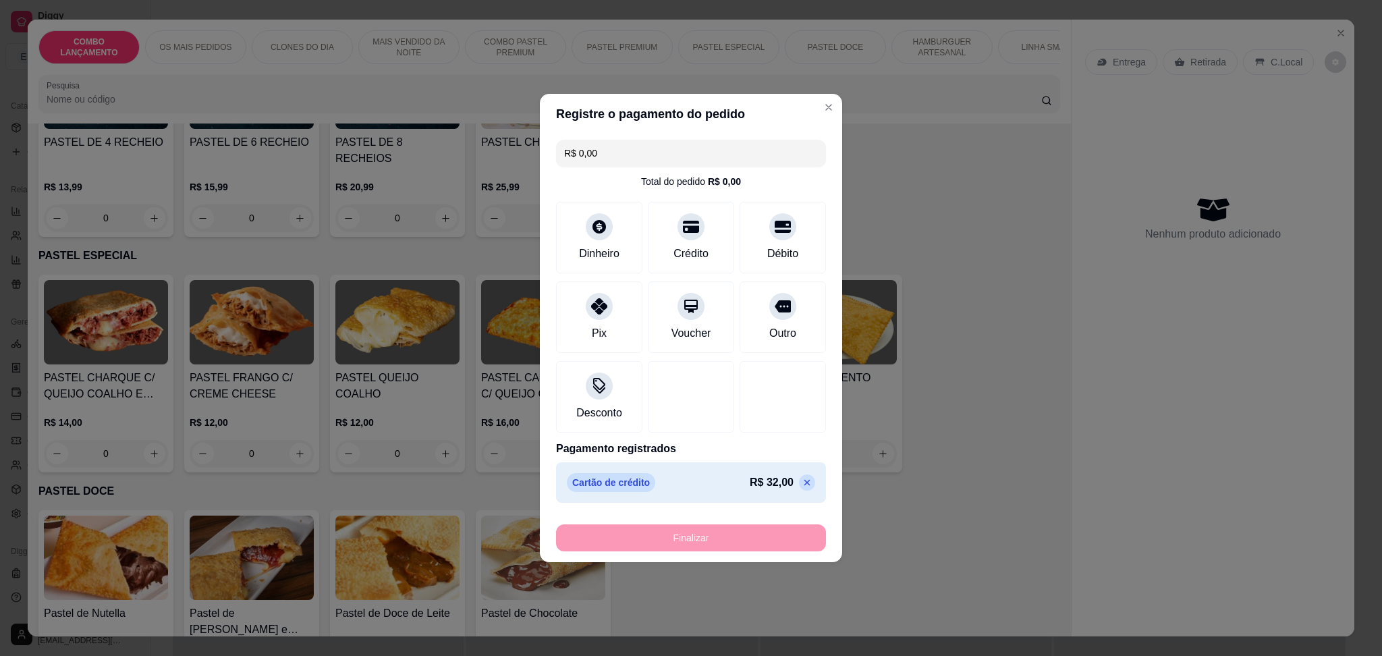
type input "0"
type input "-R$ 32,00"
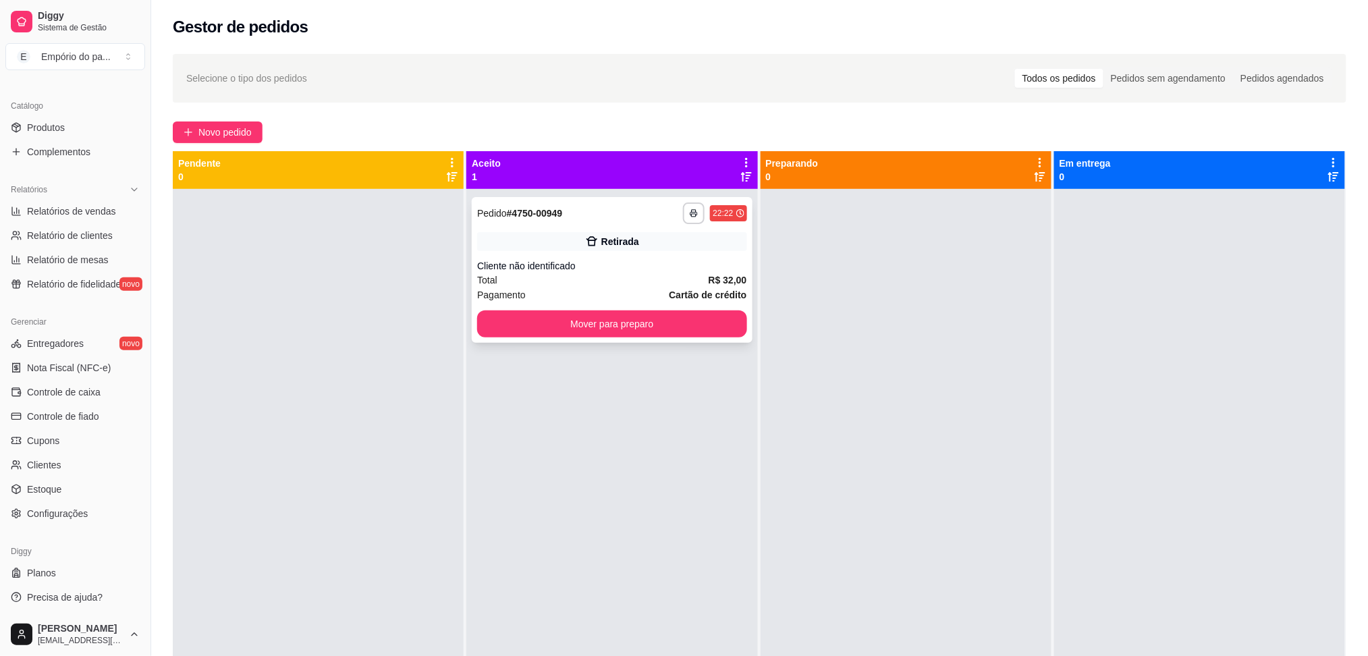
click at [637, 273] on div "Total R$ 32,00" at bounding box center [611, 280] width 269 height 15
click at [546, 273] on div "Total R$ 32,00" at bounding box center [611, 280] width 269 height 15
click at [605, 258] on div "**********" at bounding box center [612, 270] width 280 height 146
click at [562, 268] on div "Cliente não identificado" at bounding box center [611, 265] width 269 height 13
click at [690, 290] on strong "Cartão de crédito" at bounding box center [708, 295] width 78 height 11
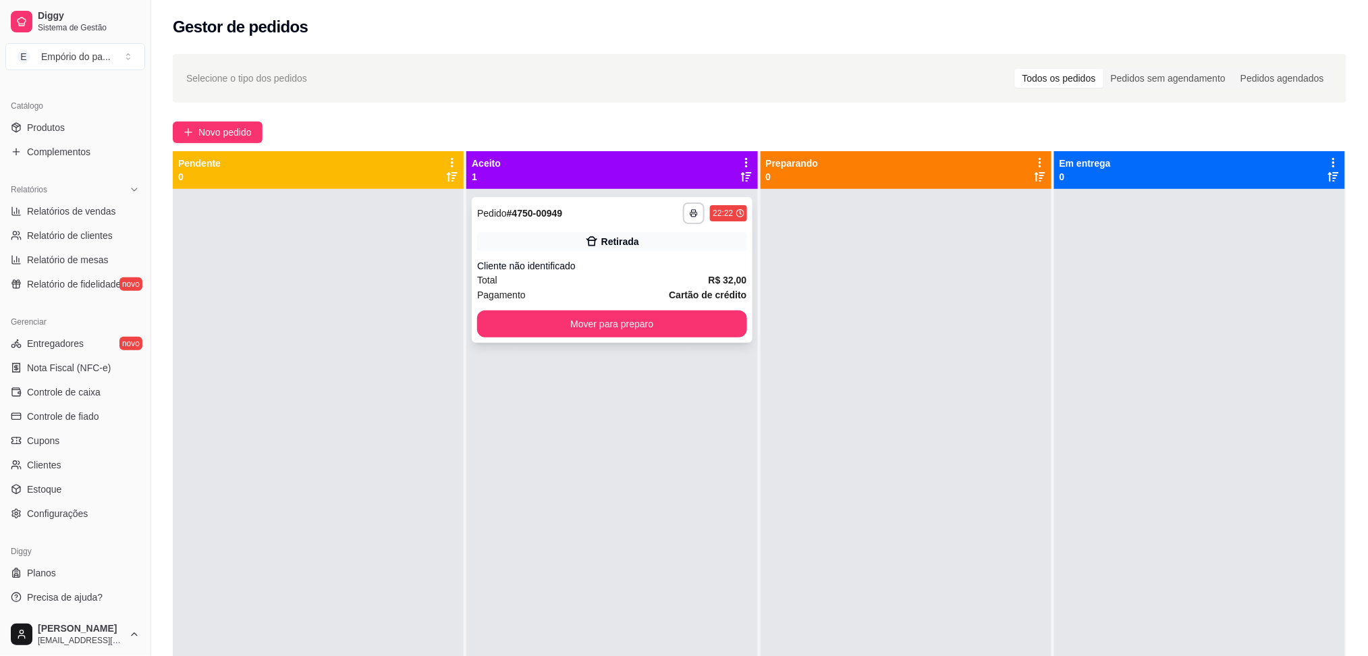
click at [672, 270] on div "Cliente não identificado" at bounding box center [611, 265] width 269 height 13
click at [622, 263] on div "Cliente não identificado" at bounding box center [611, 265] width 269 height 13
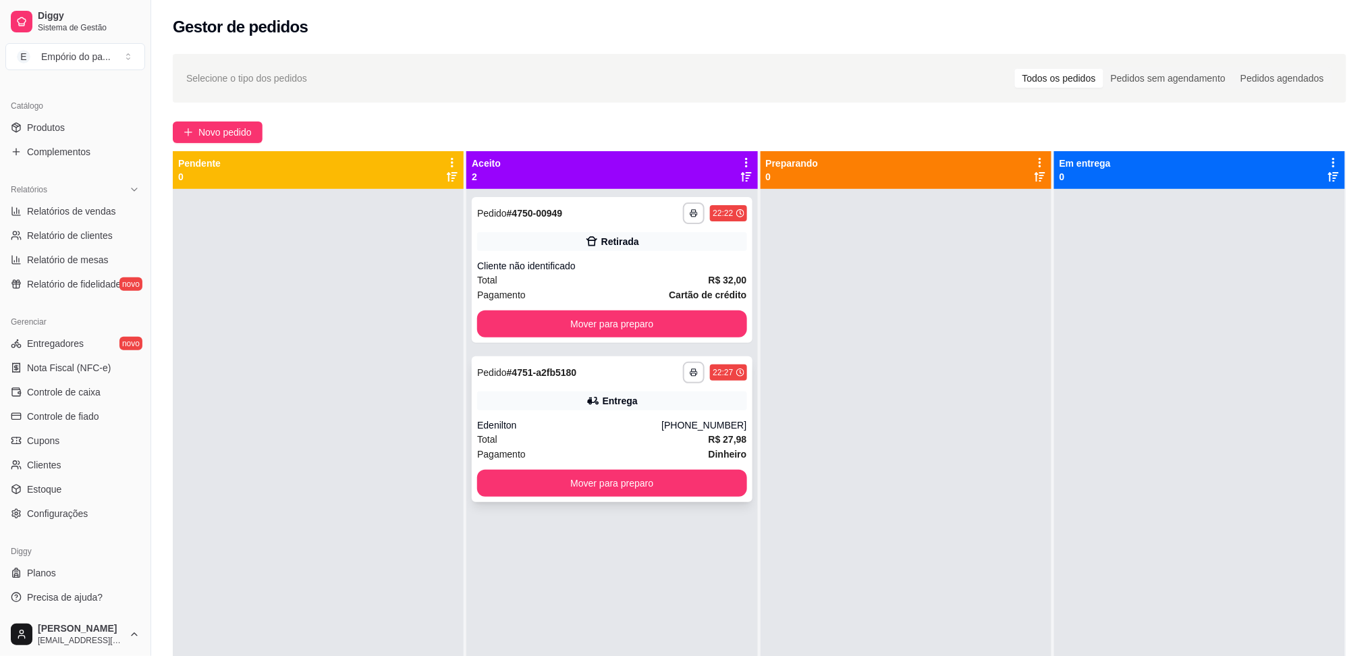
click at [580, 426] on div "Edenilton" at bounding box center [569, 424] width 184 height 13
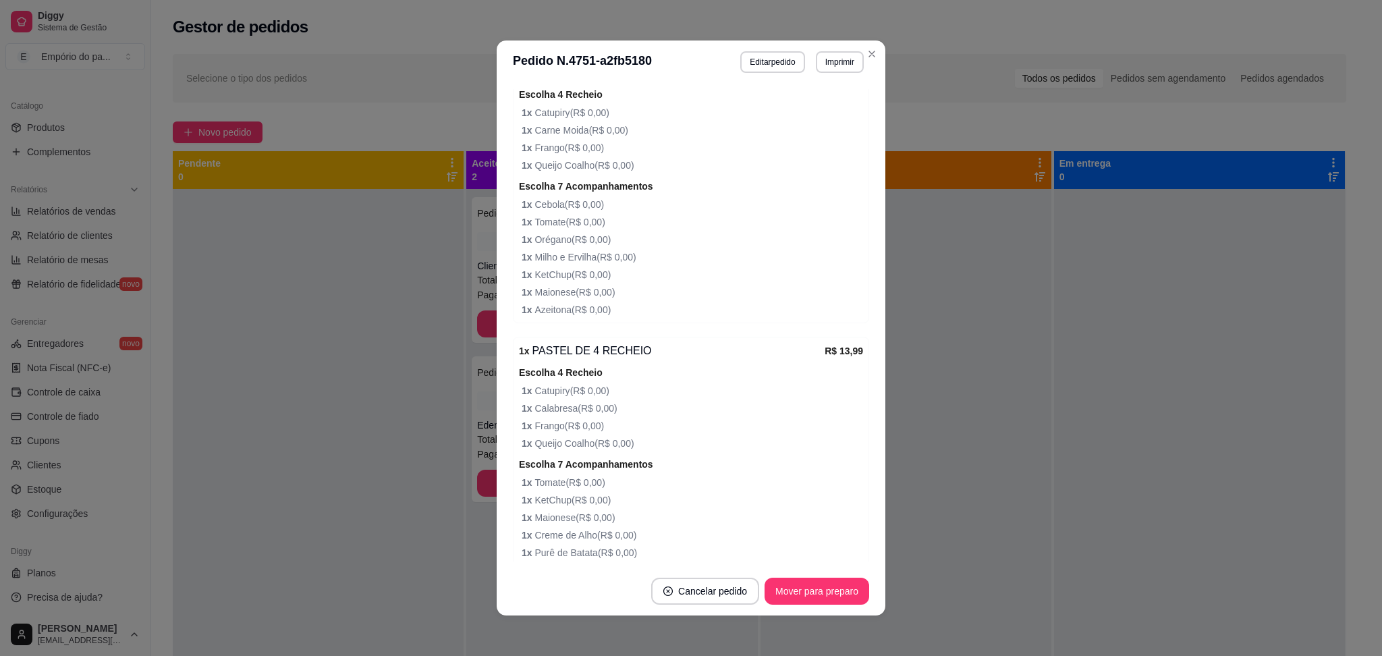
scroll to position [606, 0]
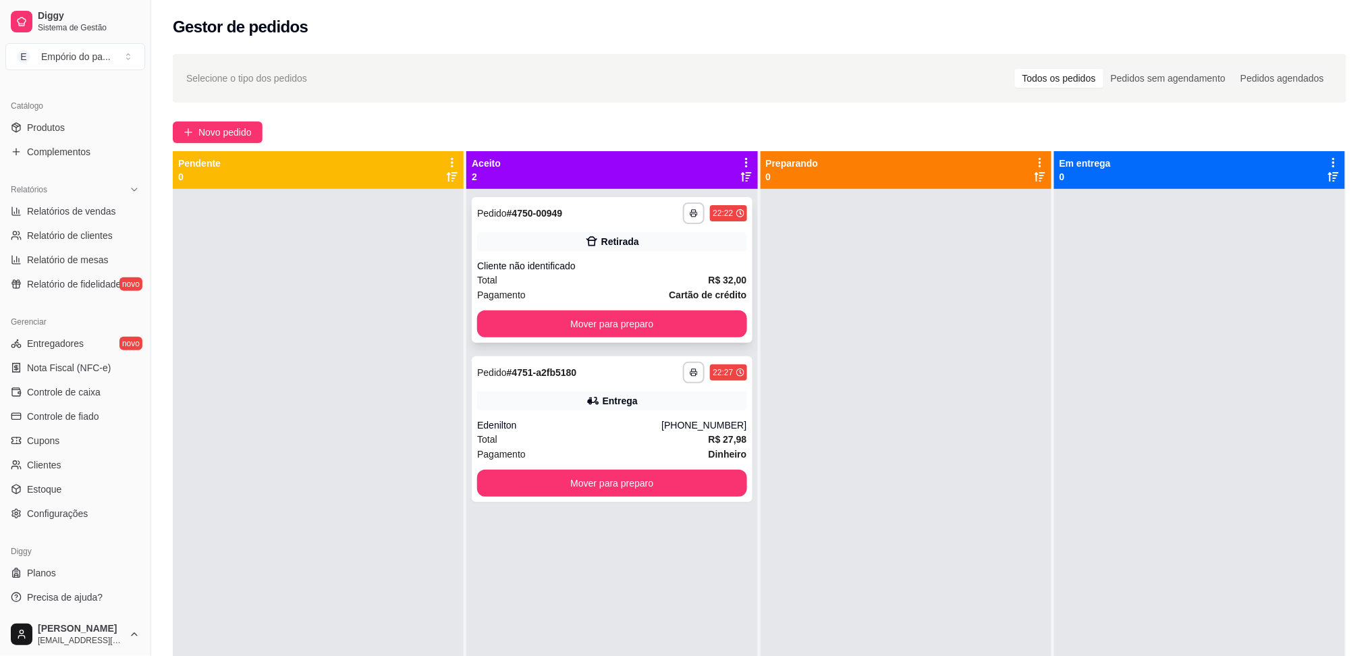
click at [735, 261] on div "Cliente não identificado" at bounding box center [611, 265] width 269 height 13
click at [534, 423] on div "Edenilton" at bounding box center [569, 424] width 184 height 13
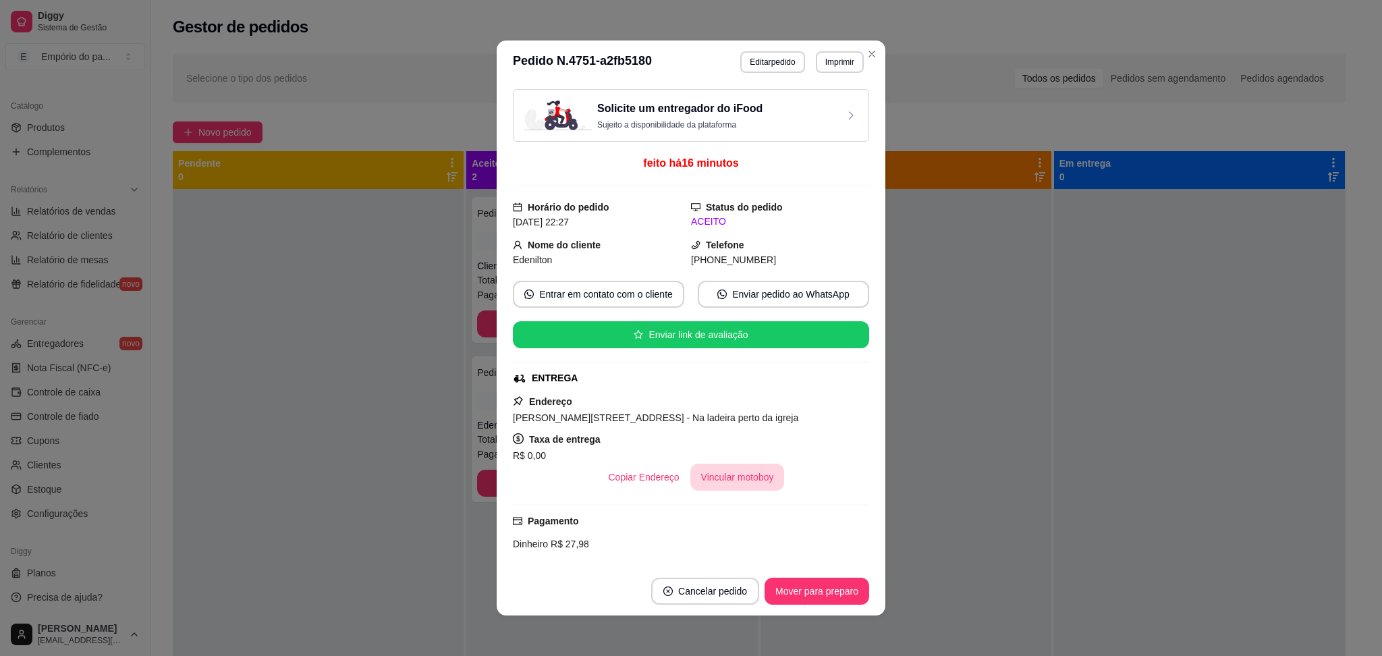
click at [690, 474] on button "Vincular motoboy" at bounding box center [737, 477] width 94 height 27
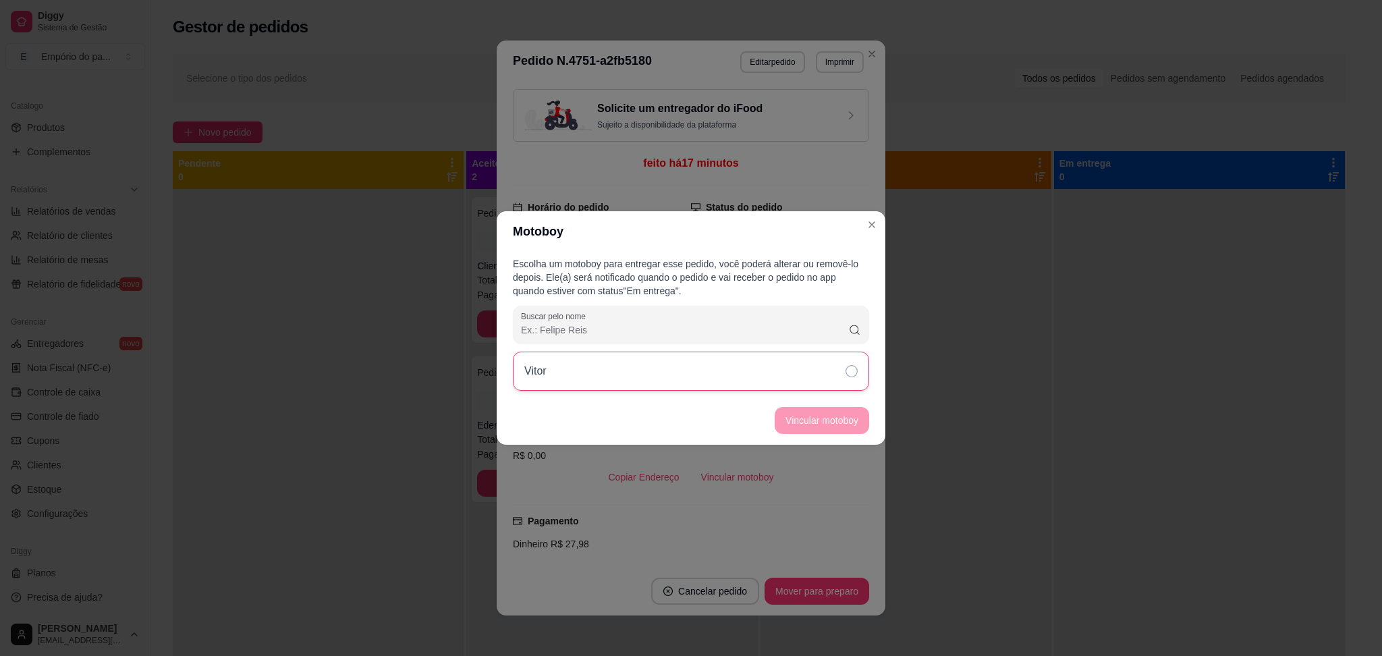
click at [655, 375] on div "Vitor" at bounding box center [691, 371] width 356 height 39
click at [837, 420] on button "Vincular motoboy" at bounding box center [822, 420] width 94 height 27
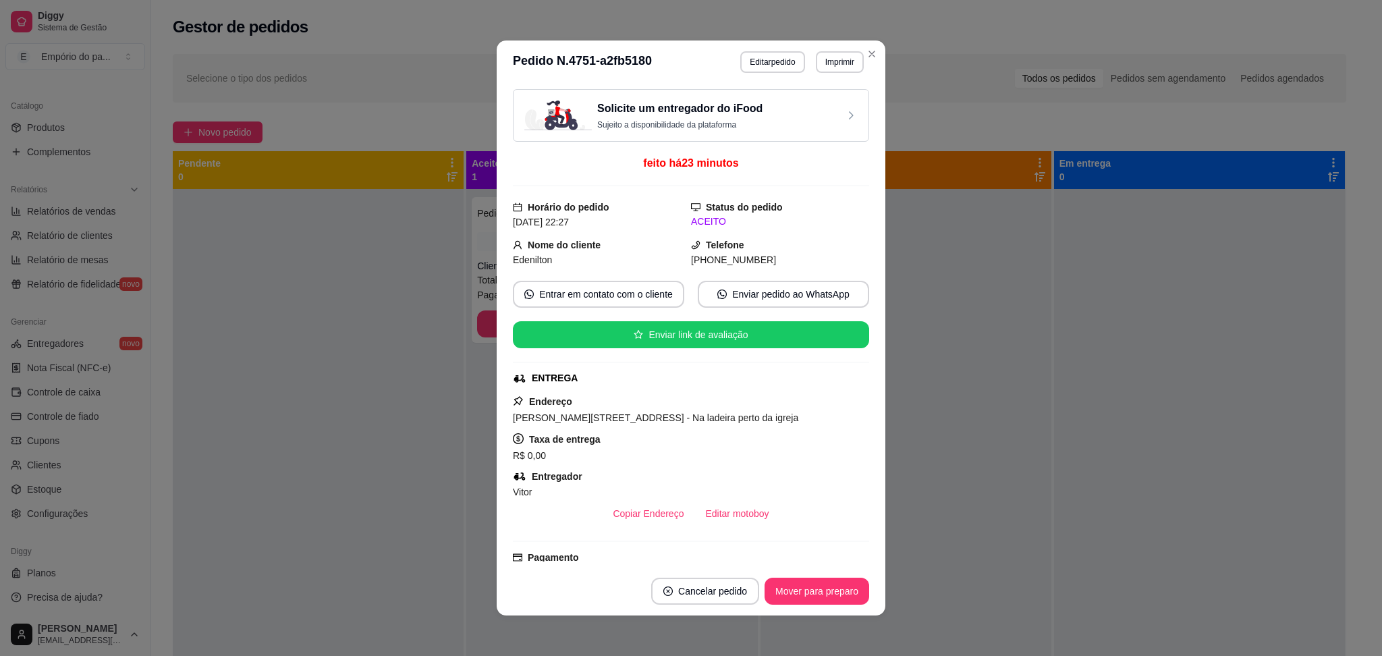
drag, startPoint x: 811, startPoint y: 420, endPoint x: 884, endPoint y: 401, distance: 75.3
click at [800, 417] on div "[PERSON_NAME][STREET_ADDRESS] - Na ladeira perto da igreja" at bounding box center [691, 418] width 356 height 16
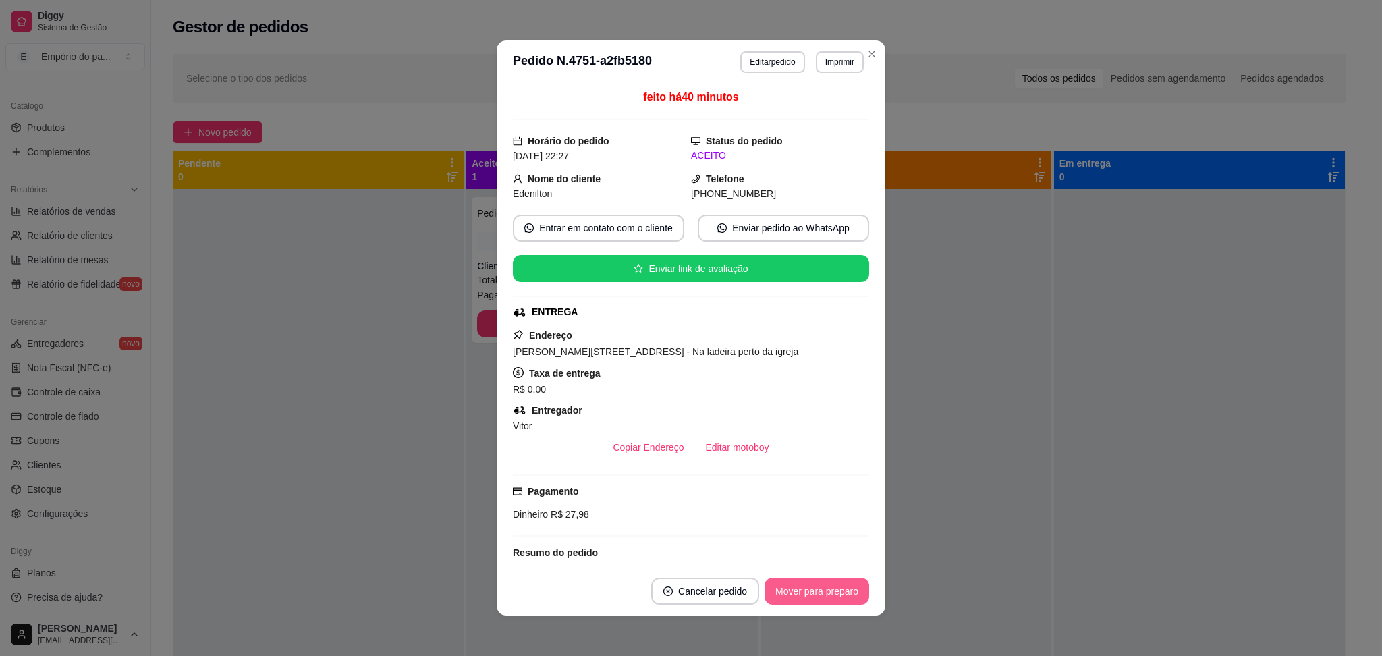
click at [807, 590] on button "Mover para preparo" at bounding box center [817, 591] width 105 height 27
click at [807, 590] on button "Mover para entrega" at bounding box center [817, 591] width 104 height 27
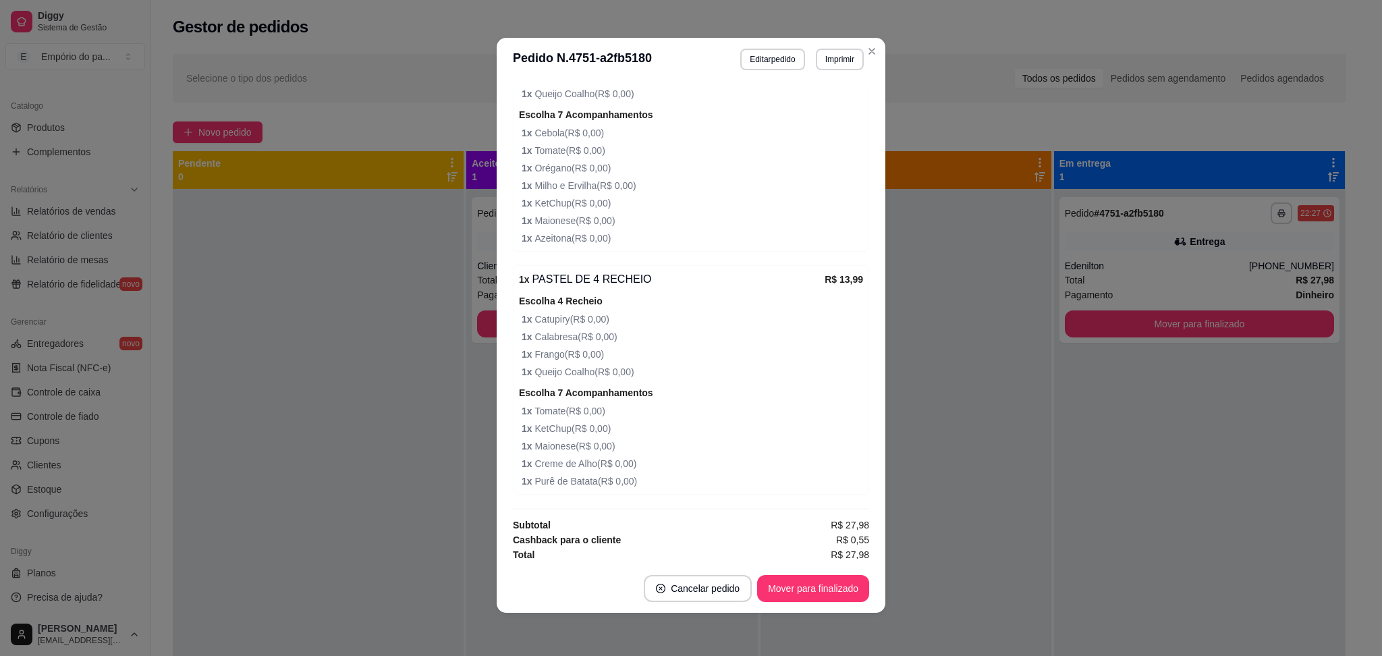
scroll to position [584, 0]
click at [845, 586] on button "Mover para finalizado" at bounding box center [813, 588] width 112 height 27
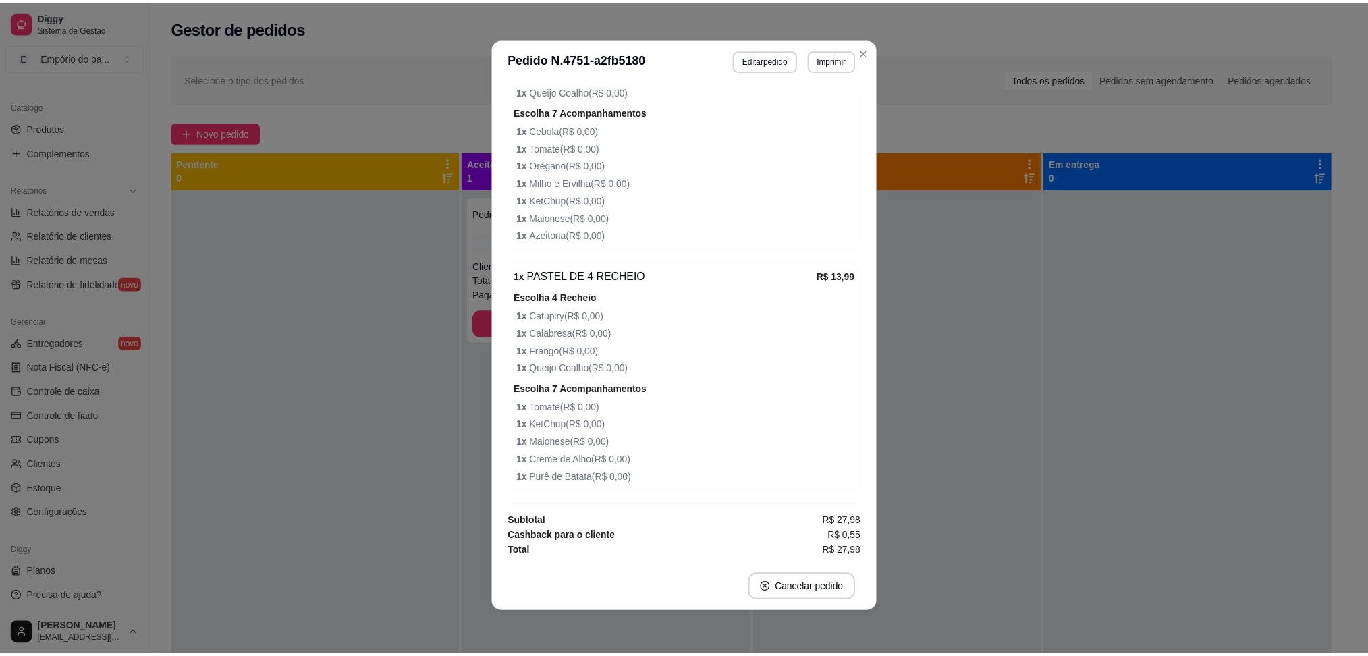
scroll to position [552, 0]
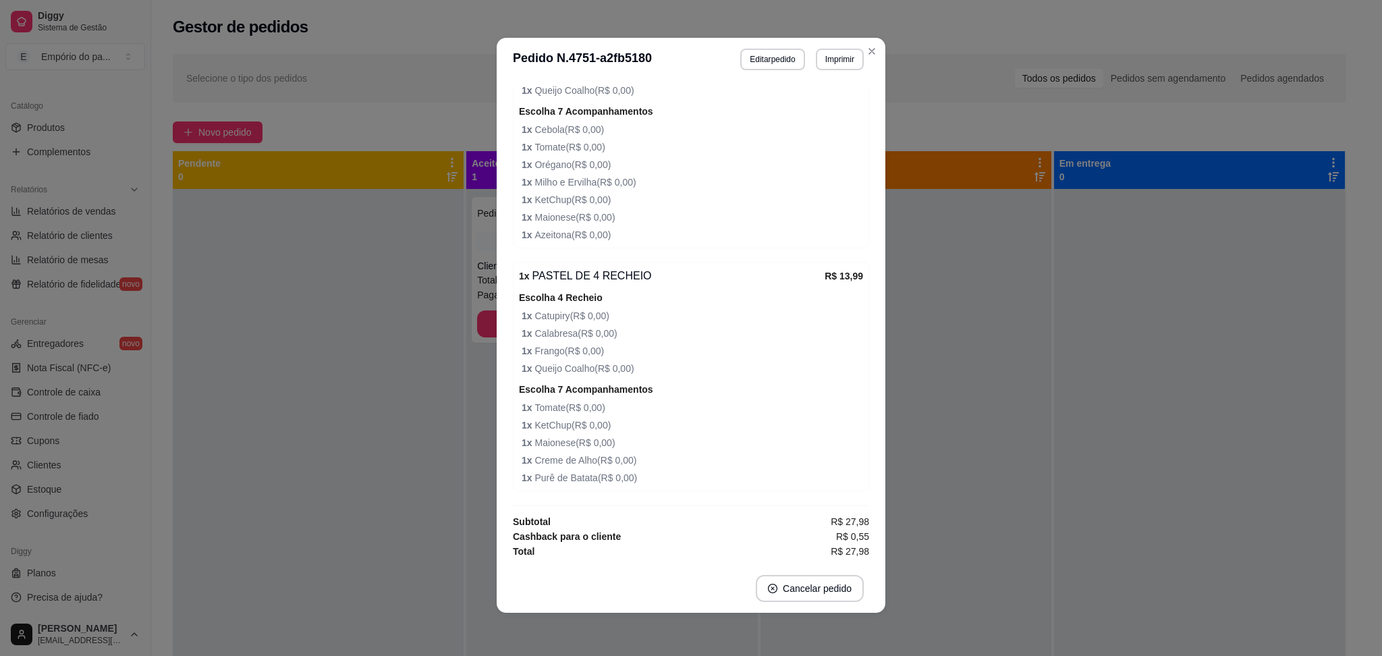
click at [869, 539] on div "Horário do pedido [DATE] 22:27 Status do pedido FINALIZADO Nome do cliente Eden…" at bounding box center [691, 322] width 389 height 483
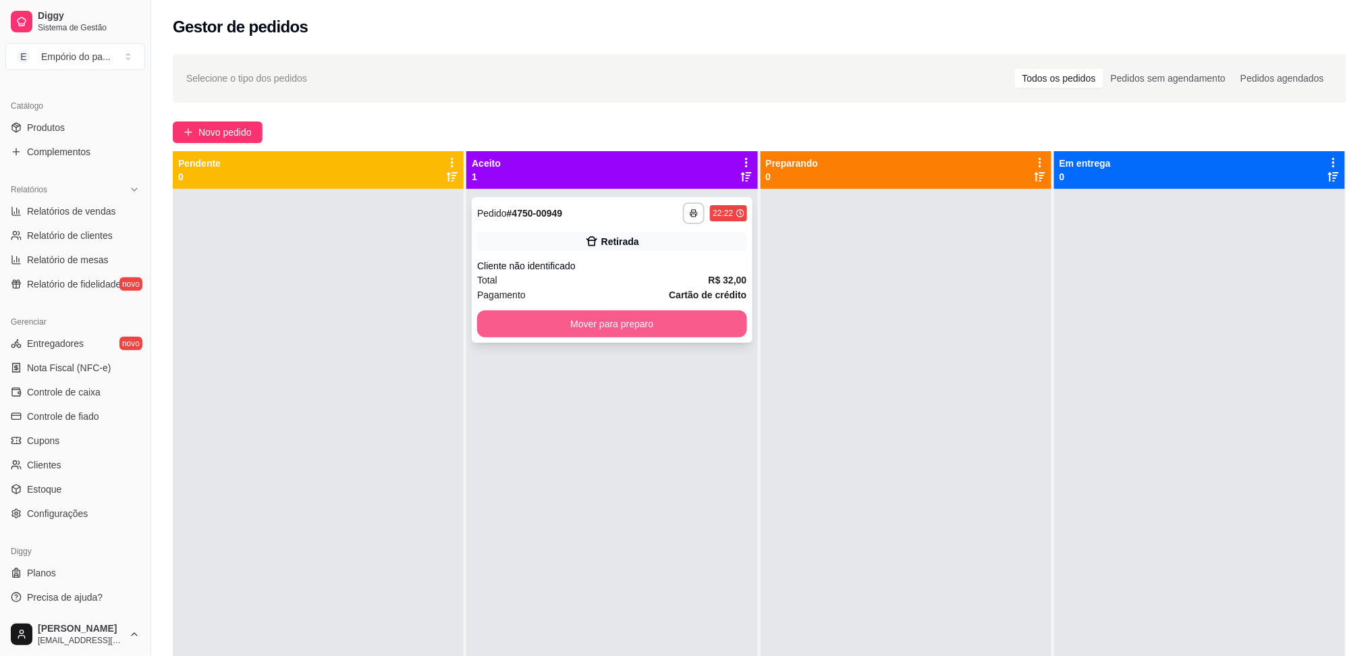
click at [709, 315] on button "Mover para preparo" at bounding box center [611, 323] width 269 height 27
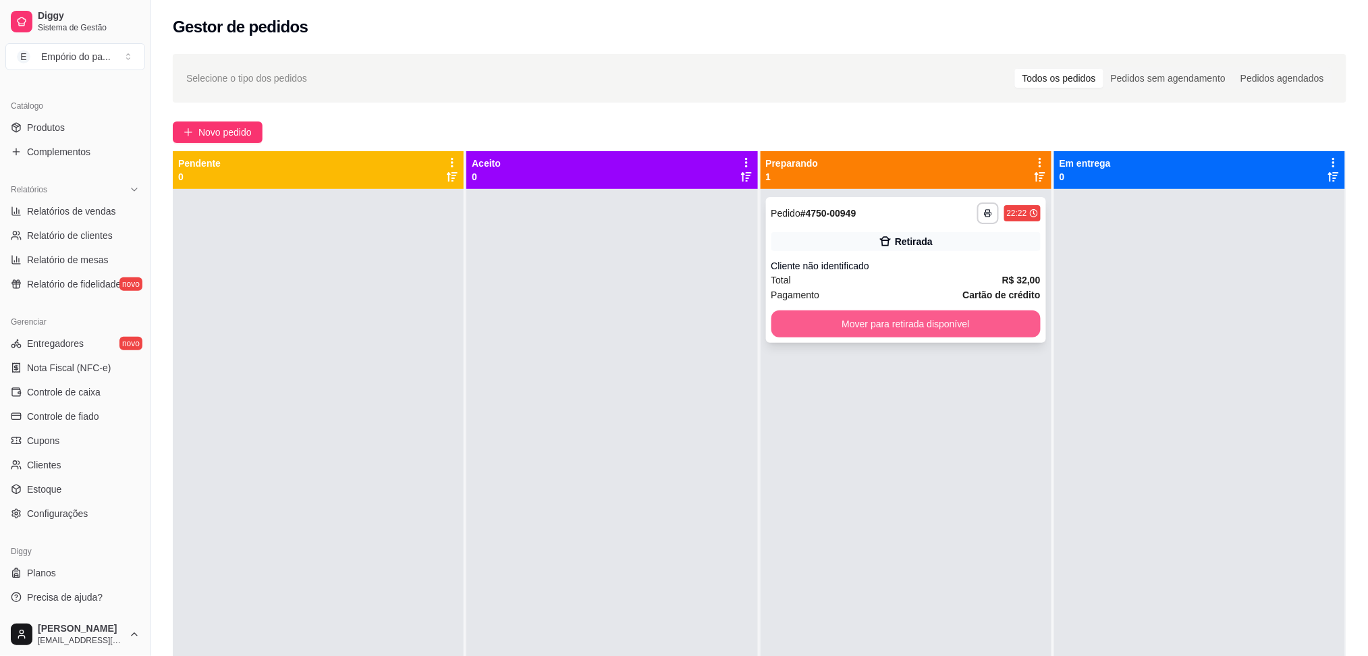
click at [786, 319] on button "Mover para retirada disponível" at bounding box center [905, 323] width 269 height 27
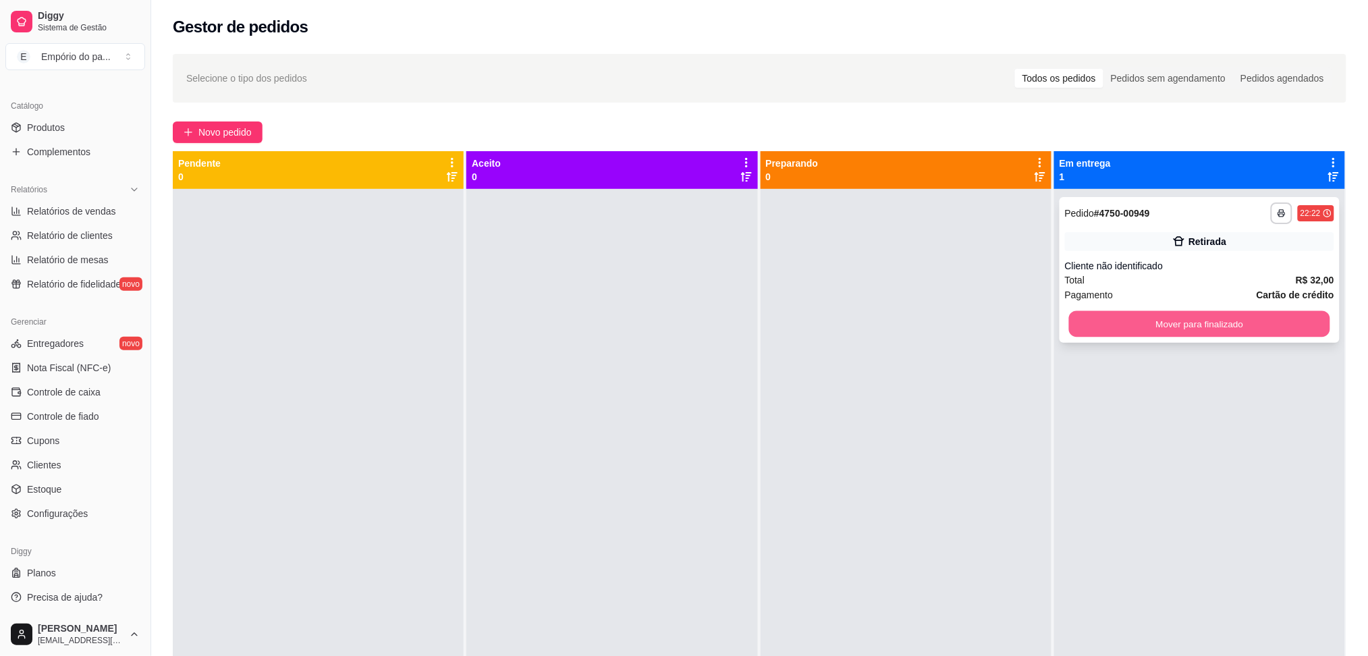
click at [1127, 332] on button "Mover para finalizado" at bounding box center [1199, 324] width 261 height 26
